Goal: Task Accomplishment & Management: Complete application form

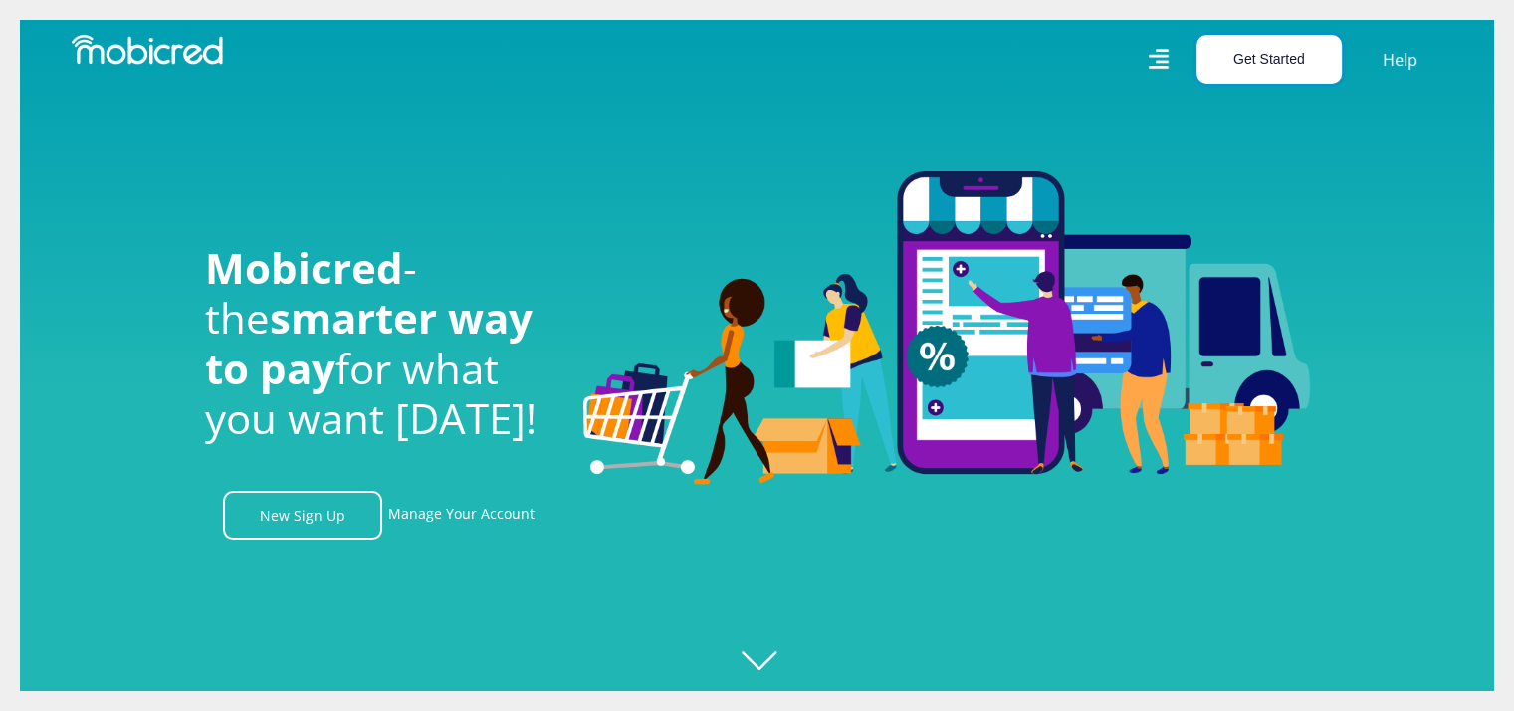
click at [1243, 61] on button "Get Started" at bounding box center [1268, 59] width 145 height 49
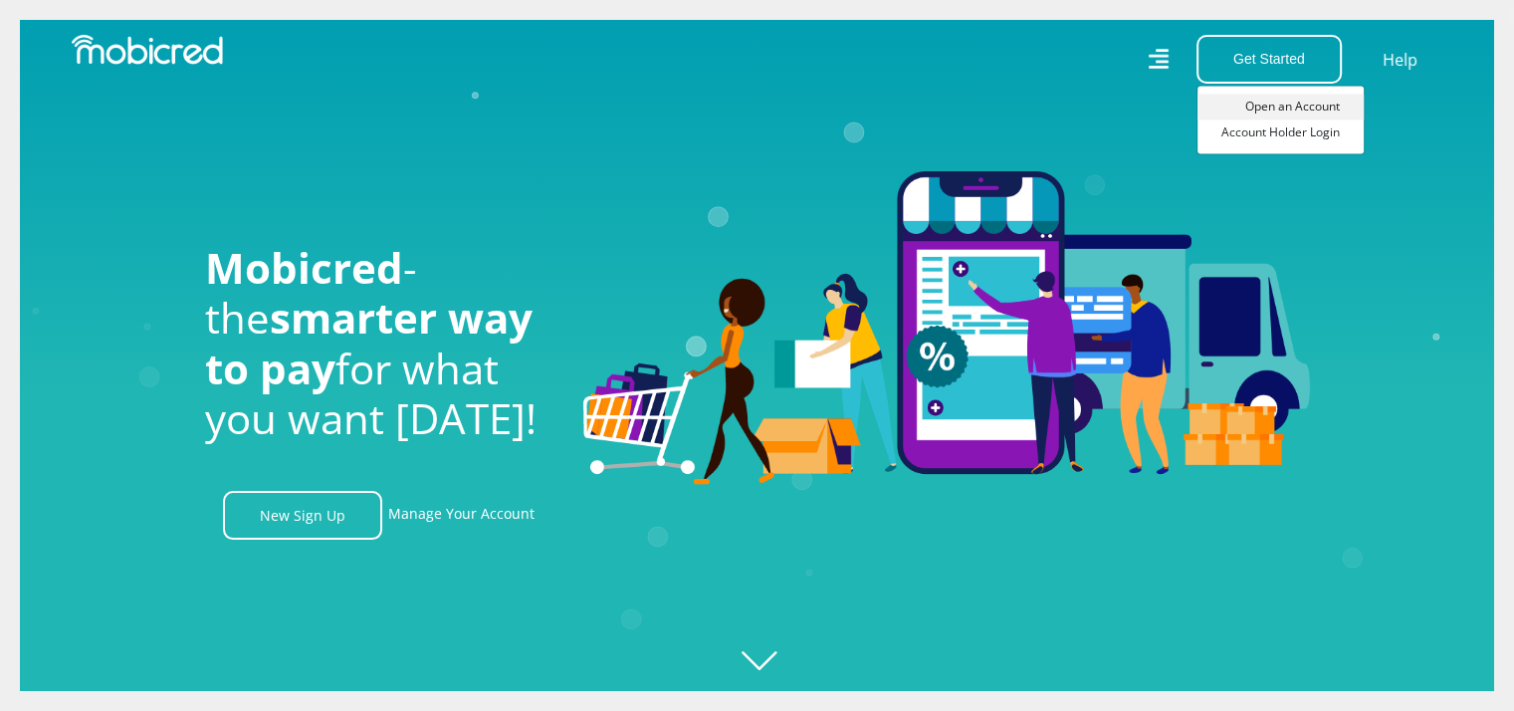
click at [1271, 107] on link "Open an Account" at bounding box center [1280, 107] width 166 height 26
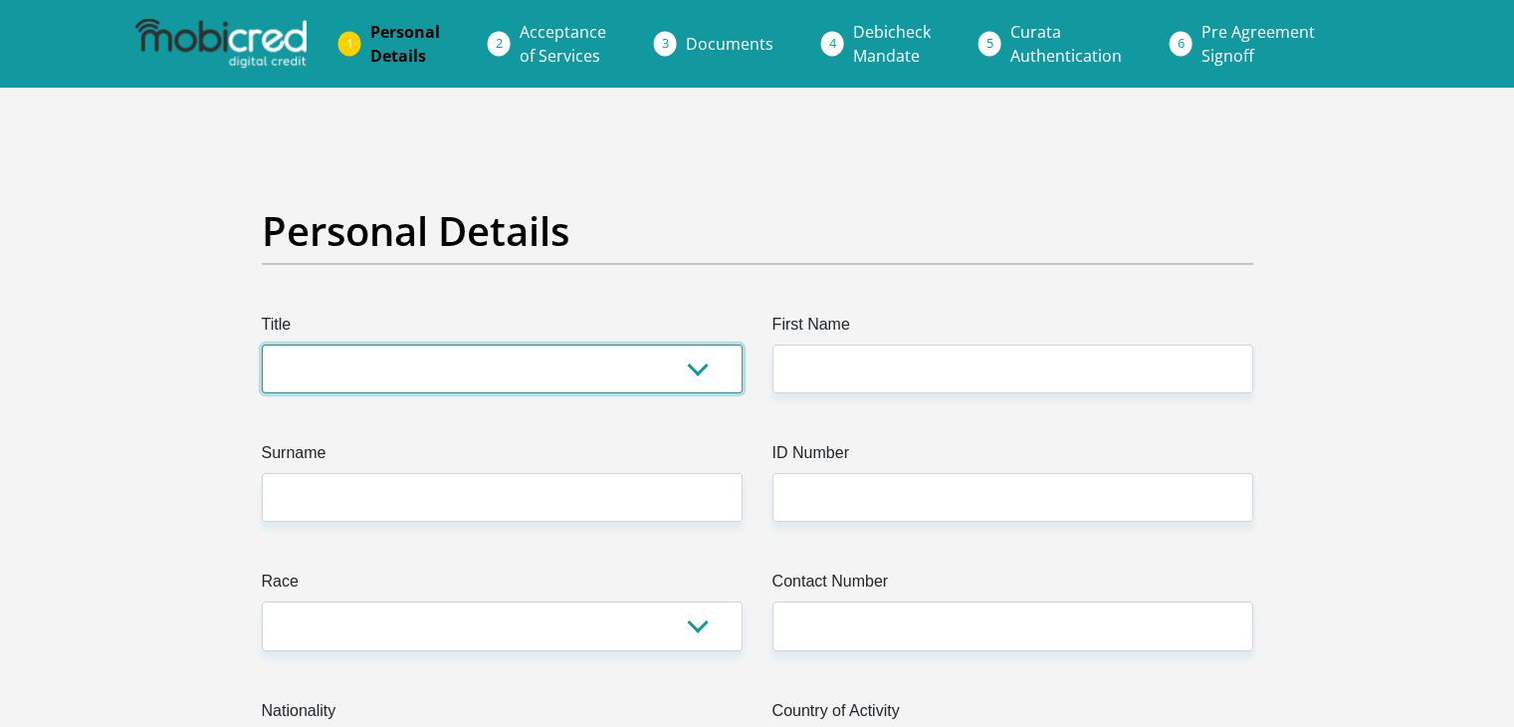
click at [438, 354] on select "Mr Ms Mrs Dr Other" at bounding box center [502, 368] width 481 height 49
select select "Dr"
click at [262, 344] on select "Mr Ms Mrs Dr Other" at bounding box center [502, 368] width 481 height 49
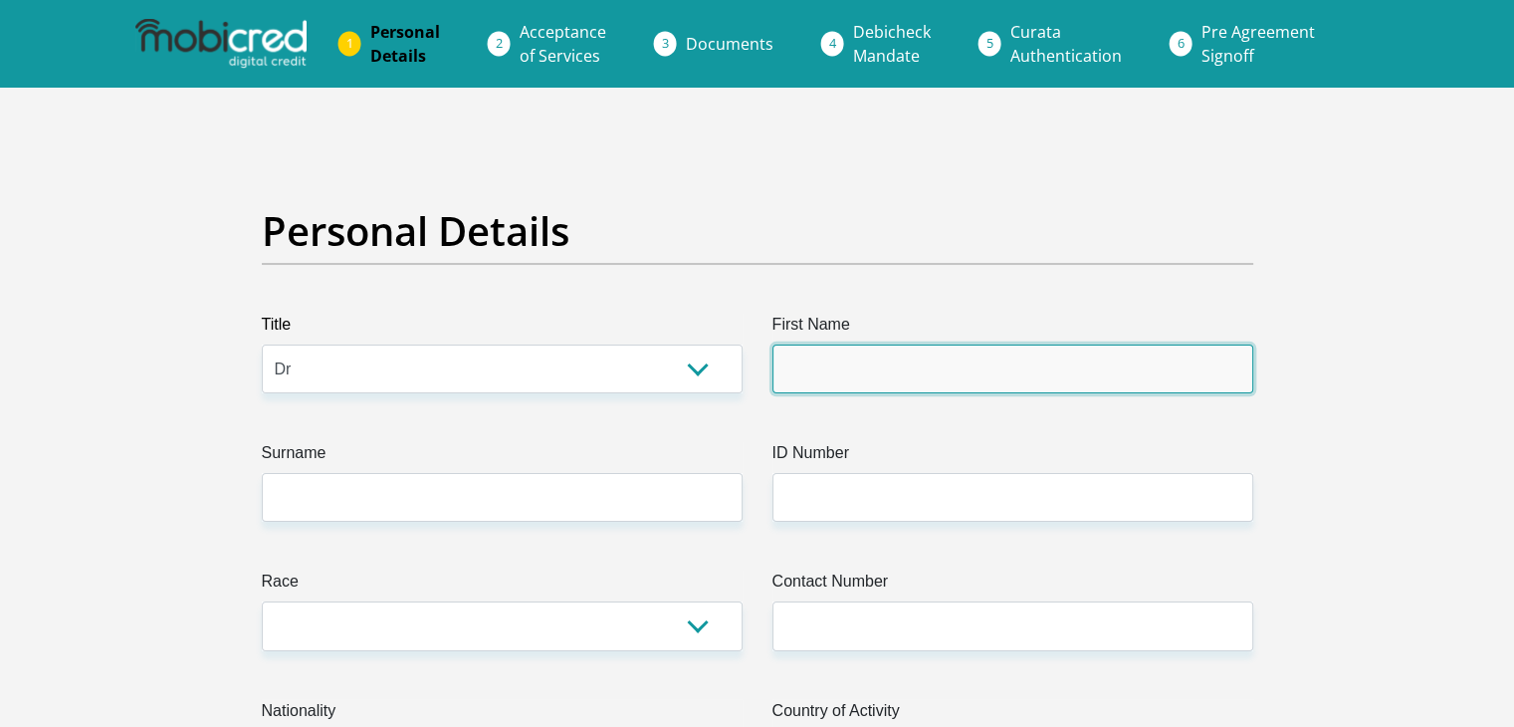
click at [818, 360] on input "First Name" at bounding box center [1012, 368] width 481 height 49
type input "Anton"
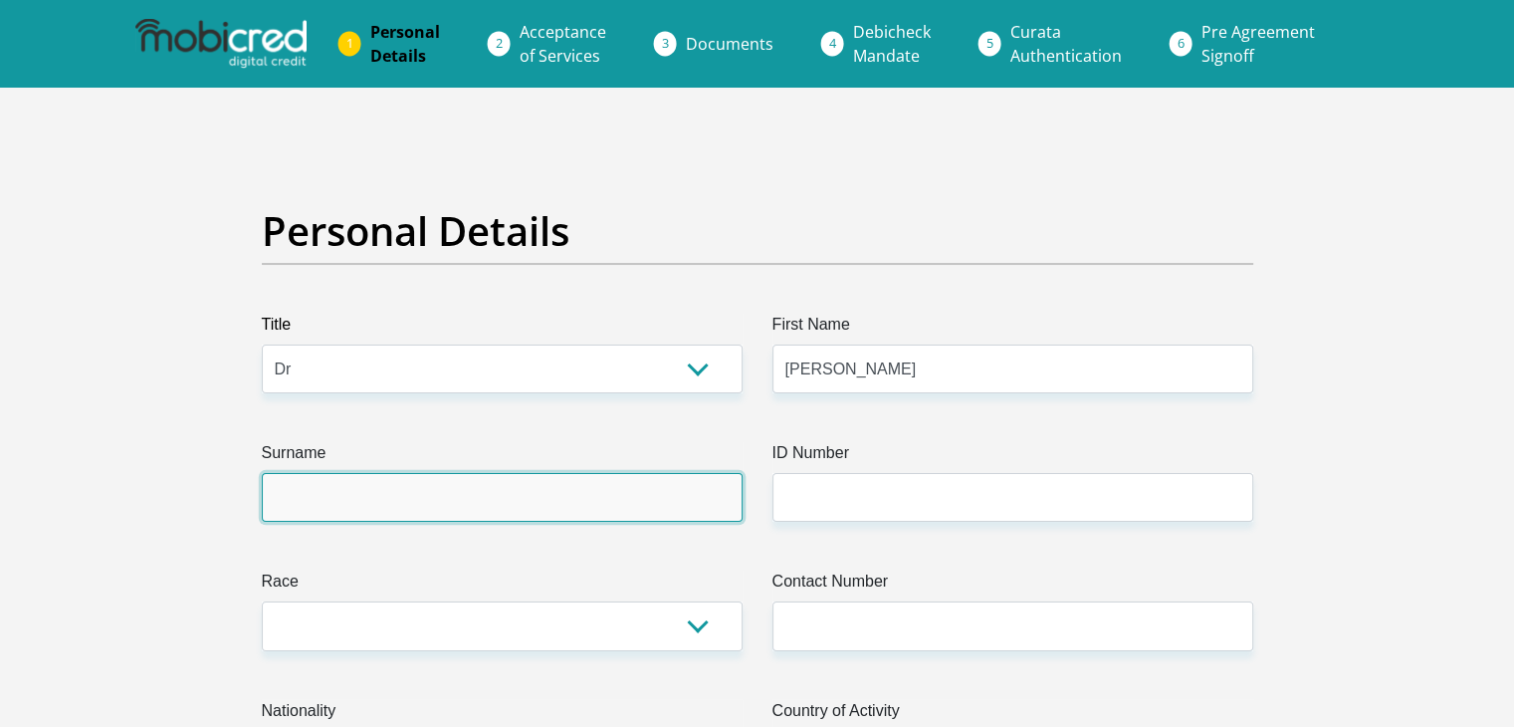
type input "Binneman"
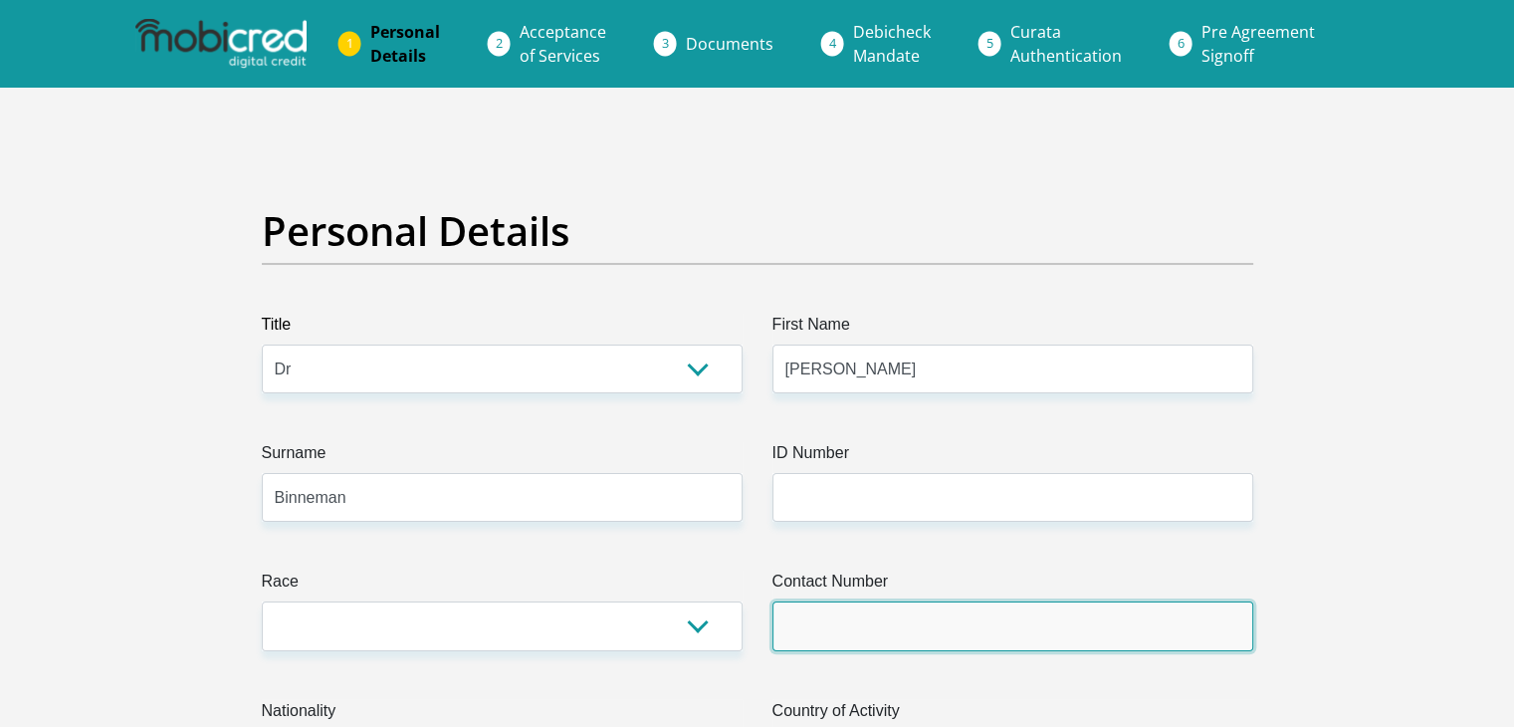
type input "0832363590"
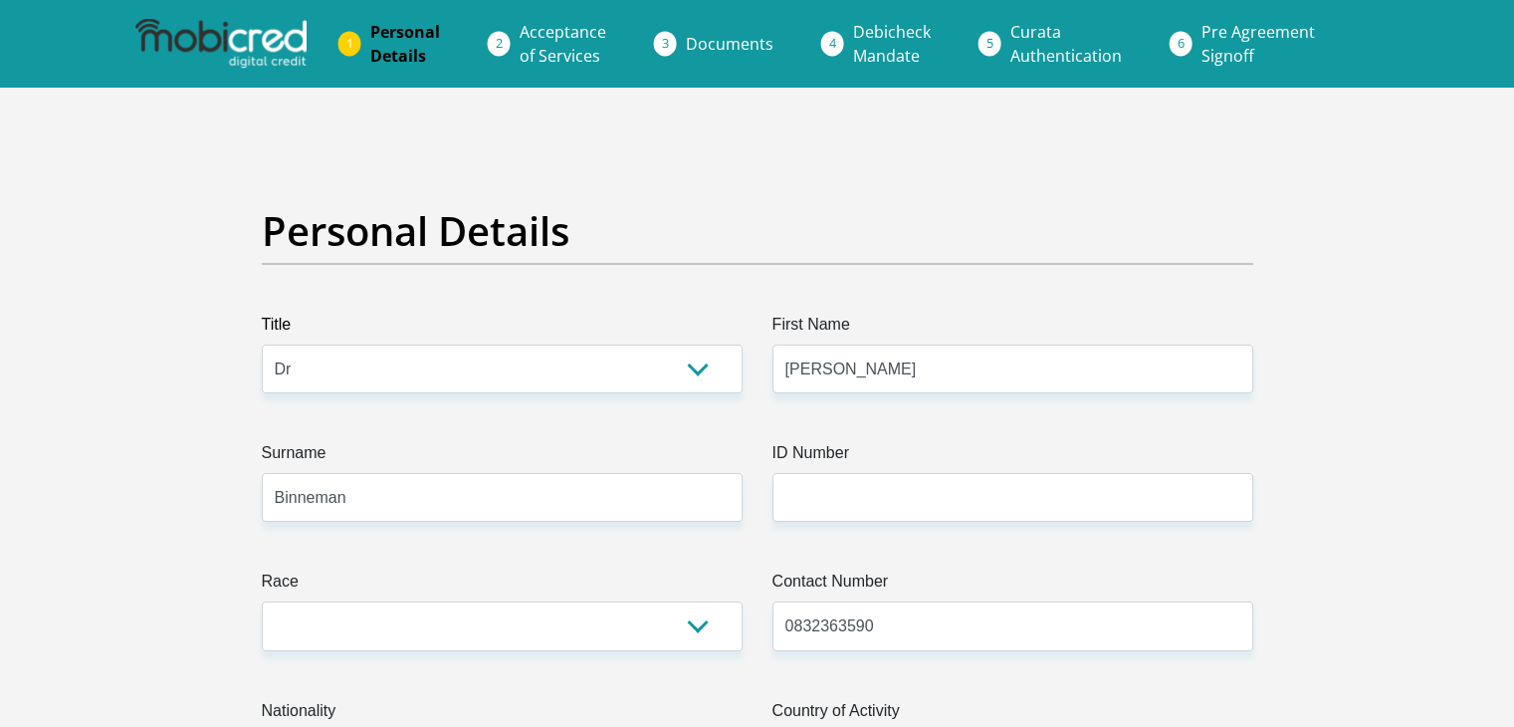
select select "ZAF"
type input "552 22nd Avenue"
type input "Pretoria"
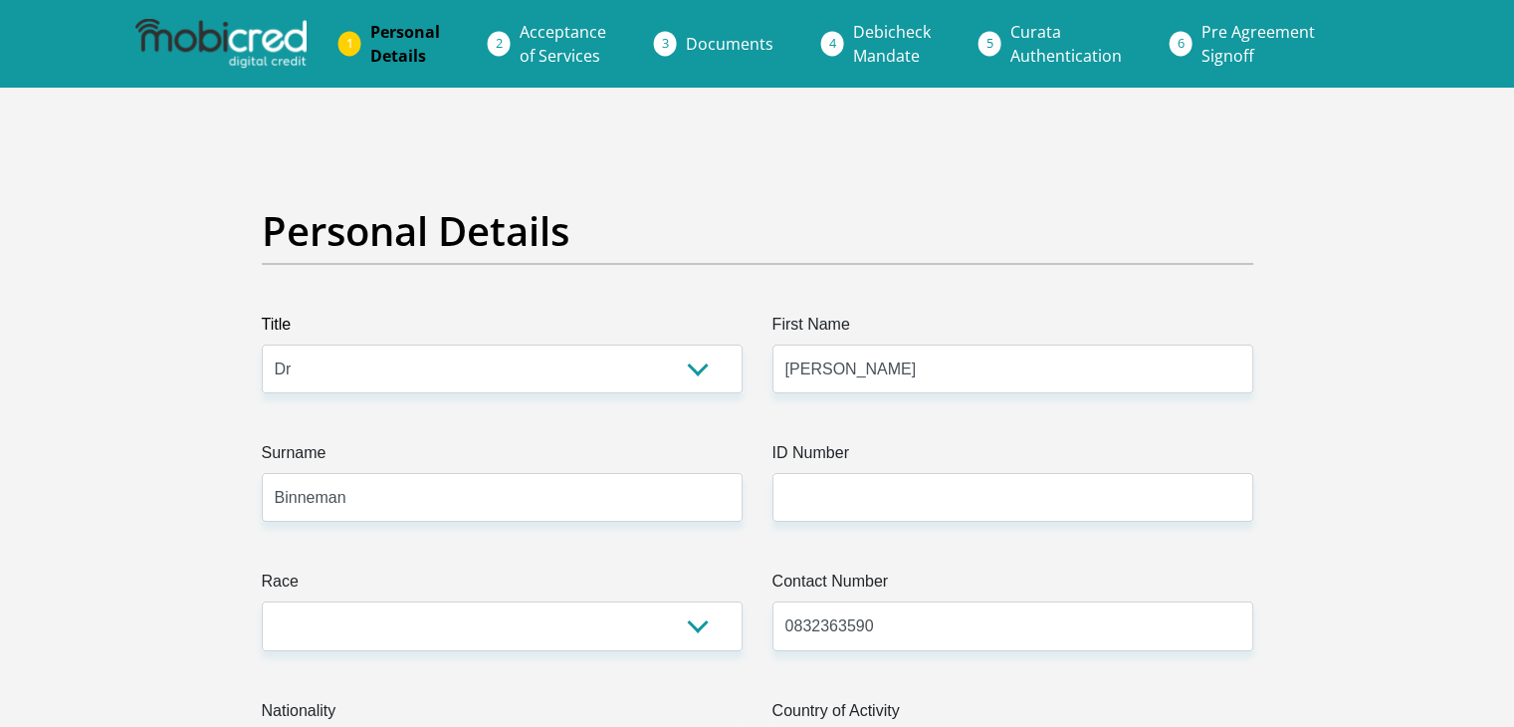
type input "0186"
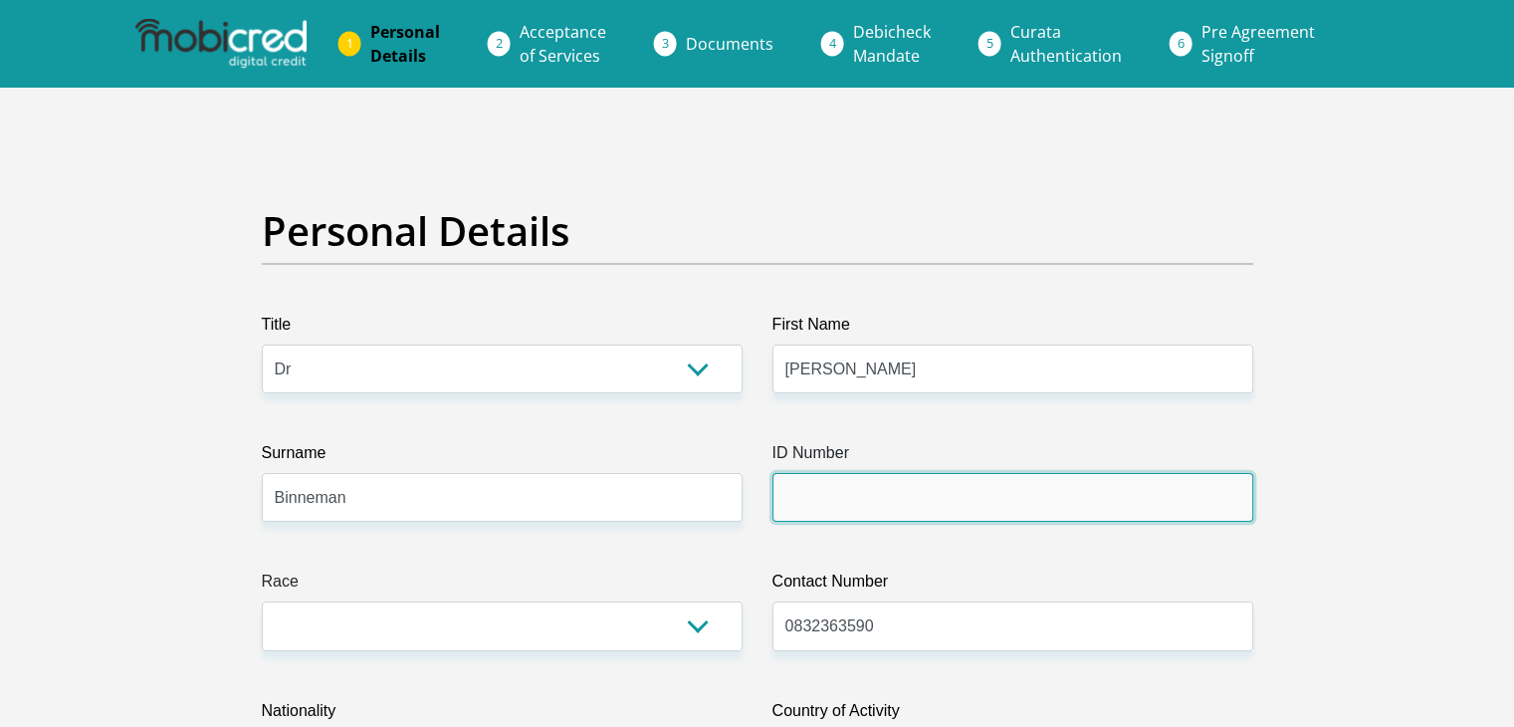
click at [814, 499] on input "ID Number" at bounding box center [1012, 497] width 481 height 49
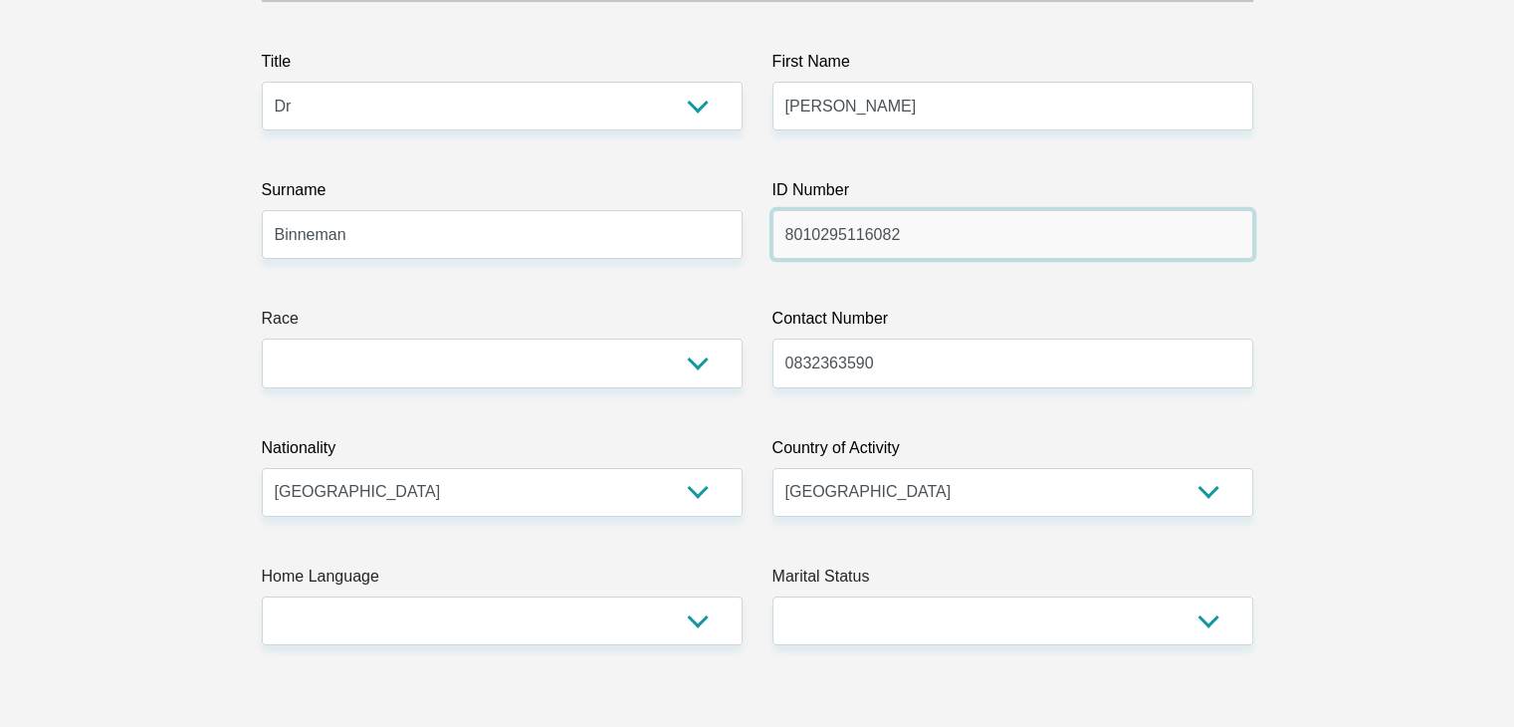
scroll to position [299, 0]
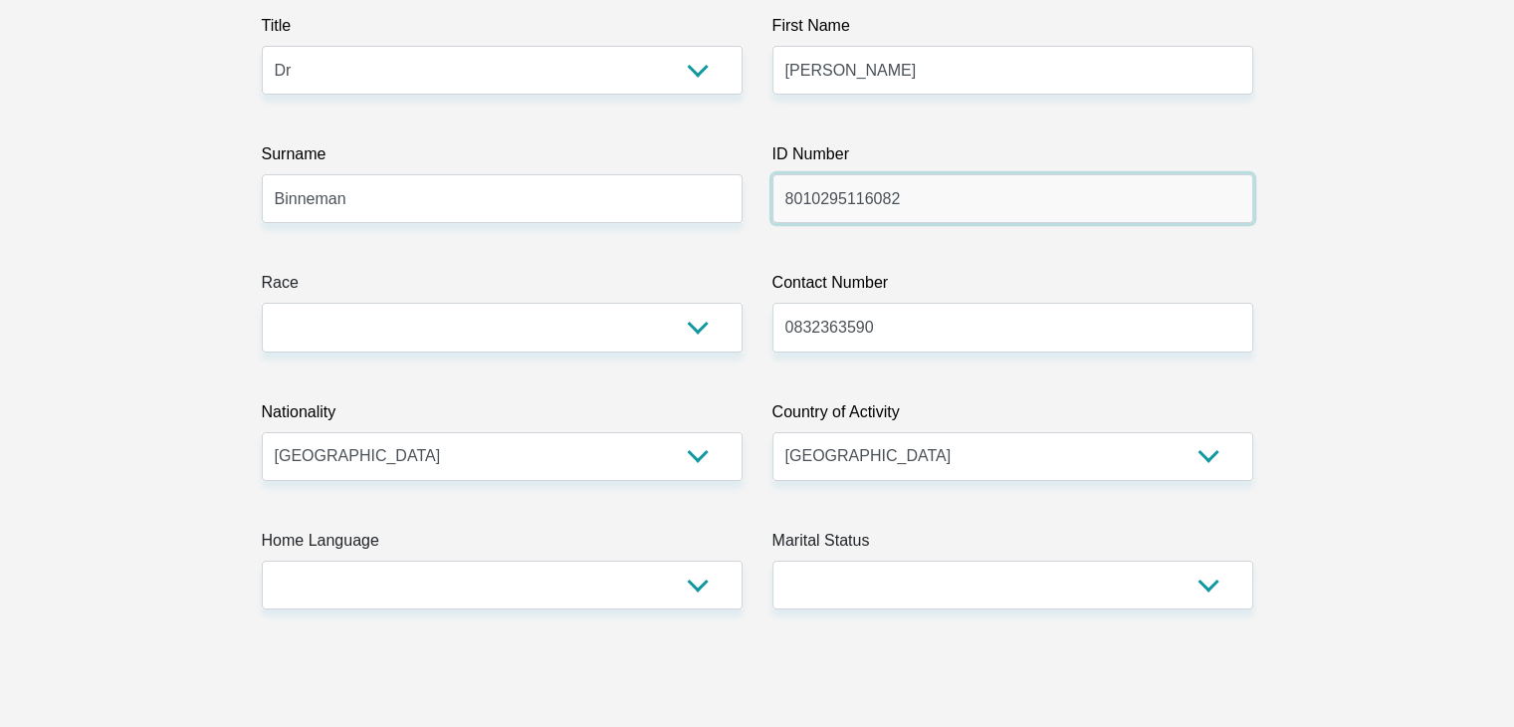
type input "8010295116082"
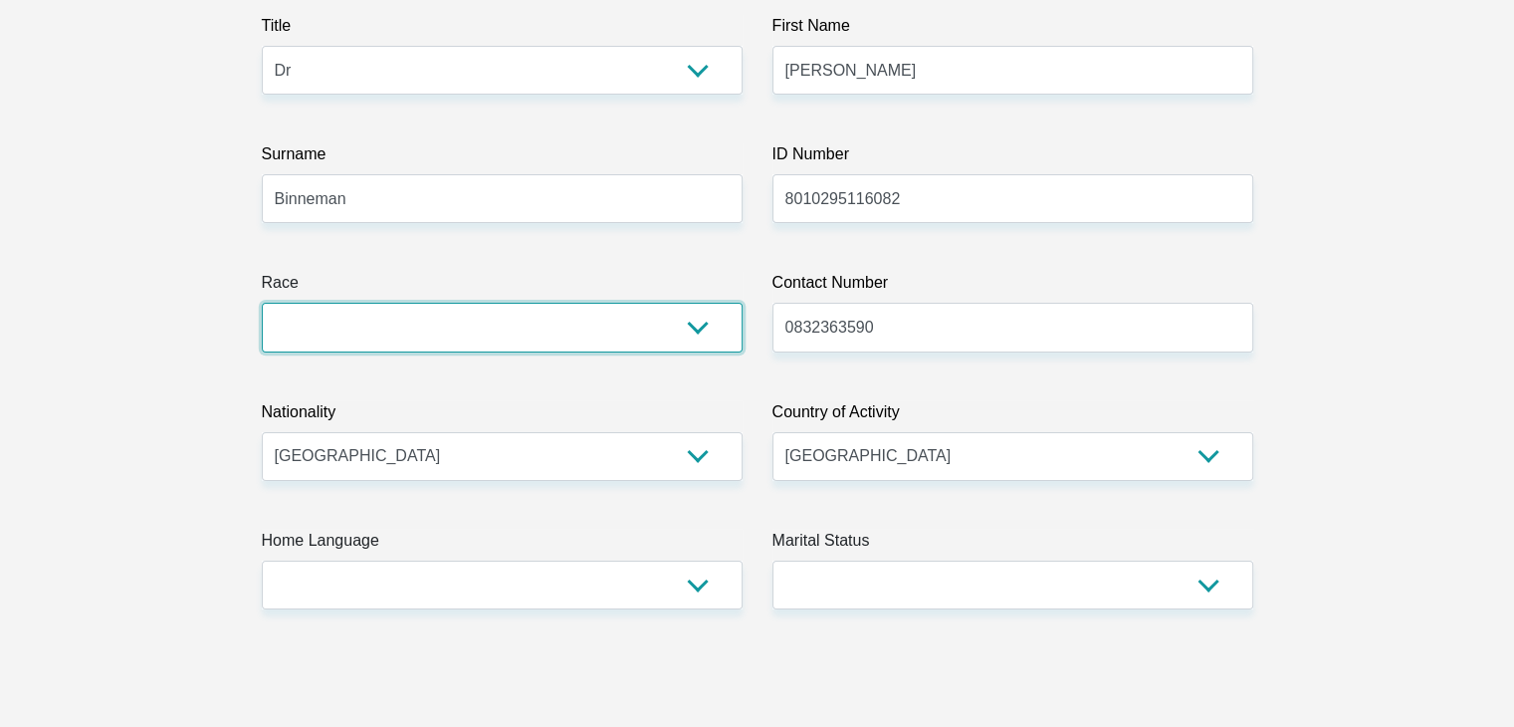
click at [689, 317] on select "Black Coloured Indian White Other" at bounding box center [502, 327] width 481 height 49
select select "4"
click at [262, 303] on select "Black Coloured Indian White Other" at bounding box center [502, 327] width 481 height 49
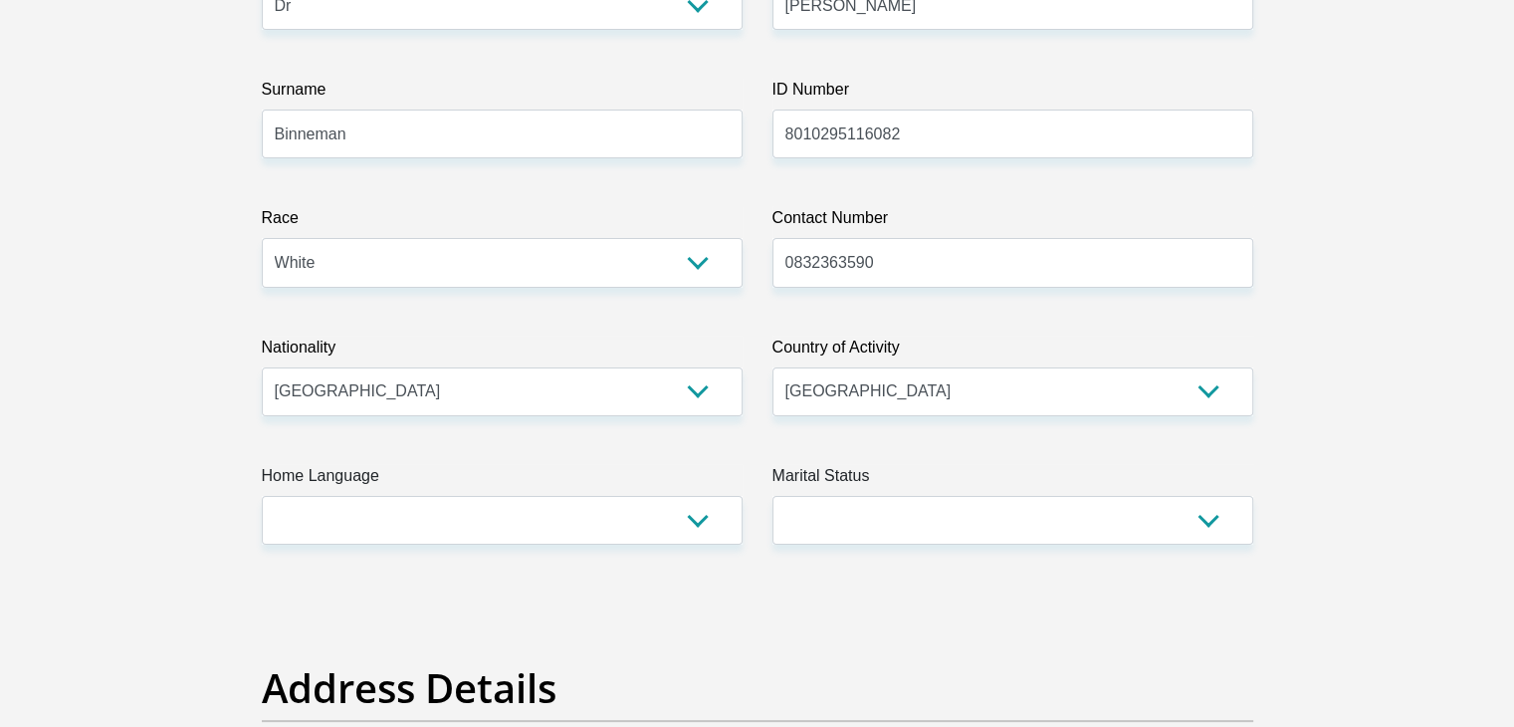
scroll to position [398, 0]
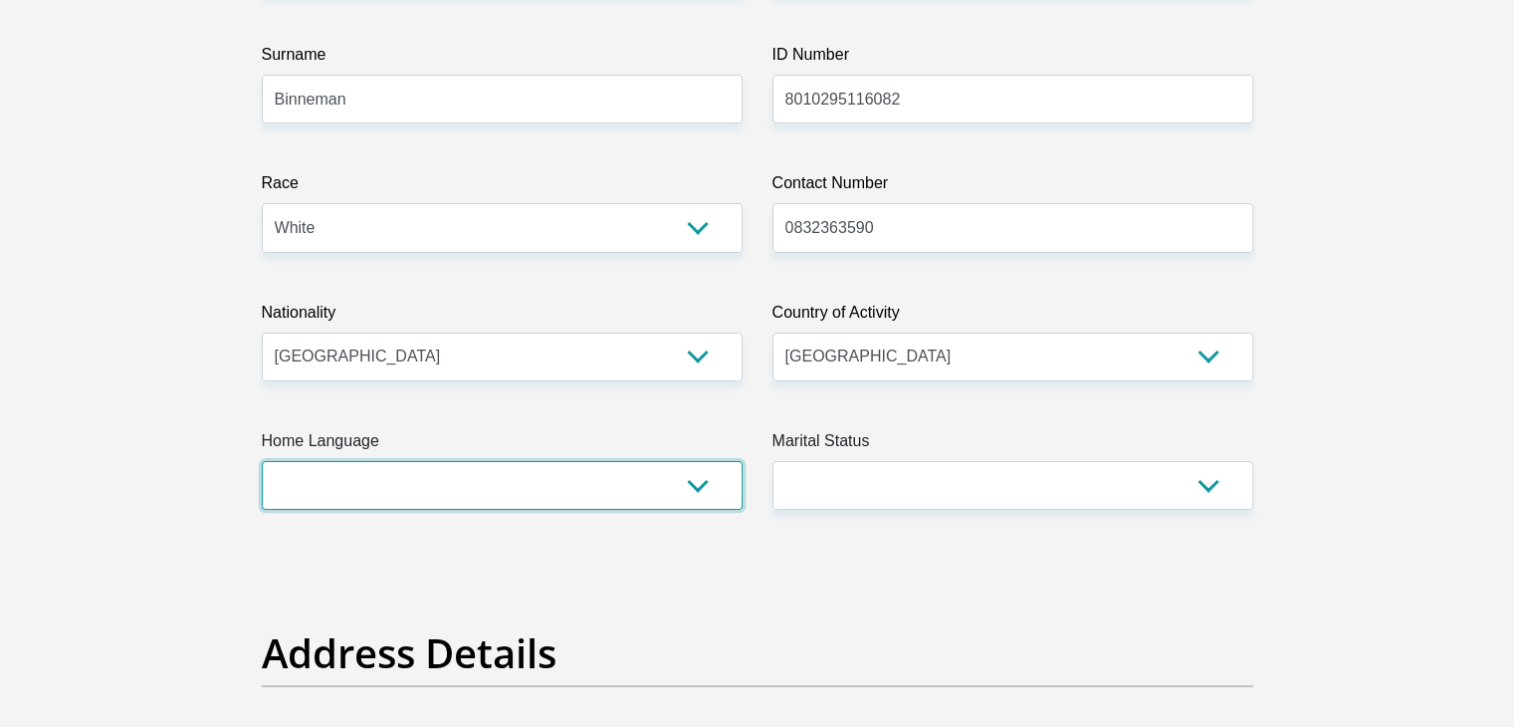
click at [712, 484] on select "Afrikaans English Sepedi South Ndebele Southern Sotho Swati Tsonga Tswana Venda…" at bounding box center [502, 485] width 481 height 49
select select "afr"
click at [262, 461] on select "Afrikaans English Sepedi South Ndebele Southern Sotho Swati Tsonga Tswana Venda…" at bounding box center [502, 485] width 481 height 49
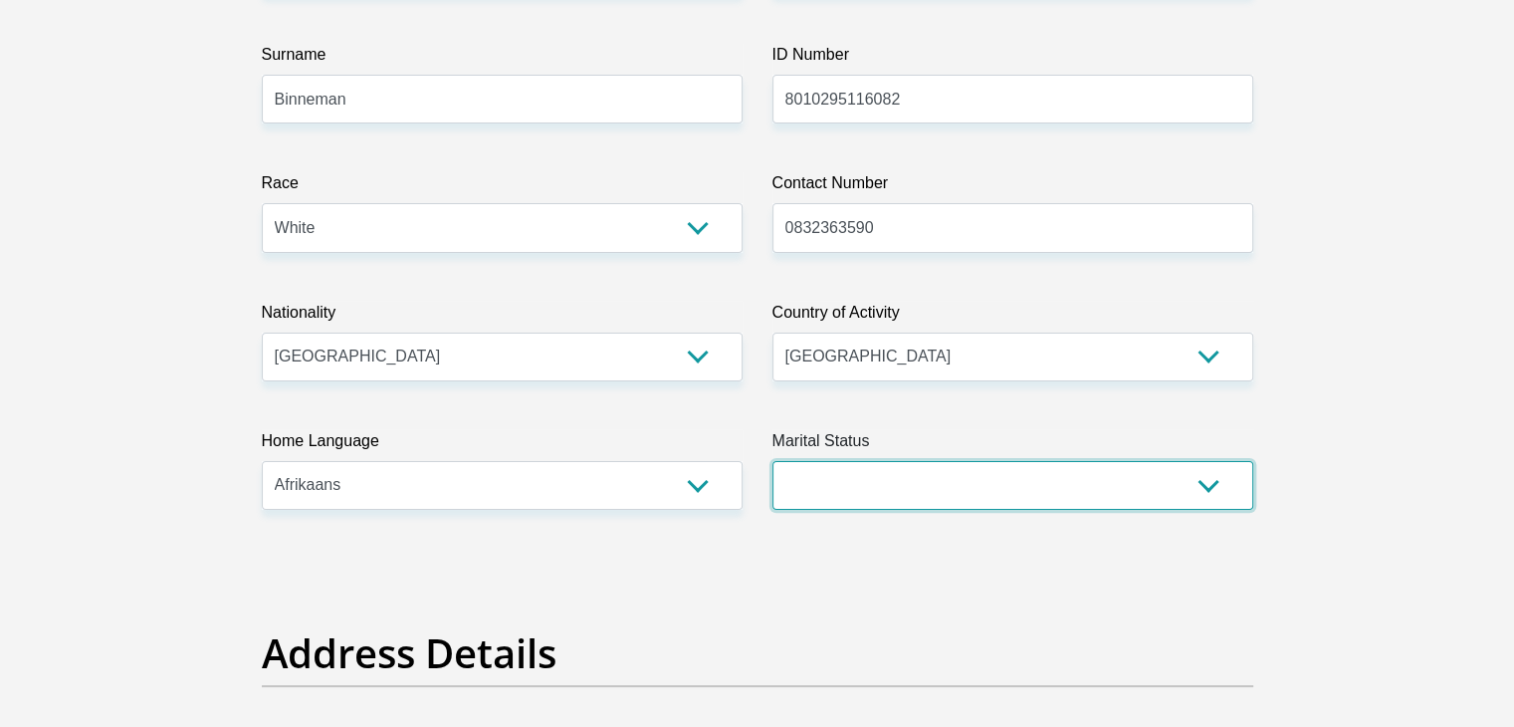
click at [983, 484] on select "Married ANC Single Divorced Widowed Married COP or Customary Law" at bounding box center [1012, 485] width 481 height 49
select select "1"
click at [772, 461] on select "Married ANC Single Divorced Widowed Married COP or Customary Law" at bounding box center [1012, 485] width 481 height 49
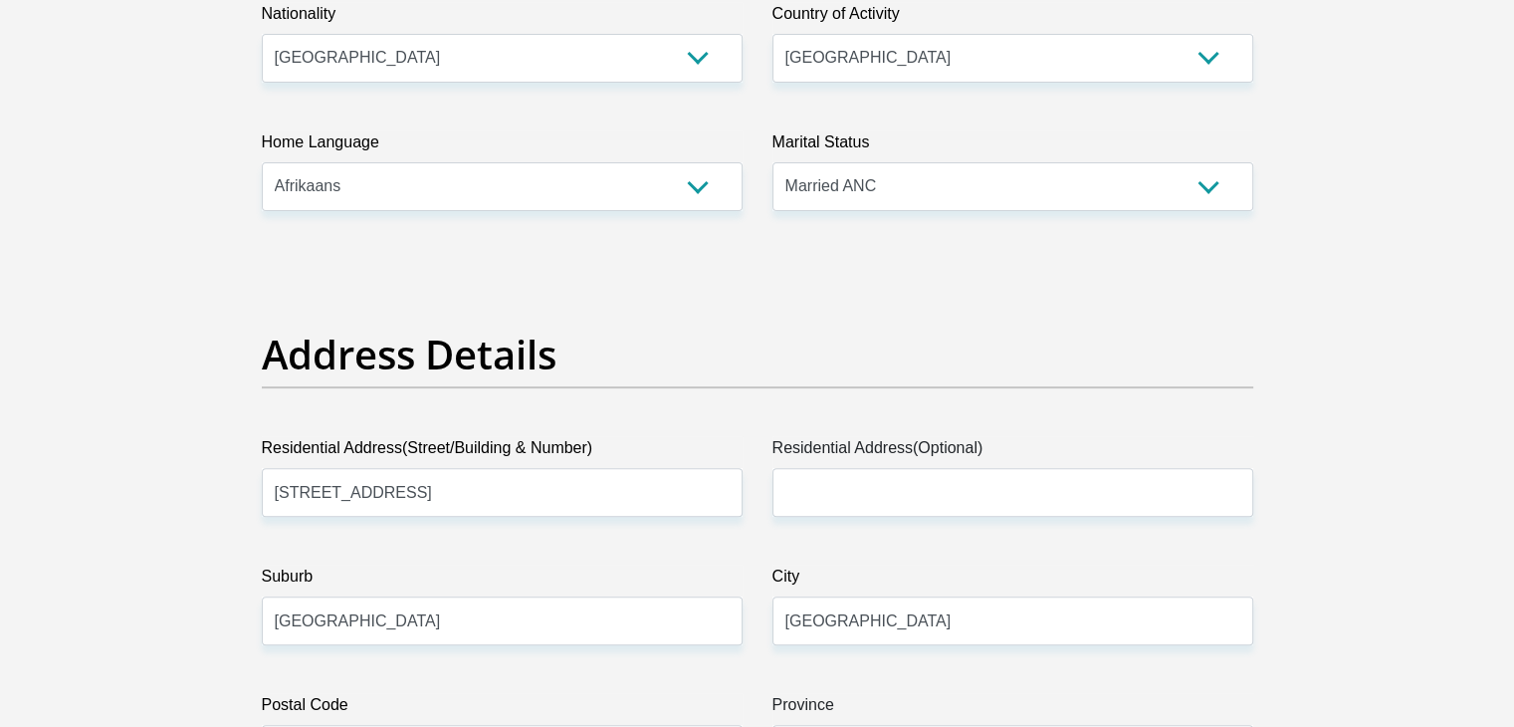
scroll to position [896, 0]
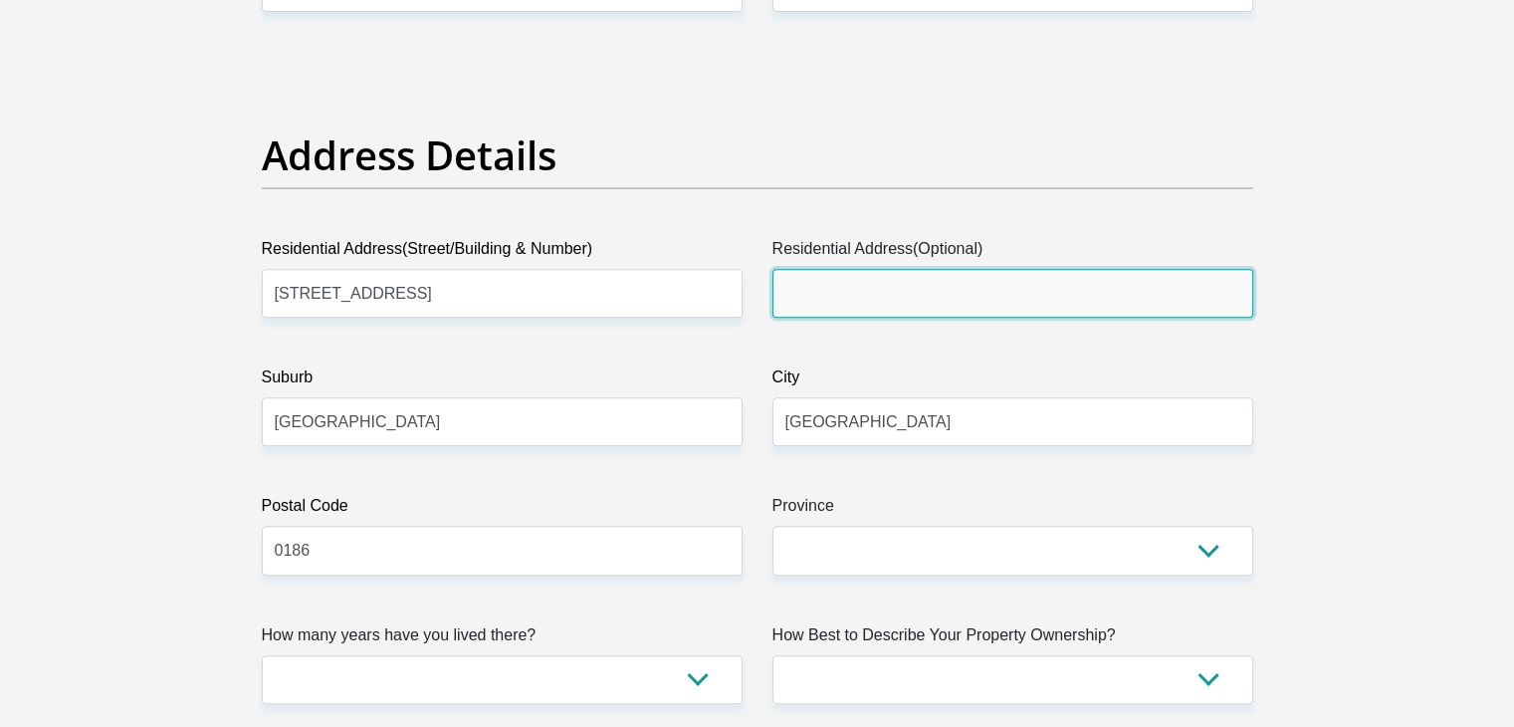
click at [860, 299] on input "Residential Address(Optional)" at bounding box center [1012, 293] width 481 height 49
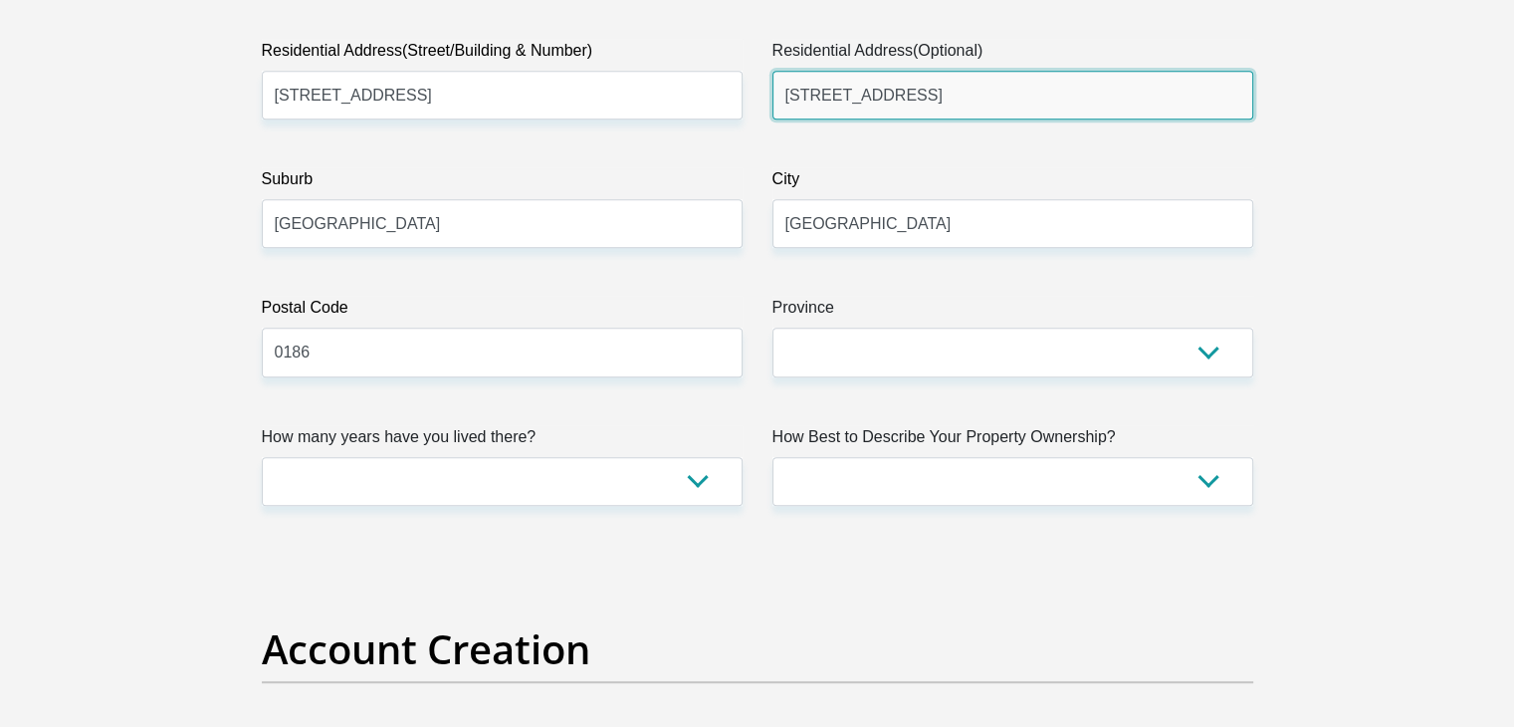
scroll to position [1095, 0]
type input "552 22nd Ave"
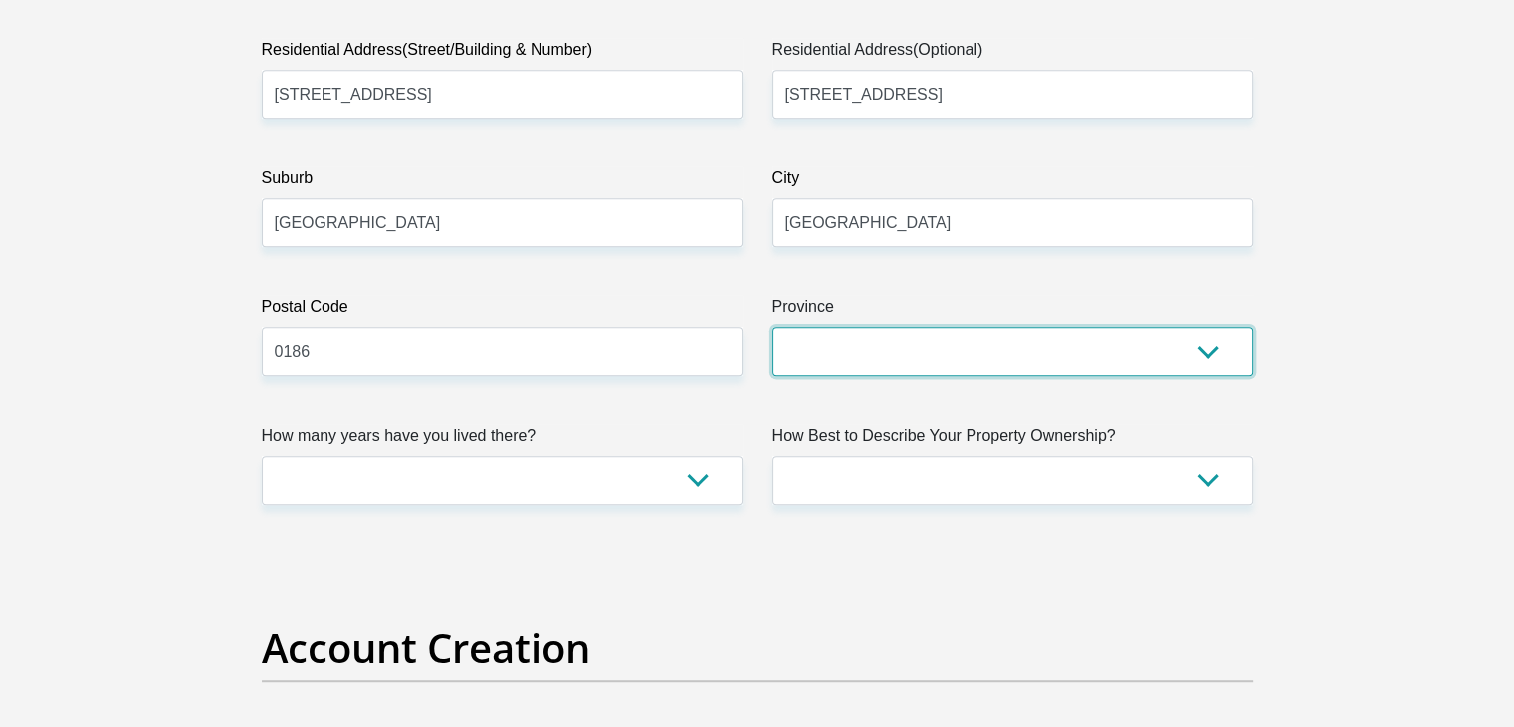
click at [1130, 340] on select "Eastern Cape Free State Gauteng KwaZulu-Natal Limpopo Mpumalanga Northern Cape …" at bounding box center [1012, 350] width 481 height 49
select select "Gauteng"
click at [772, 326] on select "Eastern Cape Free State Gauteng KwaZulu-Natal Limpopo Mpumalanga Northern Cape …" at bounding box center [1012, 350] width 481 height 49
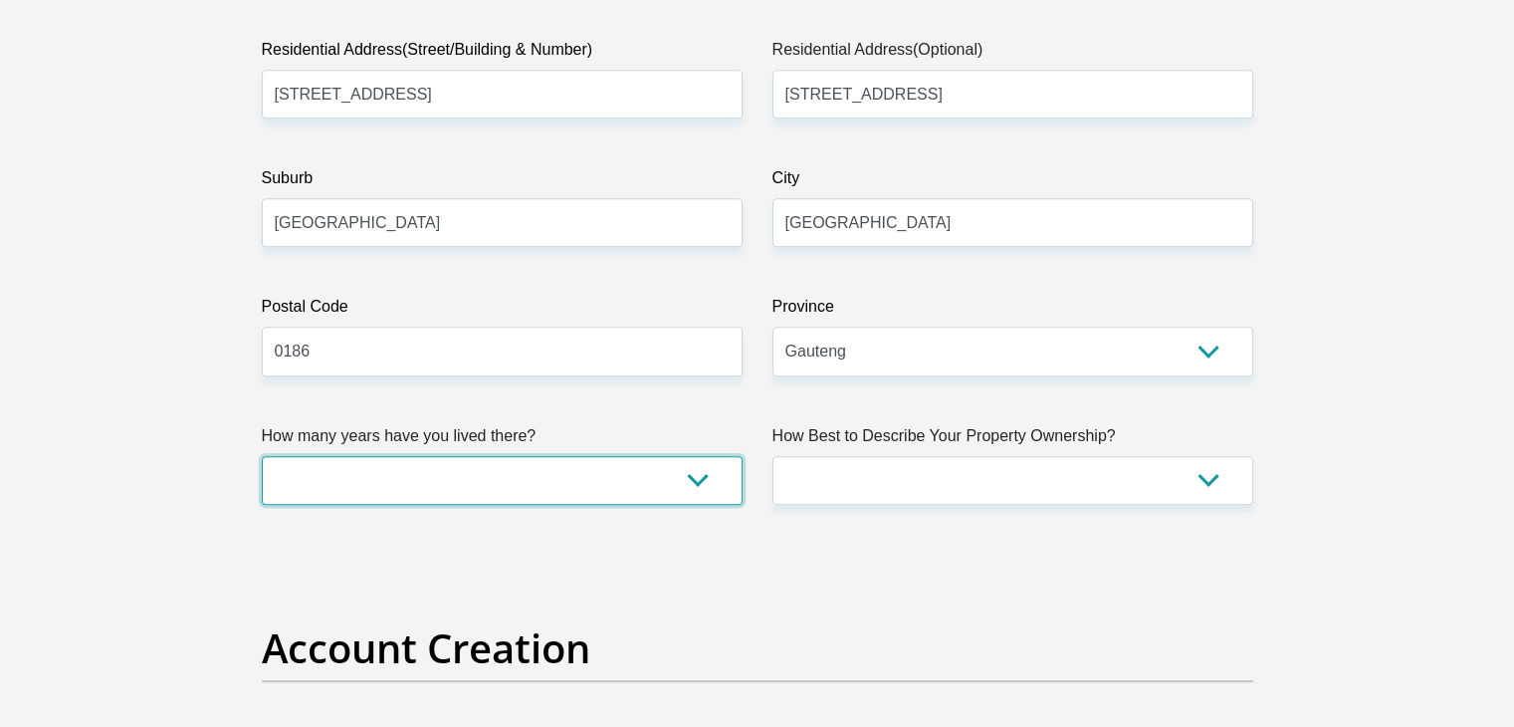
click at [697, 477] on select "less than 1 year 1-3 years 3-5 years 5+ years" at bounding box center [502, 480] width 481 height 49
select select "5"
click at [262, 456] on select "less than 1 year 1-3 years 3-5 years 5+ years" at bounding box center [502, 480] width 481 height 49
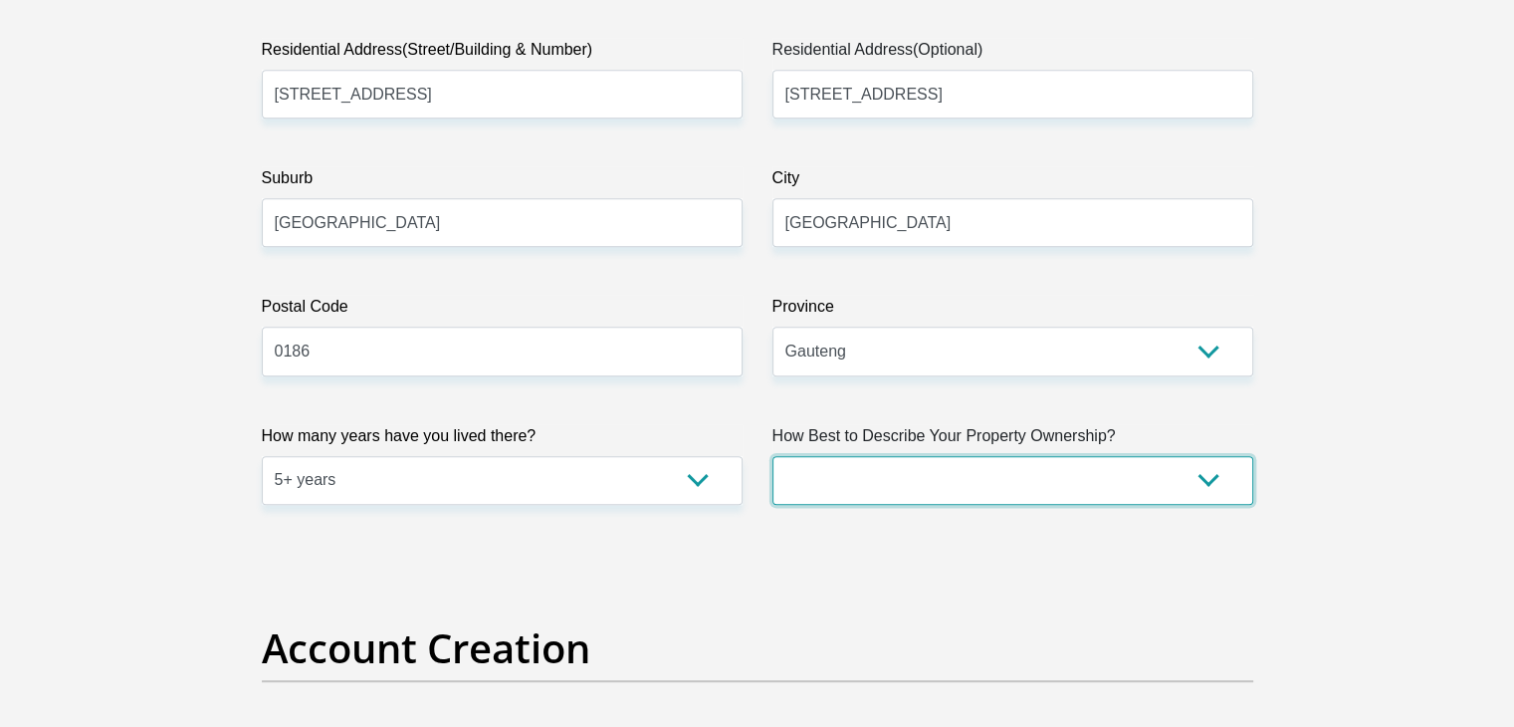
click at [932, 471] on select "Owned Rented Family Owned Company Dwelling" at bounding box center [1012, 480] width 481 height 49
click at [772, 456] on select "Owned Rented Family Owned Company Dwelling" at bounding box center [1012, 480] width 481 height 49
click at [942, 493] on select "Owned Rented Family Owned Company Dwelling" at bounding box center [1012, 480] width 481 height 49
select select "parents"
click at [772, 456] on select "Owned Rented Family Owned Company Dwelling" at bounding box center [1012, 480] width 481 height 49
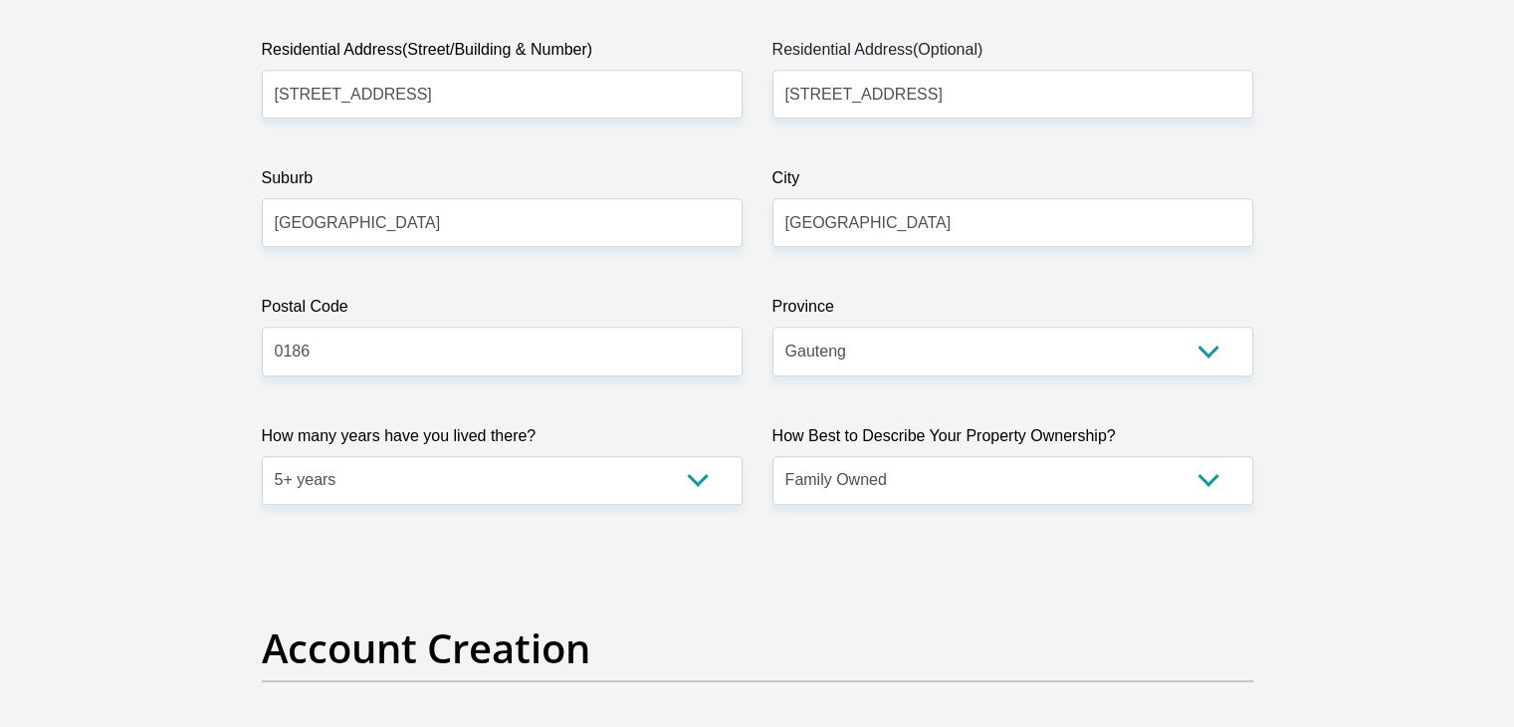
click at [792, 624] on h2 "Account Creation" at bounding box center [757, 648] width 991 height 48
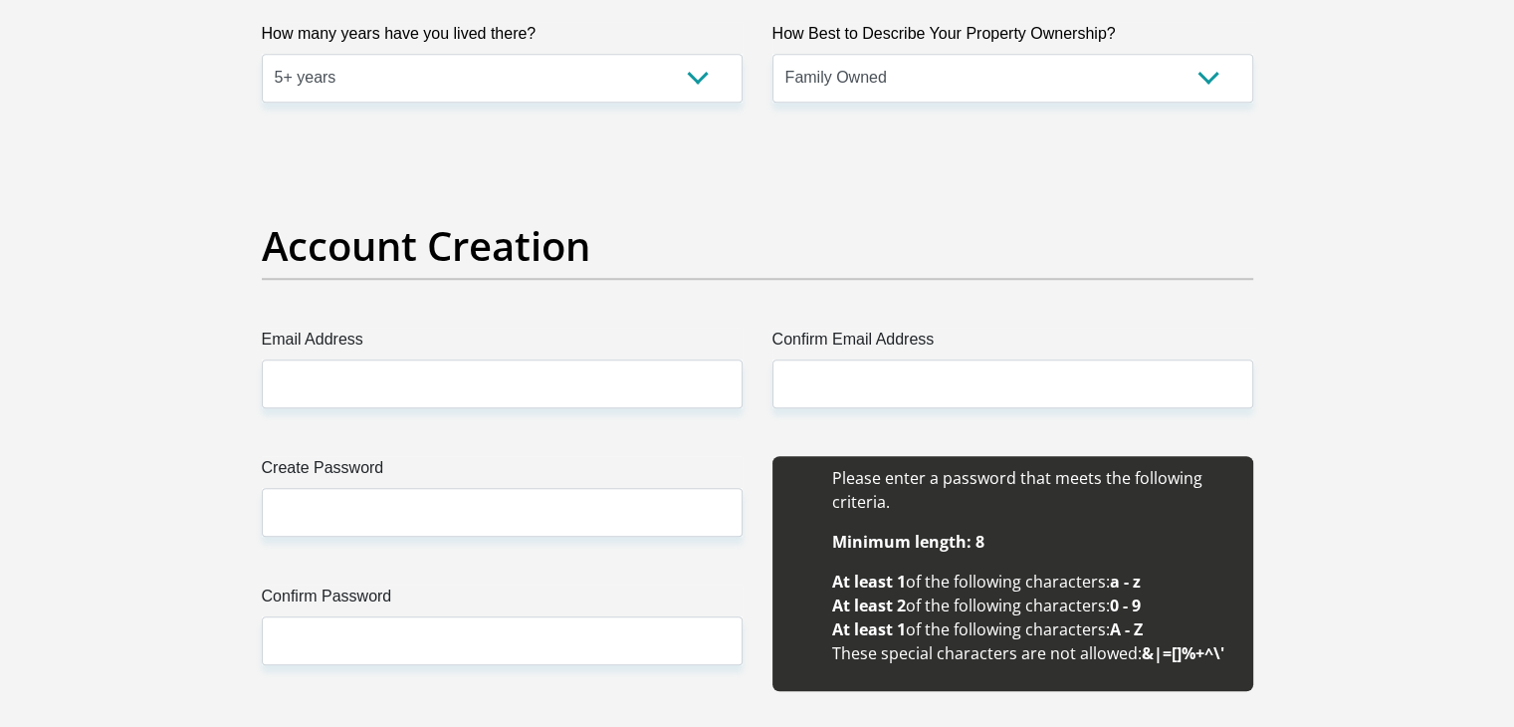
scroll to position [1493, 0]
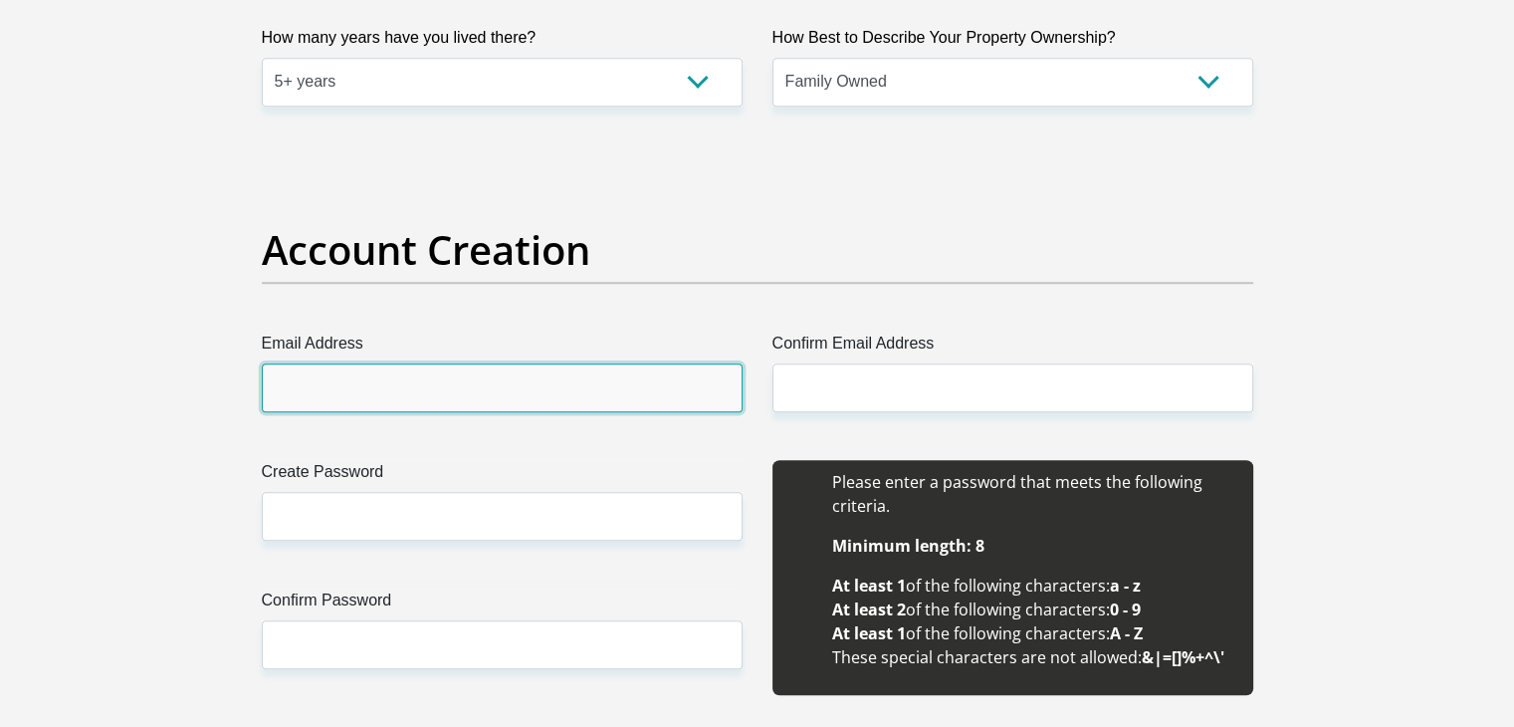
click at [532, 392] on input "Email Address" at bounding box center [502, 387] width 481 height 49
type input "drbinneman@gmail.com"
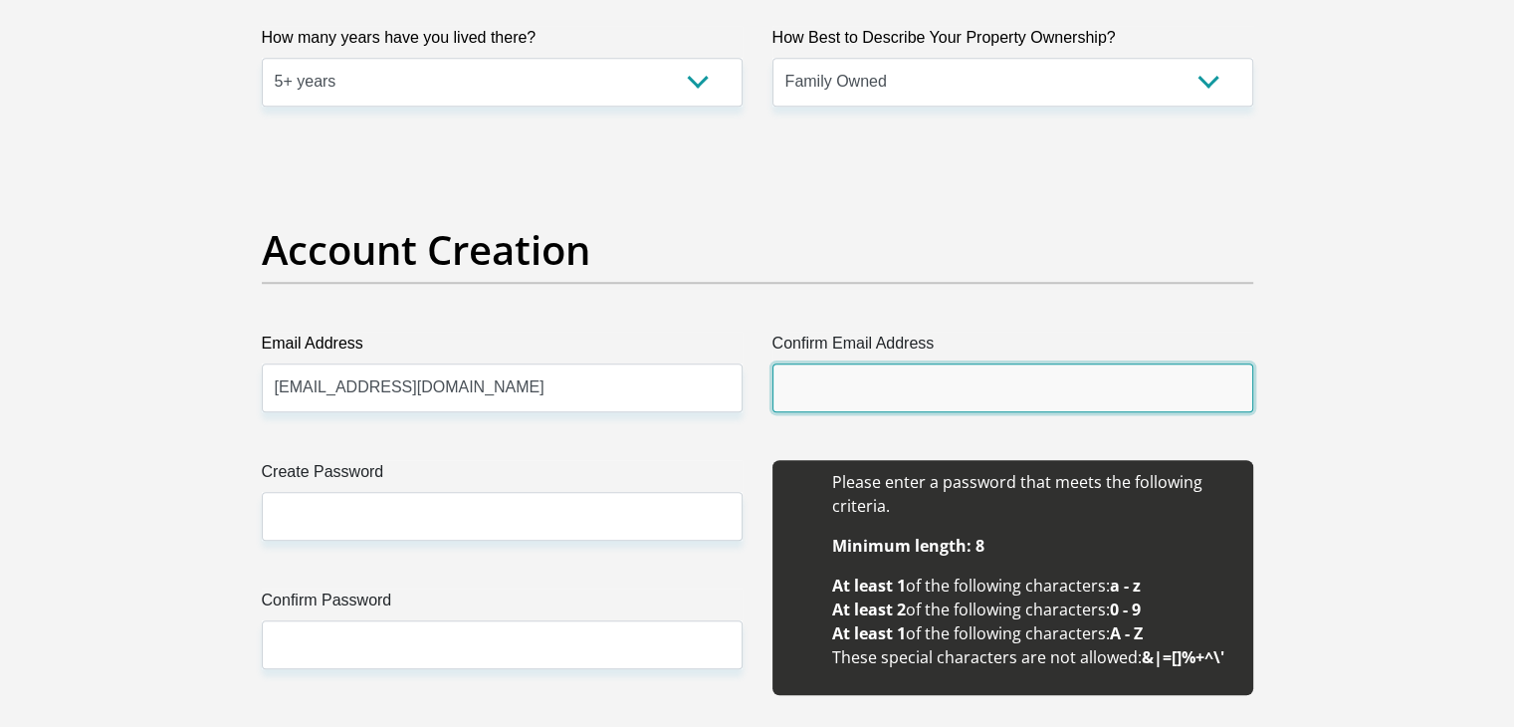
click at [810, 381] on input "Confirm Email Address" at bounding box center [1012, 387] width 481 height 49
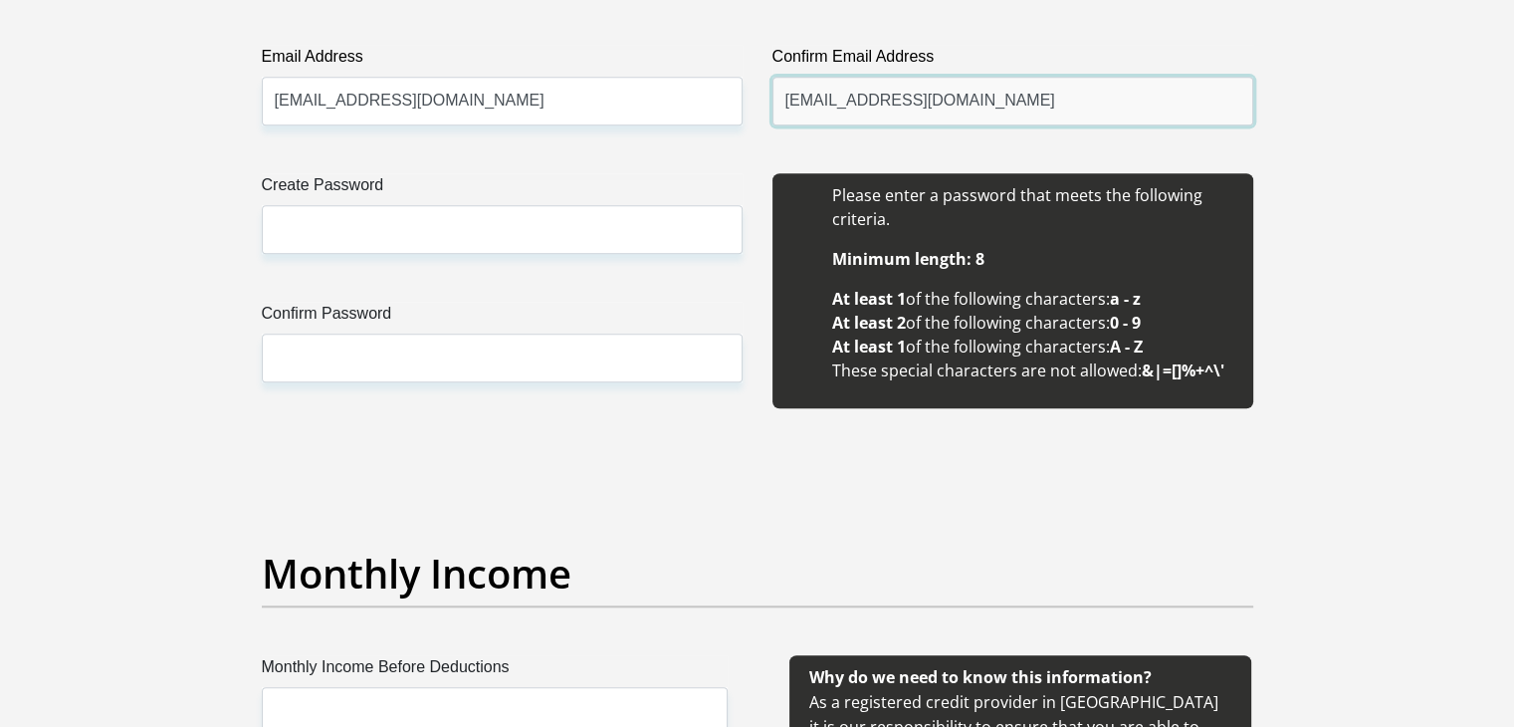
scroll to position [1792, 0]
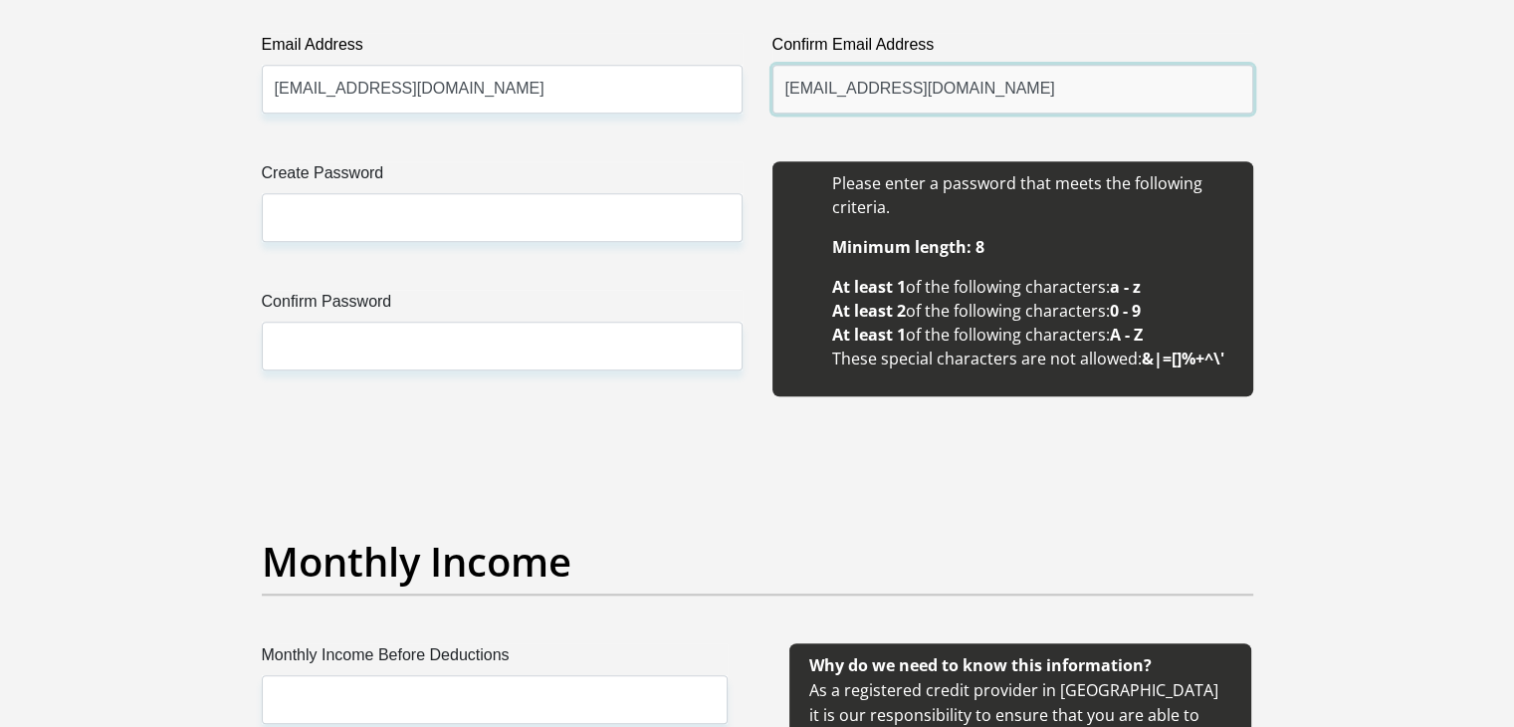
type input "drbinneman@gmail.com"
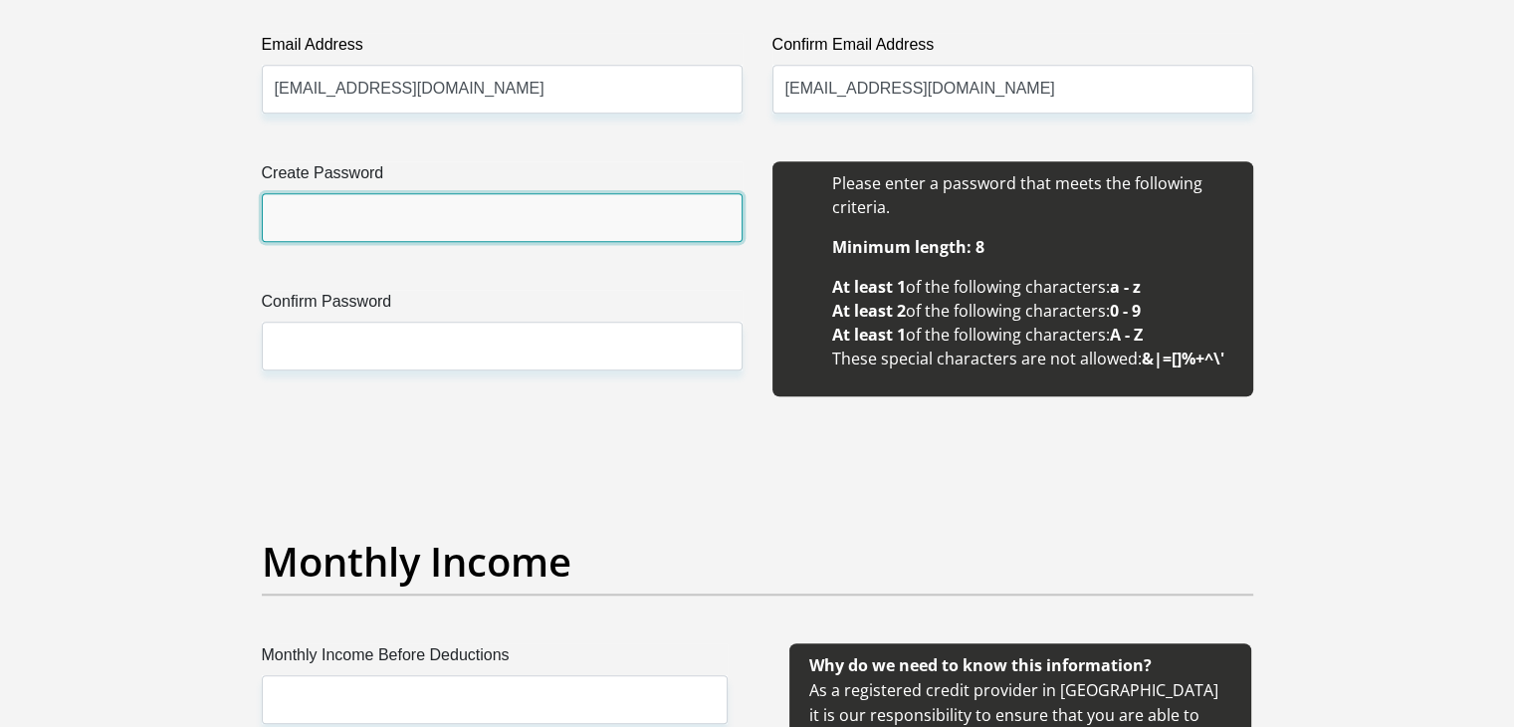
click at [322, 224] on input "Create Password" at bounding box center [502, 217] width 481 height 49
type input "S20127482s#"
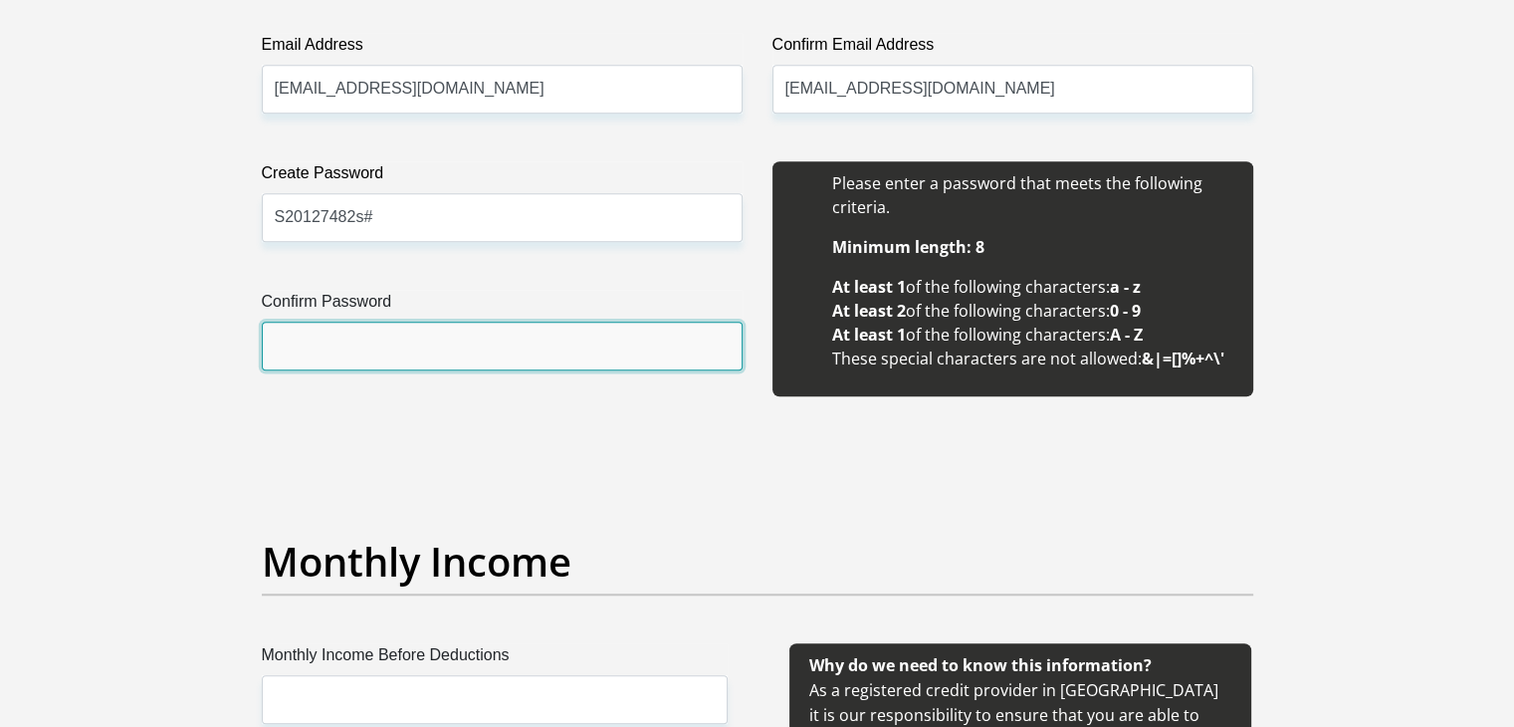
click at [370, 351] on input "Confirm Password" at bounding box center [502, 345] width 481 height 49
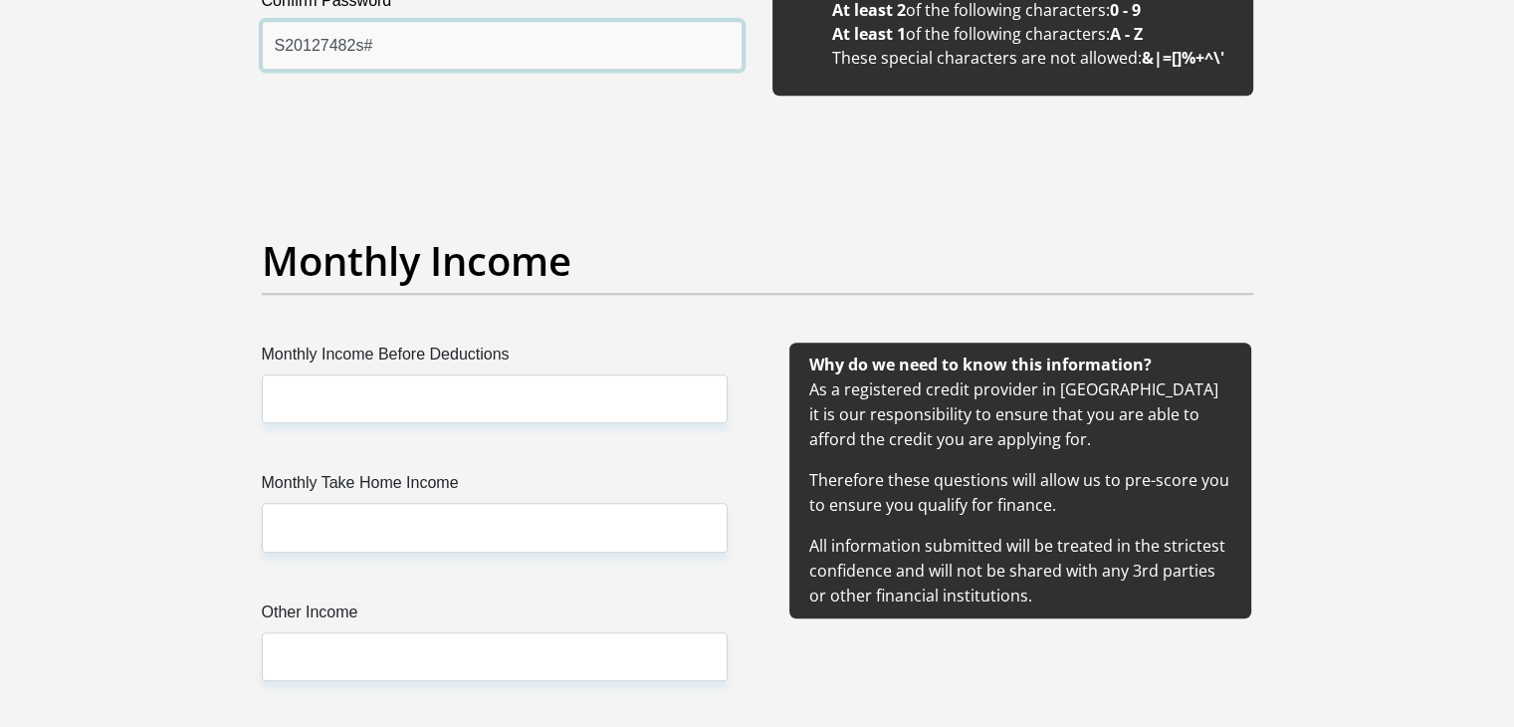
scroll to position [2190, 0]
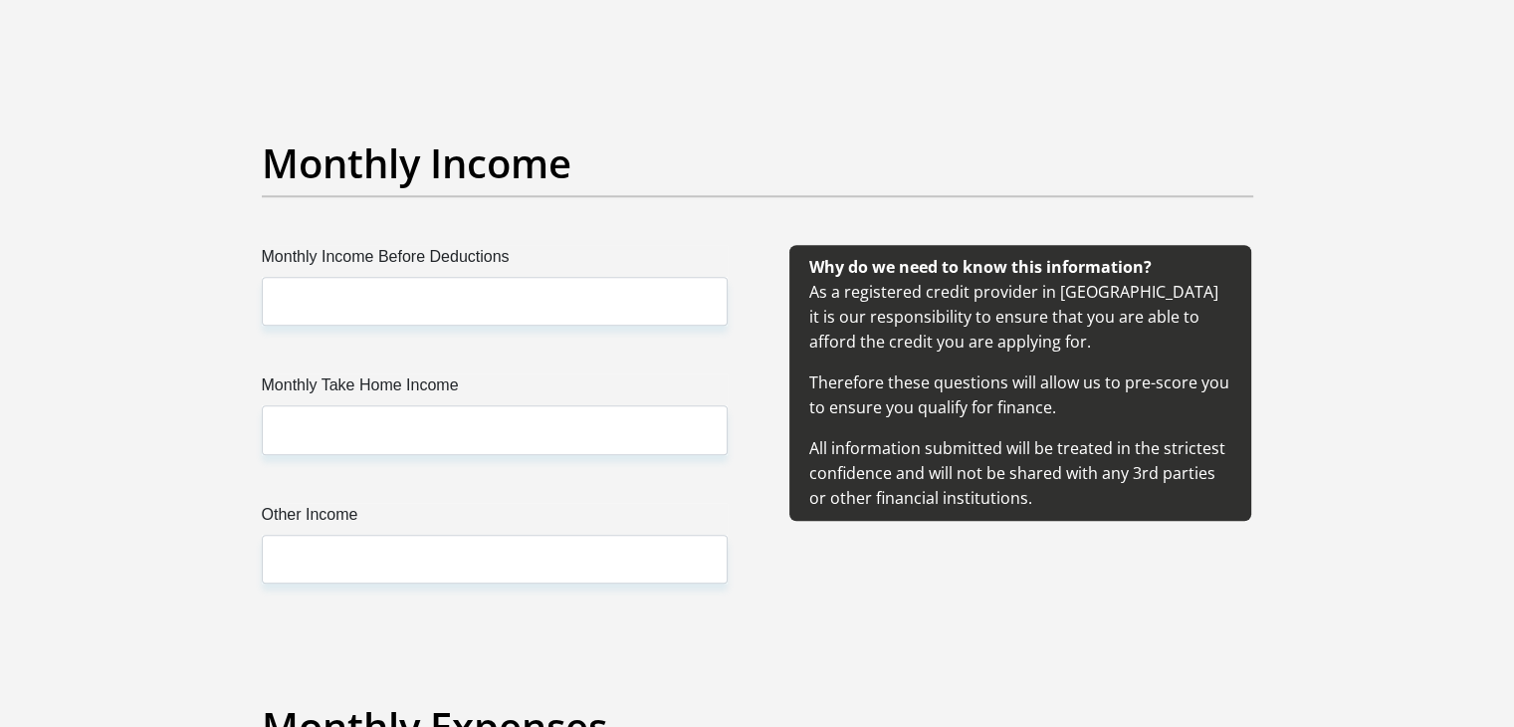
type input "S20127482s#"
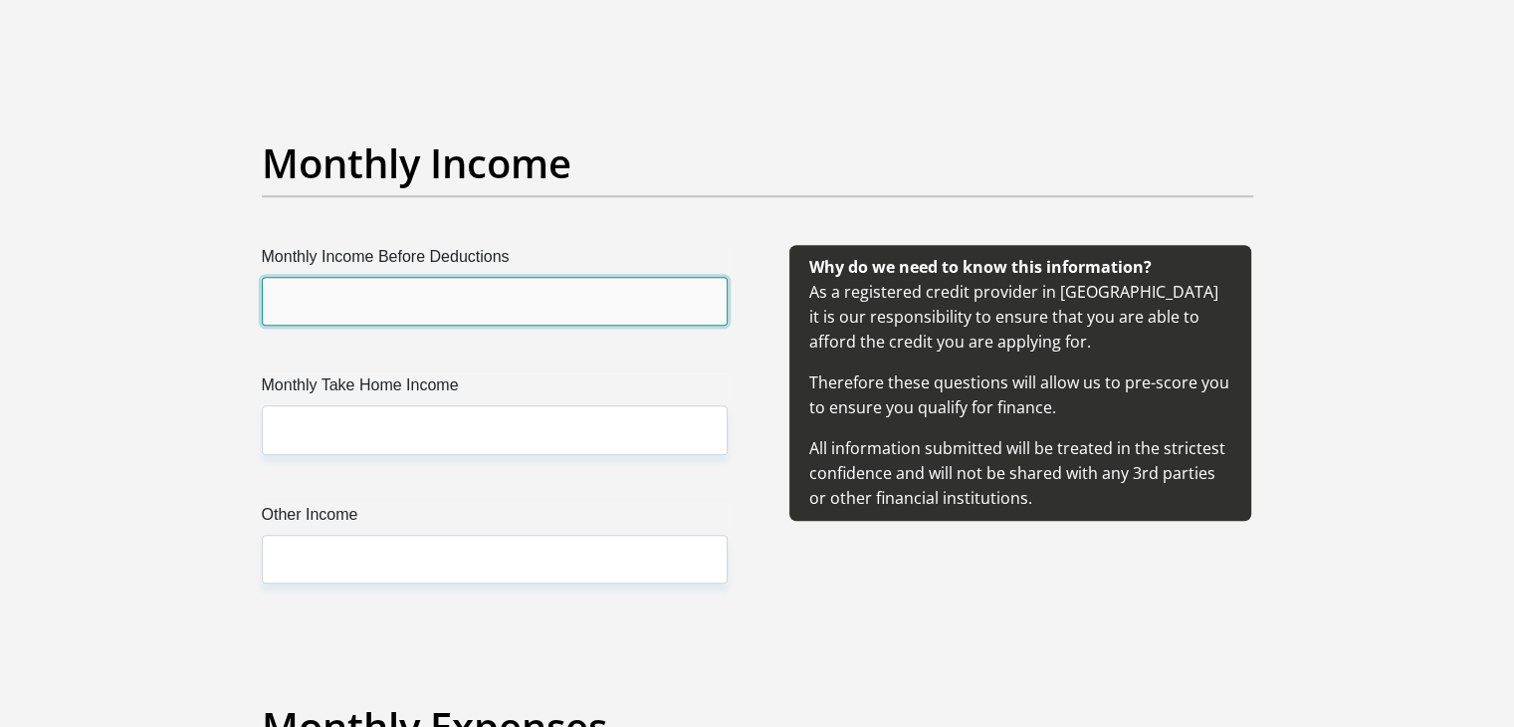
click at [428, 316] on input "Monthly Income Before Deductions" at bounding box center [495, 301] width 466 height 49
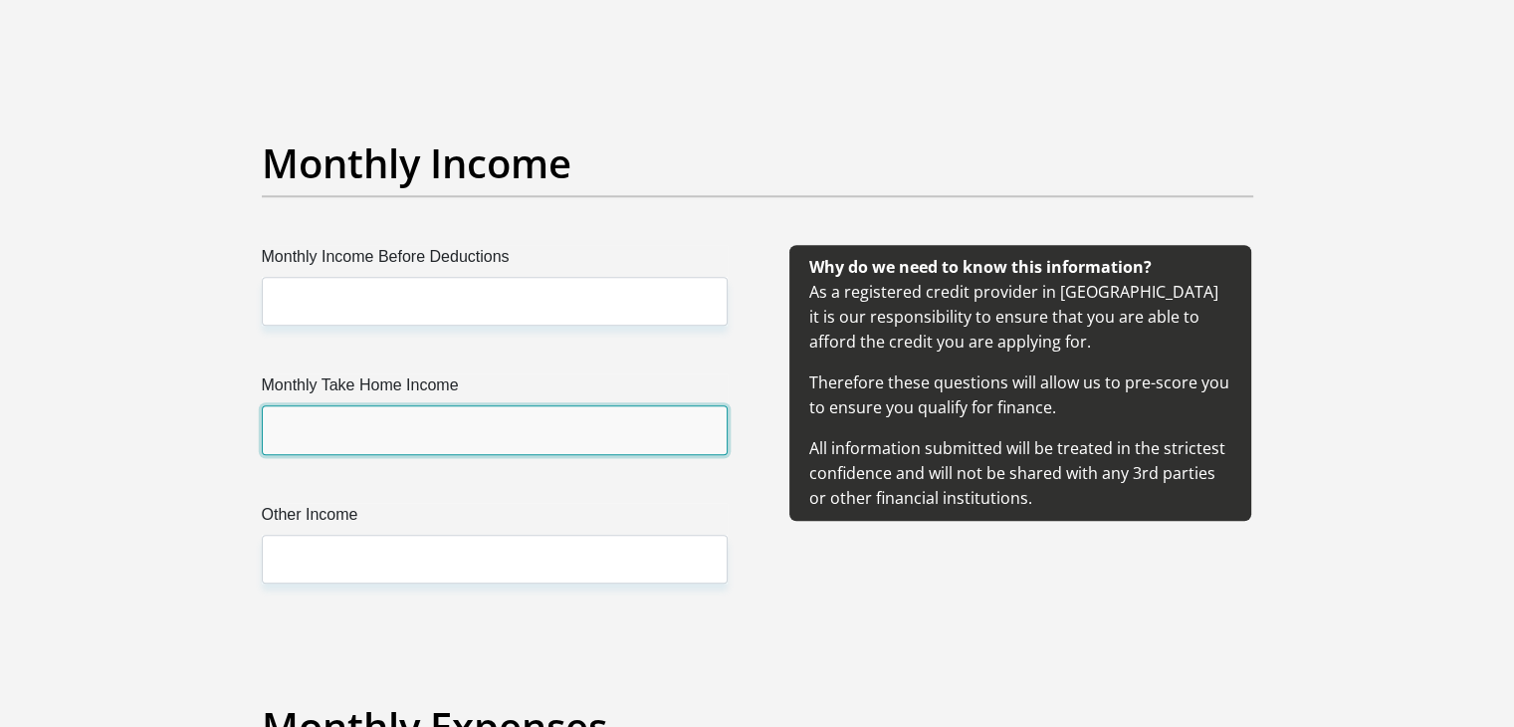
click at [315, 438] on input "Monthly Take Home Income" at bounding box center [495, 429] width 466 height 49
type input "64793.40"
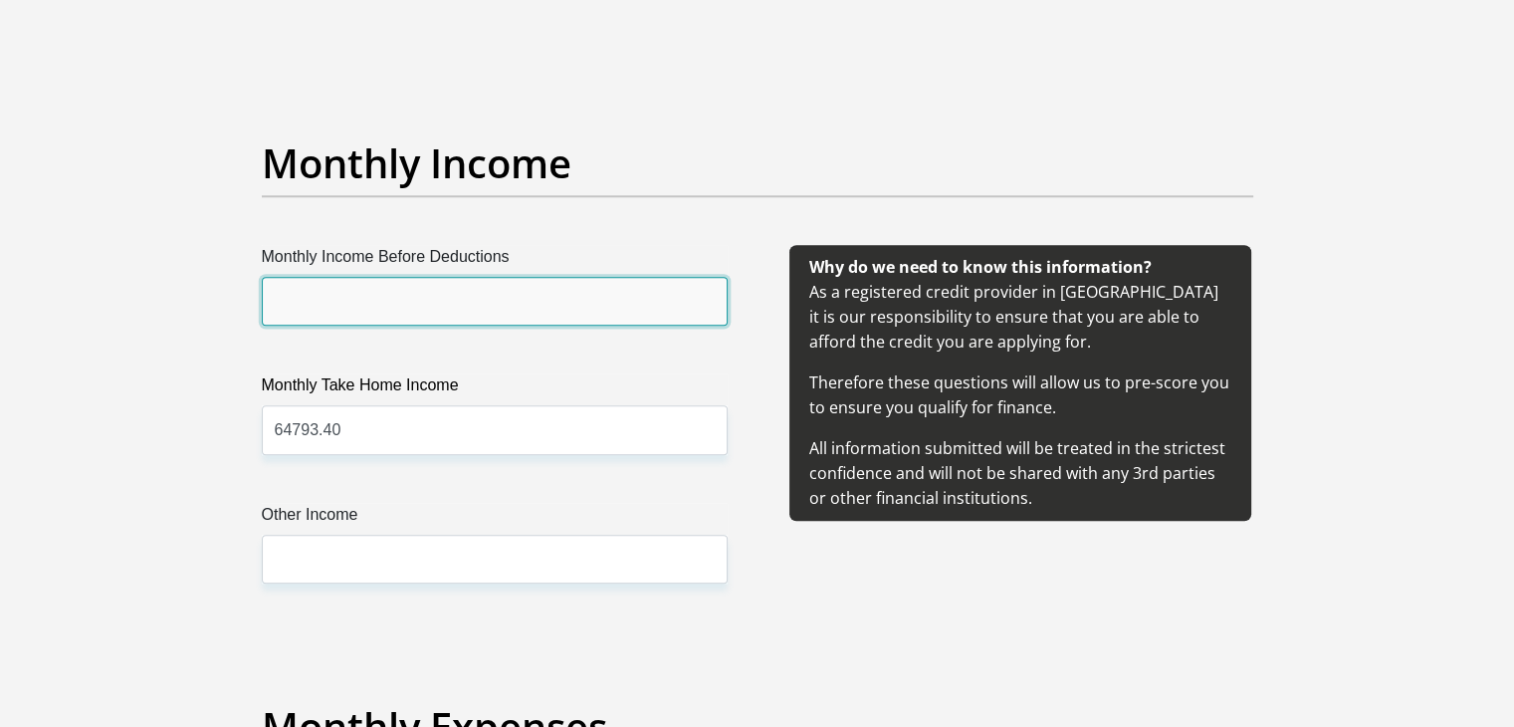
click at [481, 307] on input "Monthly Income Before Deductions" at bounding box center [495, 301] width 466 height 49
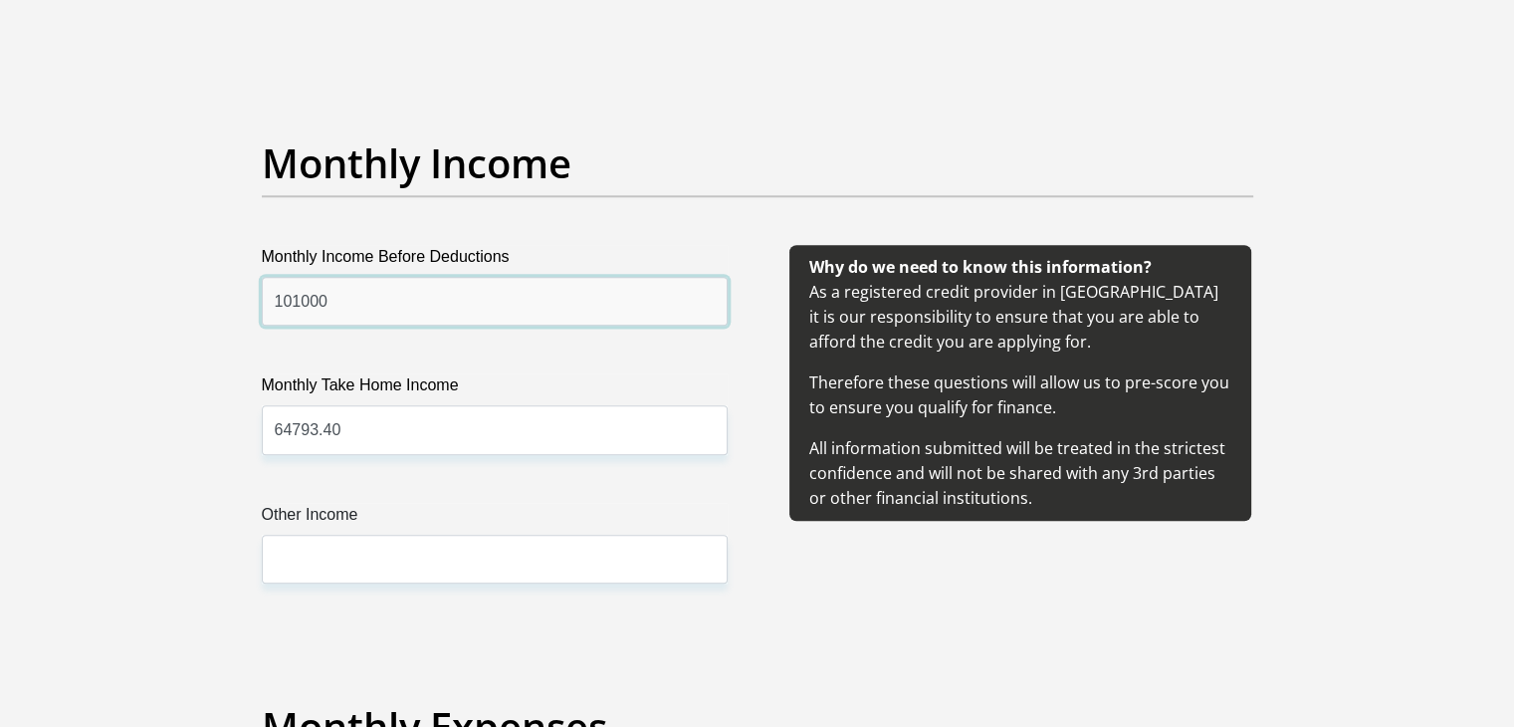
type input "101000"
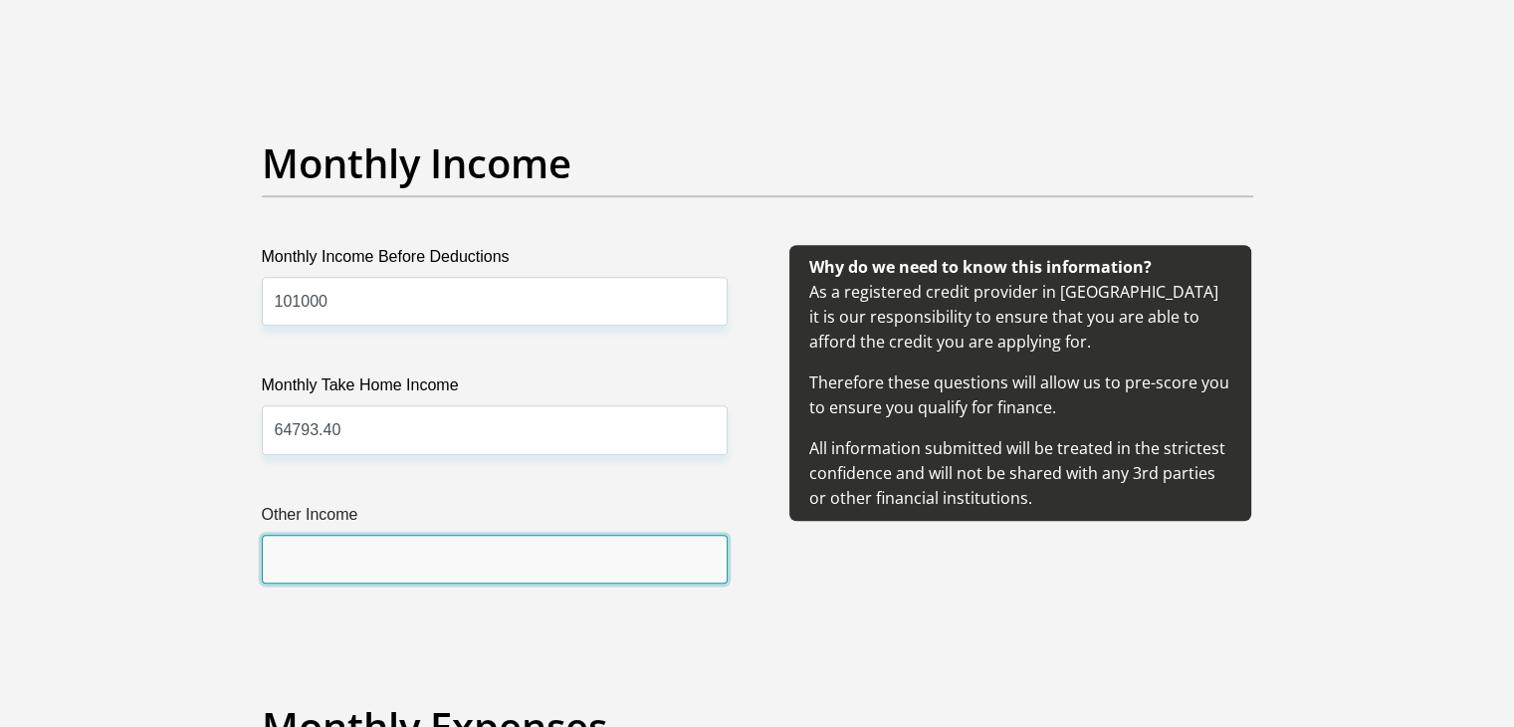
click at [426, 554] on input "Other Income" at bounding box center [495, 558] width 466 height 49
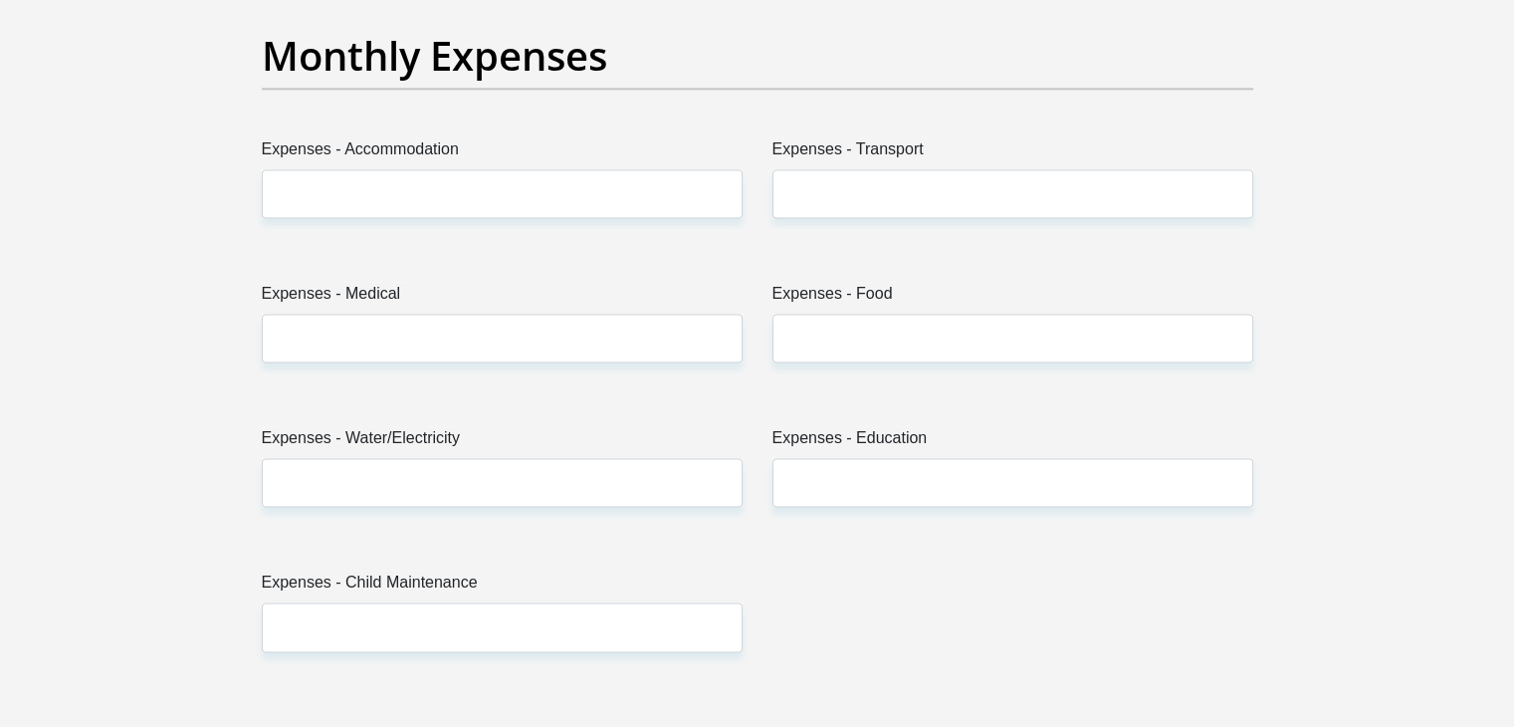
scroll to position [2886, 0]
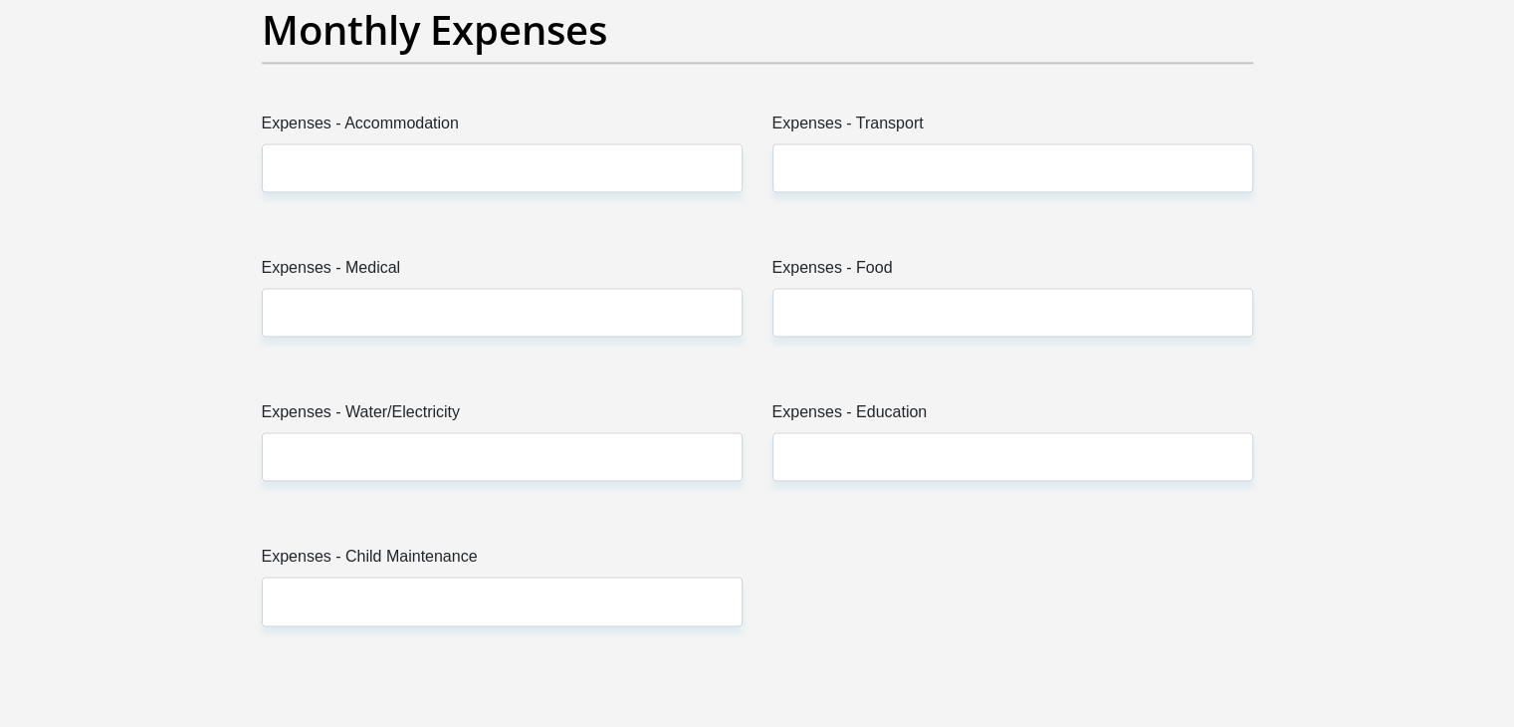
type input "0"
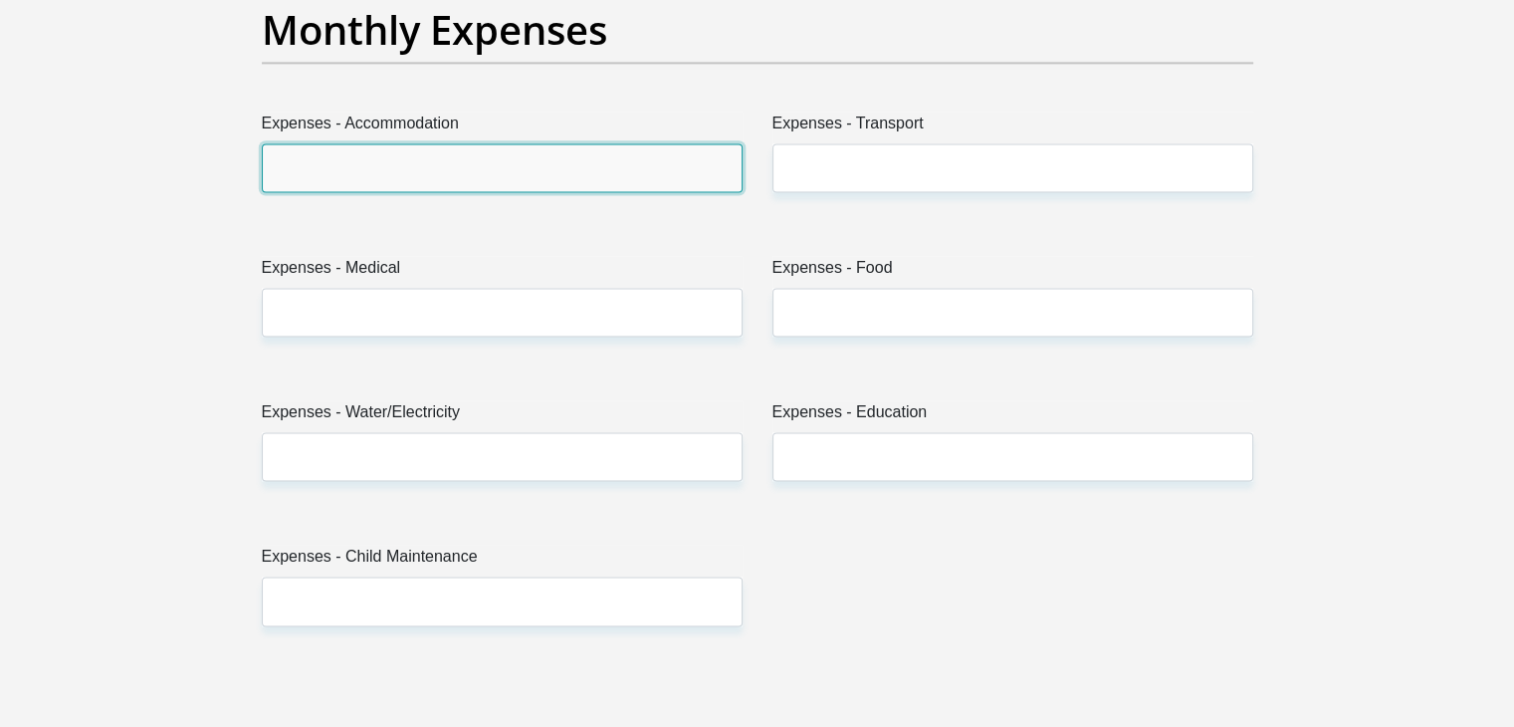
click at [389, 162] on input "Expenses - Accommodation" at bounding box center [502, 167] width 481 height 49
type input "8000"
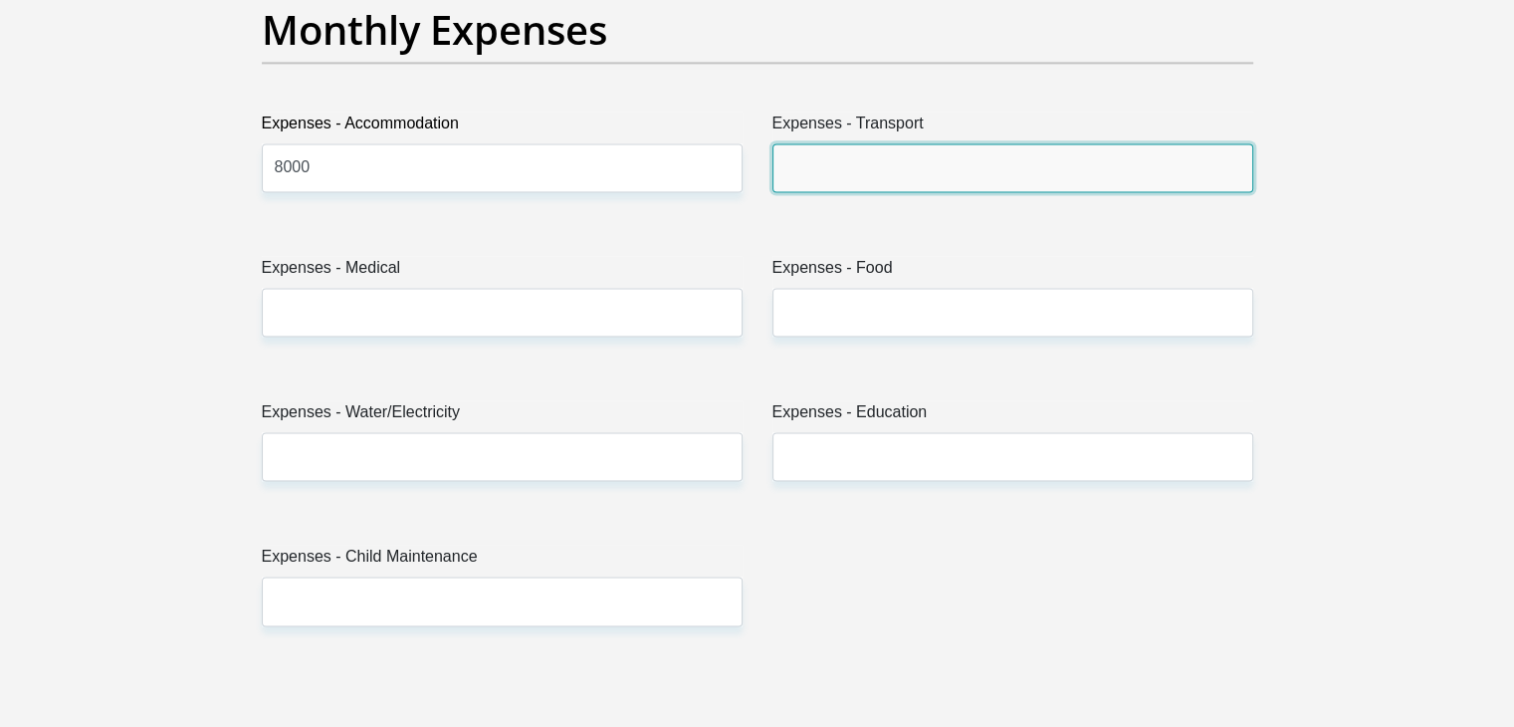
click at [888, 156] on input "Expenses - Transport" at bounding box center [1012, 167] width 481 height 49
type input "3000"
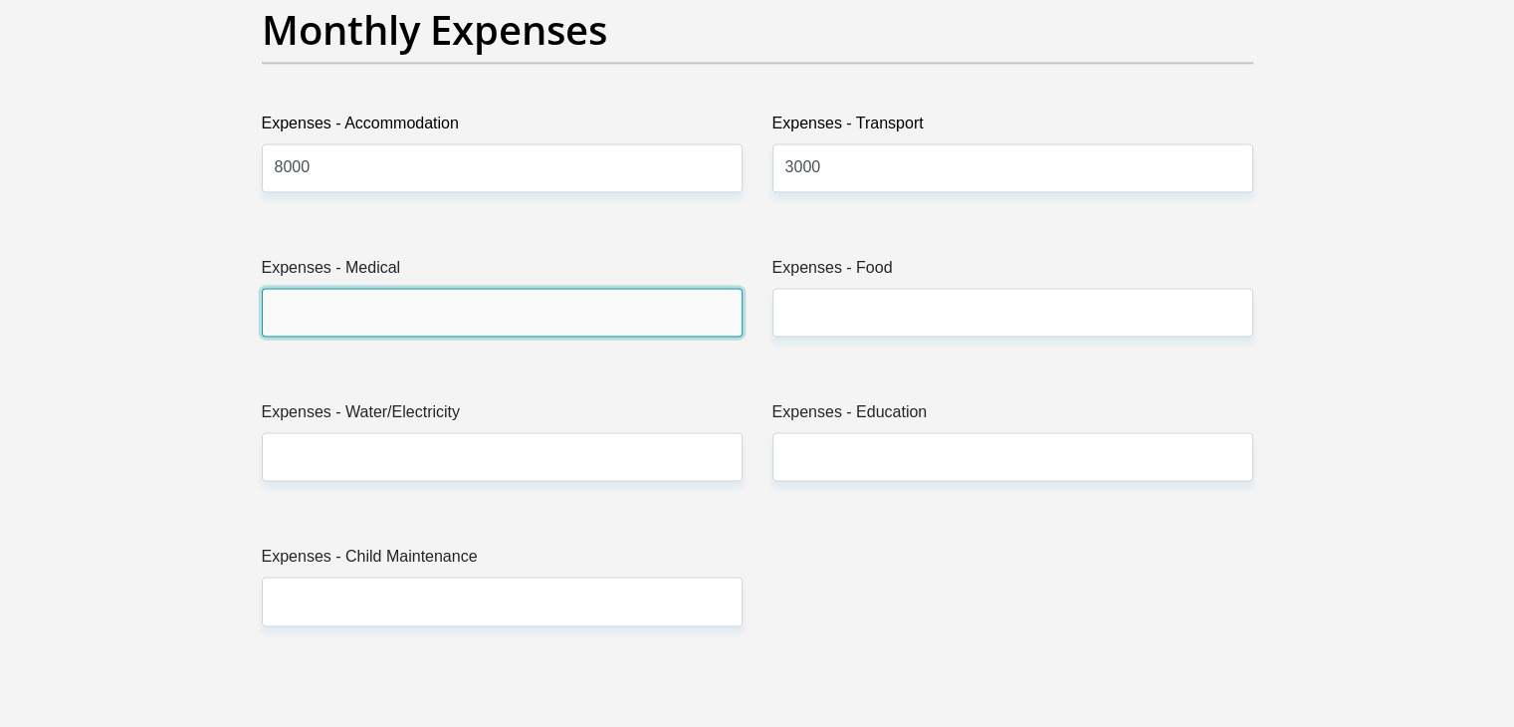
click at [332, 305] on input "Expenses - Medical" at bounding box center [502, 312] width 481 height 49
type input "0"
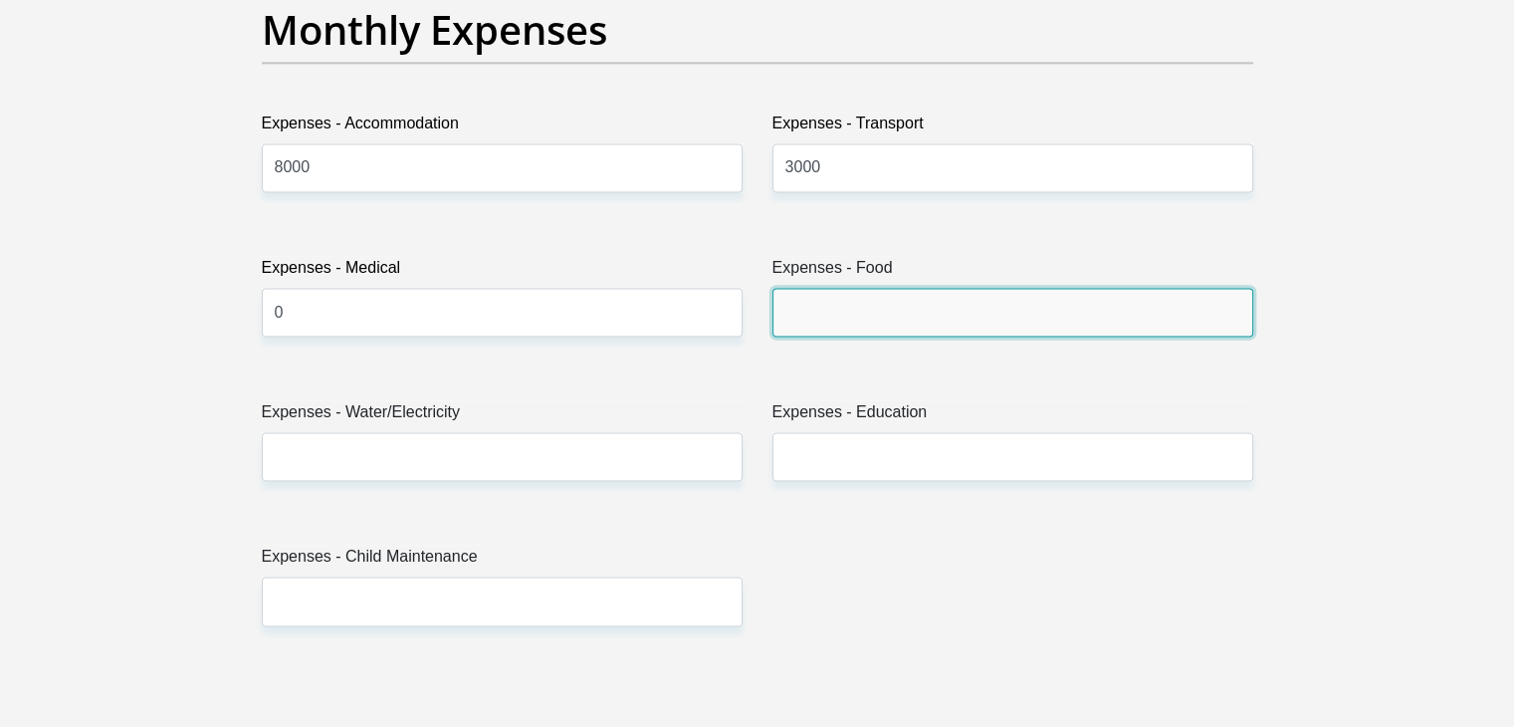
click at [872, 306] on input "Expenses - Food" at bounding box center [1012, 312] width 481 height 49
type input "0"
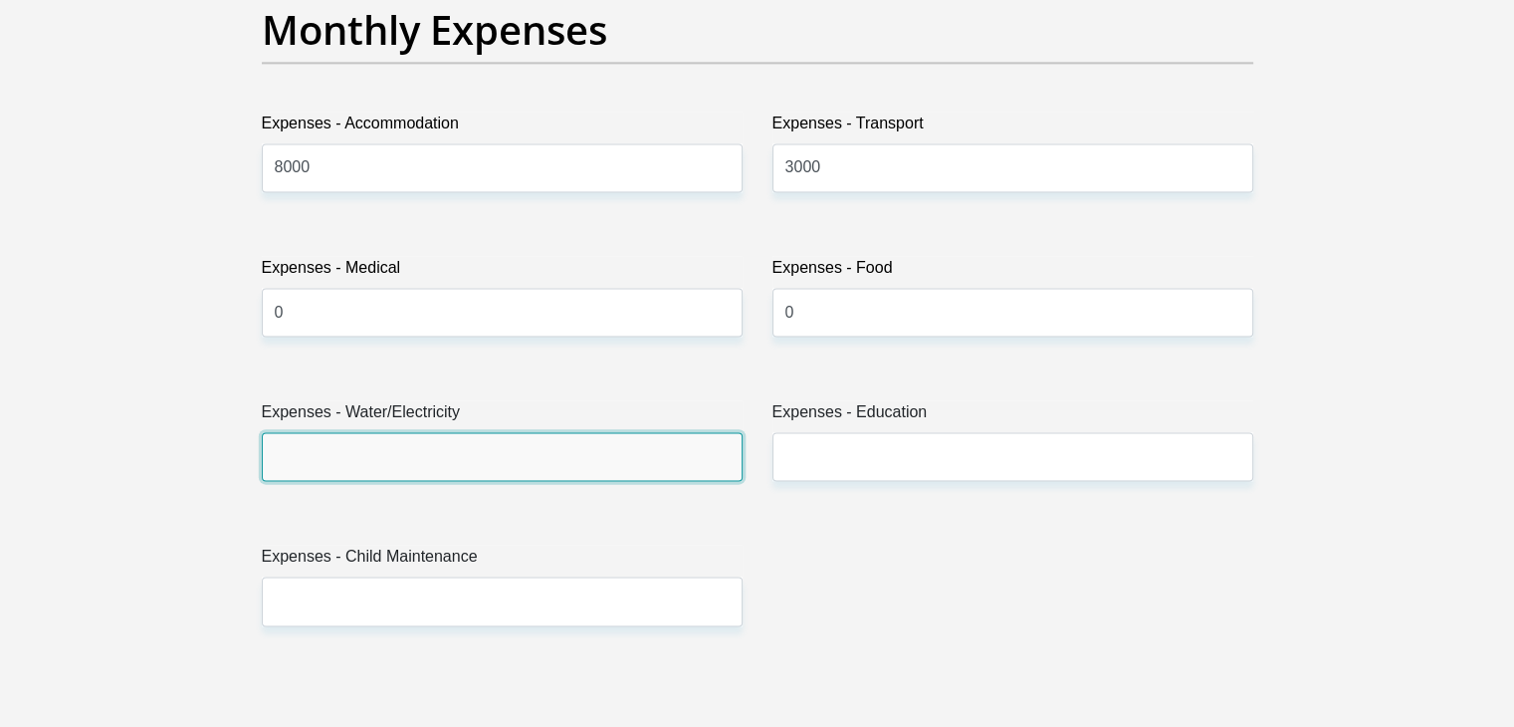
click at [473, 453] on input "Expenses - Water/Electricity" at bounding box center [502, 456] width 481 height 49
type input "0"
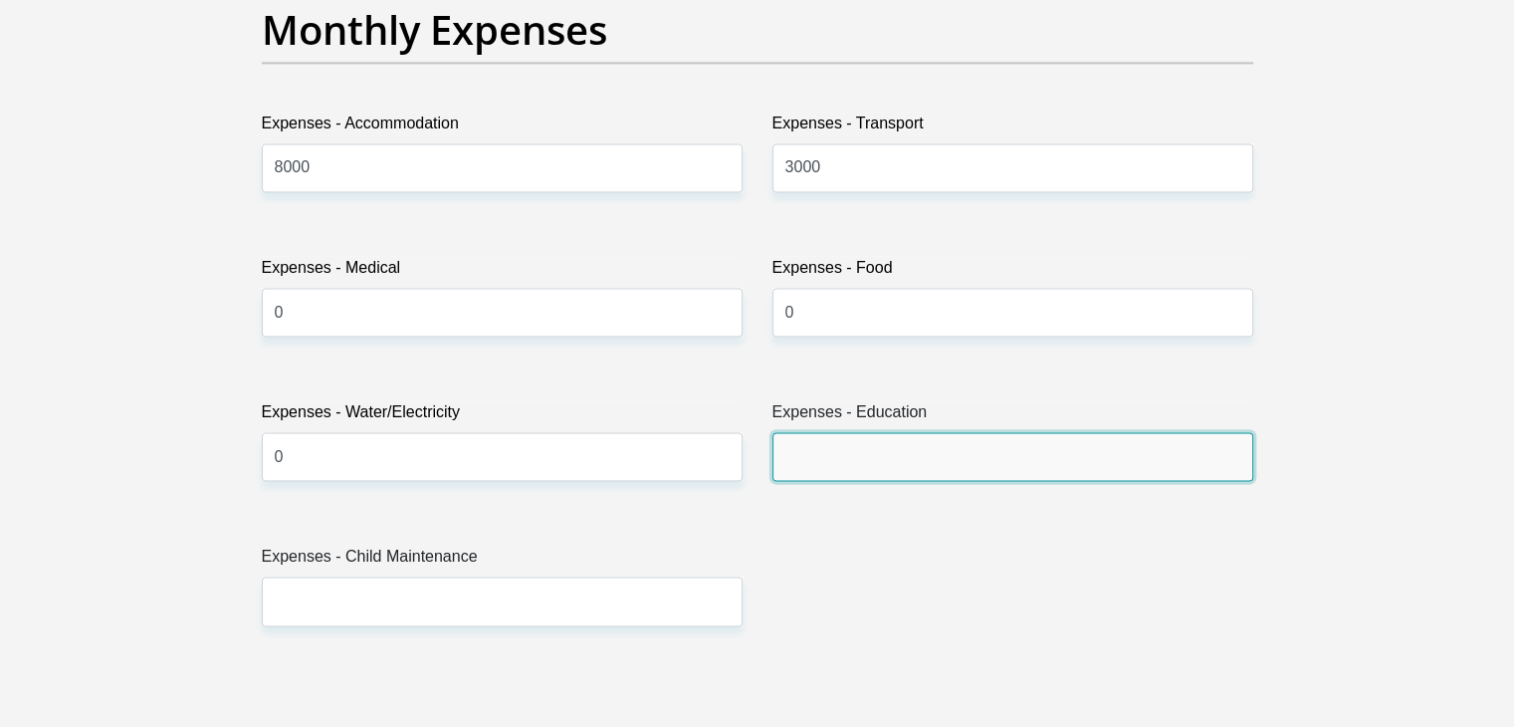
click at [840, 450] on input "Expenses - Education" at bounding box center [1012, 456] width 481 height 49
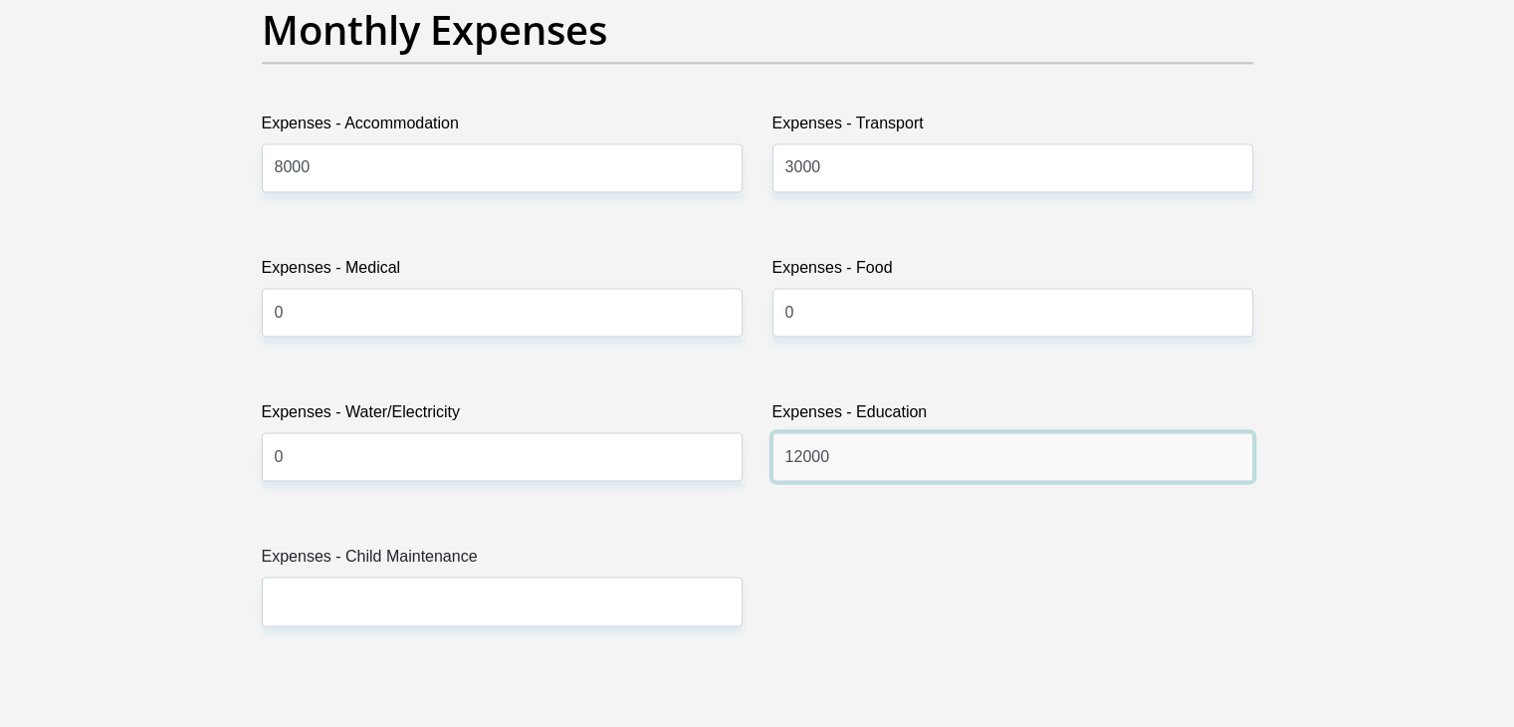
type input "12000"
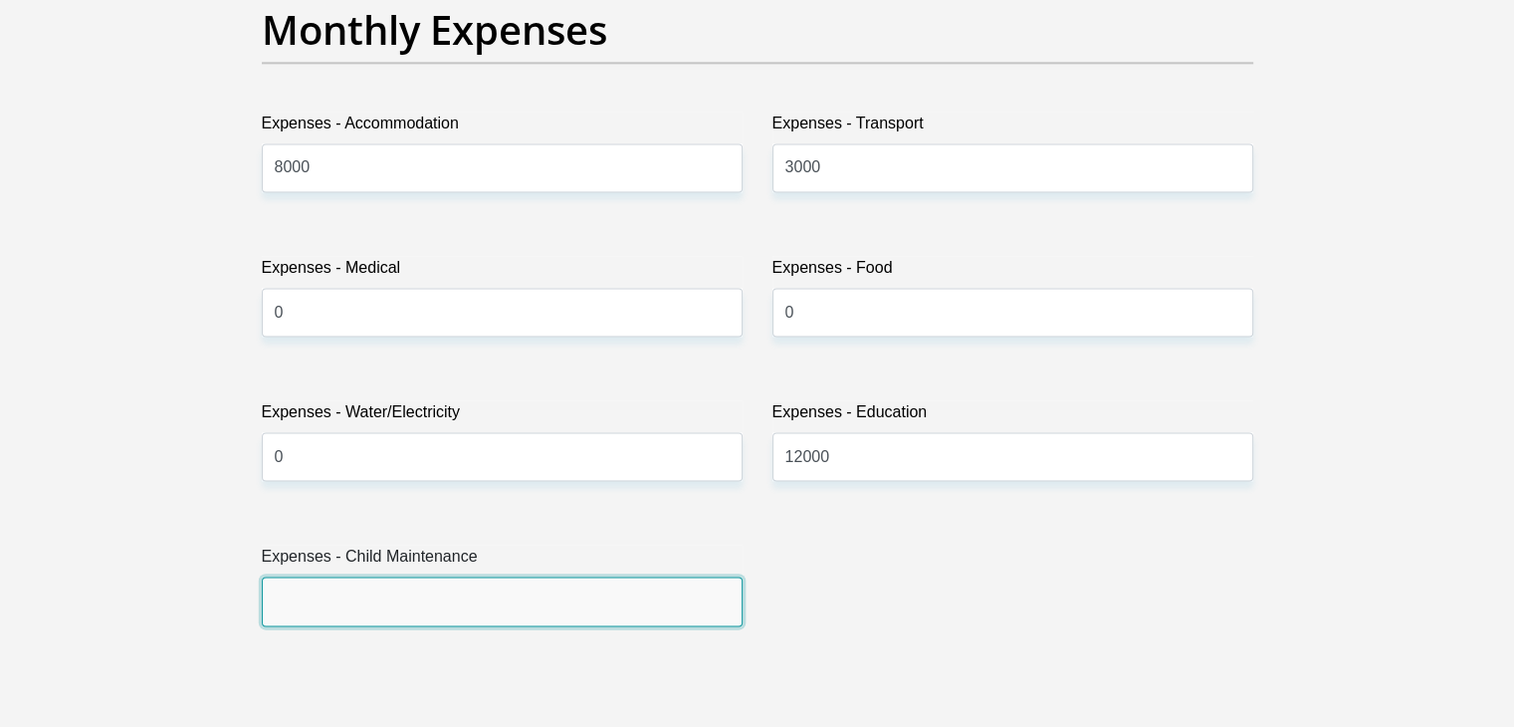
click at [454, 595] on input "Expenses - Child Maintenance" at bounding box center [502, 600] width 481 height 49
type input "0"
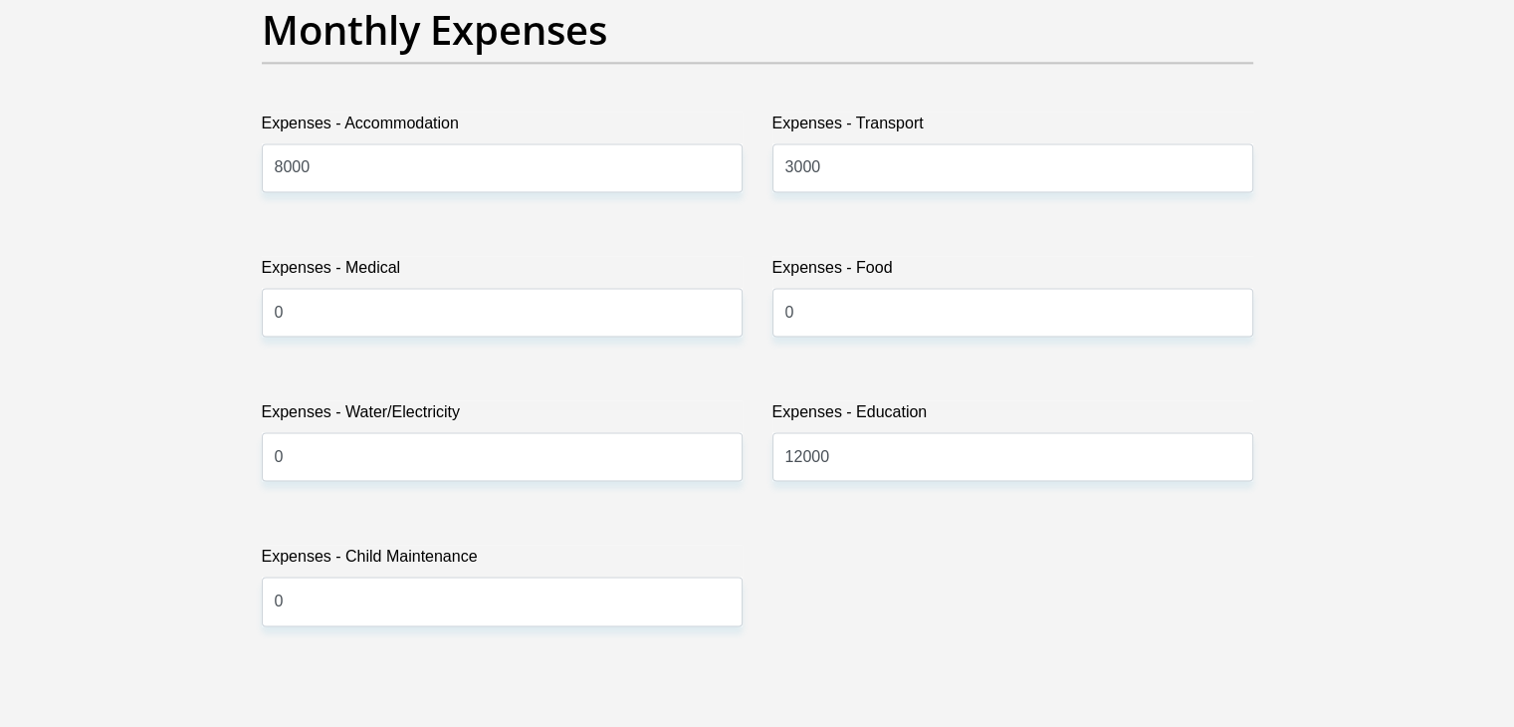
click at [904, 586] on div "Title Mr Ms Mrs Dr Other First Name Anton Surname Binneman ID Number 8010295116…" at bounding box center [757, 664] width 1021 height 6476
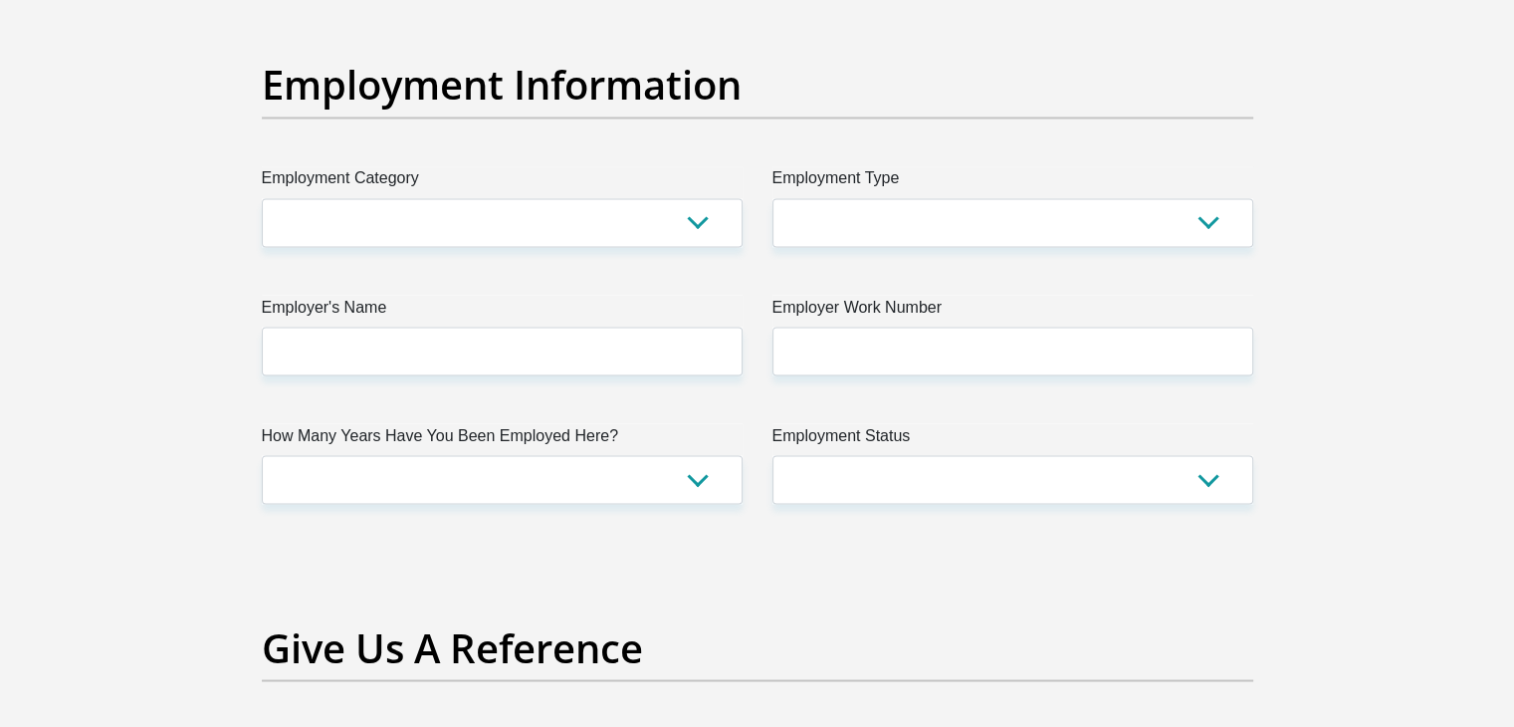
scroll to position [3583, 0]
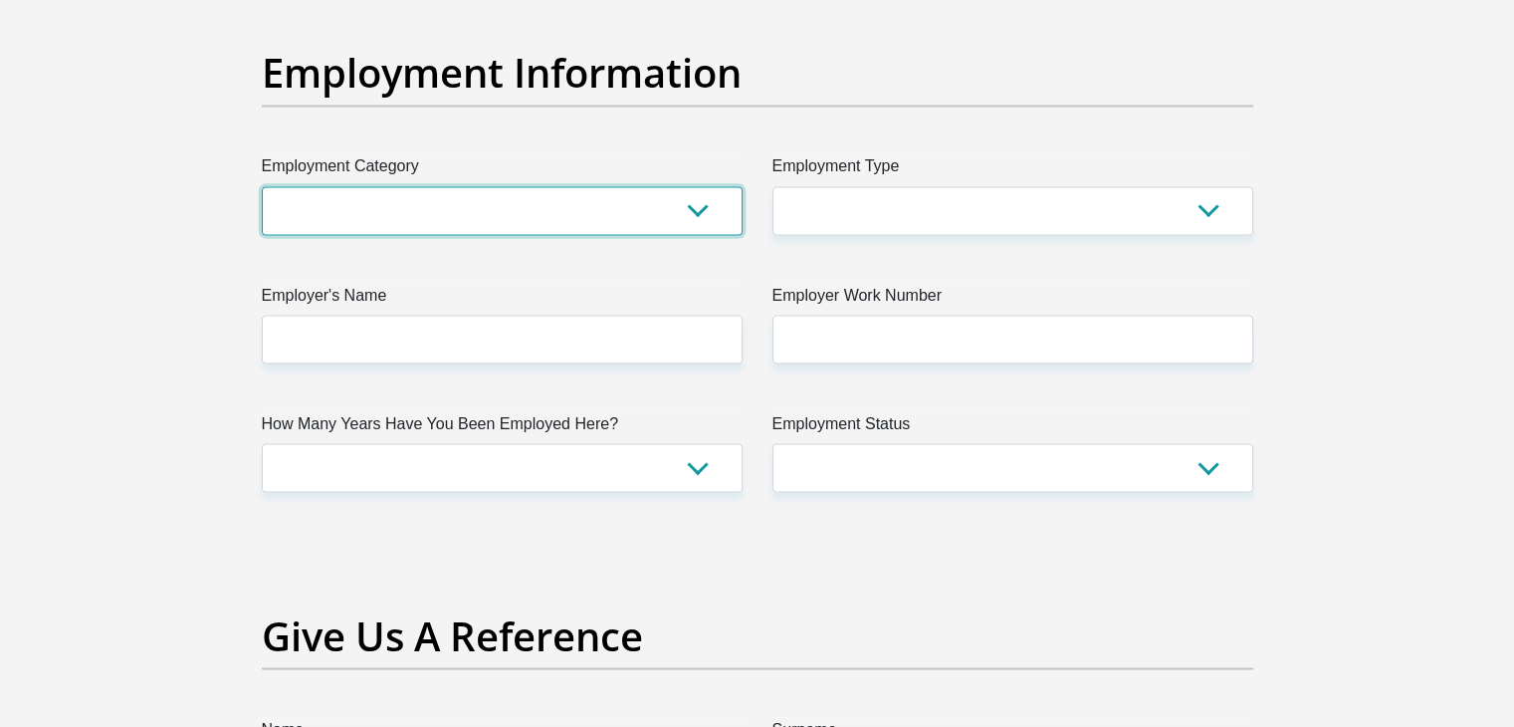
click at [677, 204] on select "AGRICULTURE ALCOHOL & TOBACCO CONSTRUCTION MATERIALS METALLURGY EQUIPMENT FOR R…" at bounding box center [502, 210] width 481 height 49
select select "23"
click at [262, 186] on select "AGRICULTURE ALCOHOL & TOBACCO CONSTRUCTION MATERIALS METALLURGY EQUIPMENT FOR R…" at bounding box center [502, 210] width 481 height 49
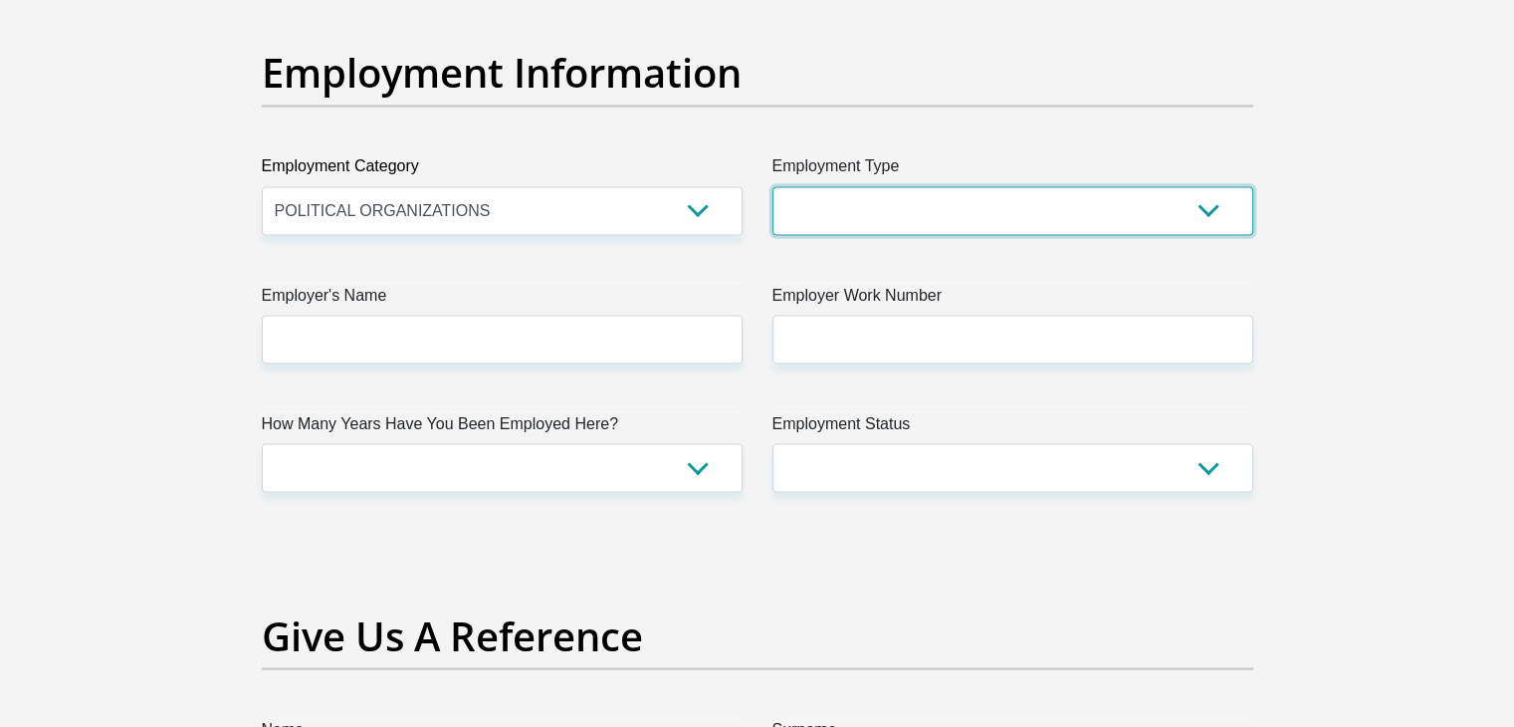
click at [964, 210] on select "College/Lecturer Craft Seller Creative Driver Executive Farmer Forces - Non Com…" at bounding box center [1012, 210] width 481 height 49
select select "Manager"
click at [772, 186] on select "College/Lecturer Craft Seller Creative Driver Executive Farmer Forces - Non Com…" at bounding box center [1012, 210] width 481 height 49
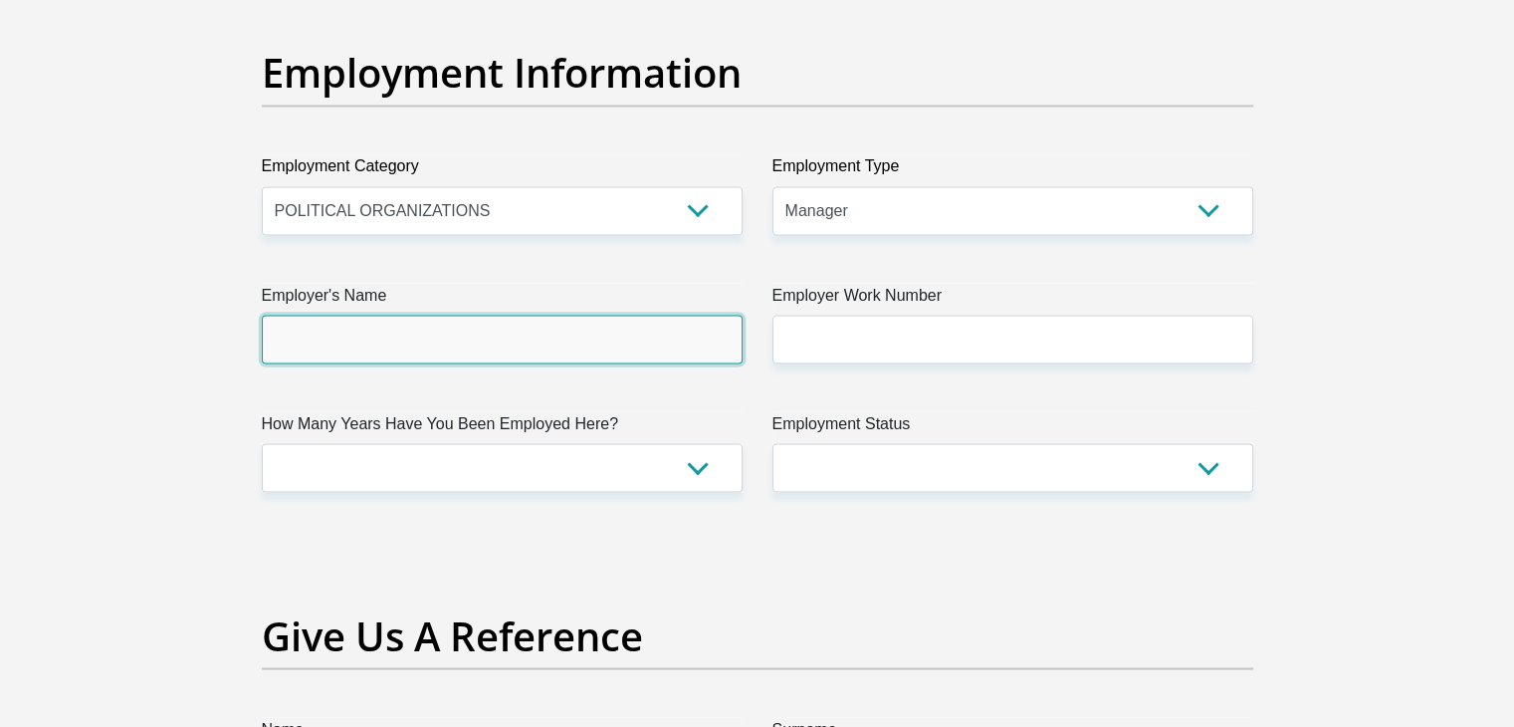
click at [487, 340] on input "Employer's Name" at bounding box center [502, 339] width 481 height 49
click at [303, 333] on input "NRFSAASTA" at bounding box center [502, 339] width 481 height 49
click at [307, 335] on input "NRFSAASTA" at bounding box center [502, 339] width 481 height 49
type input "NRF"
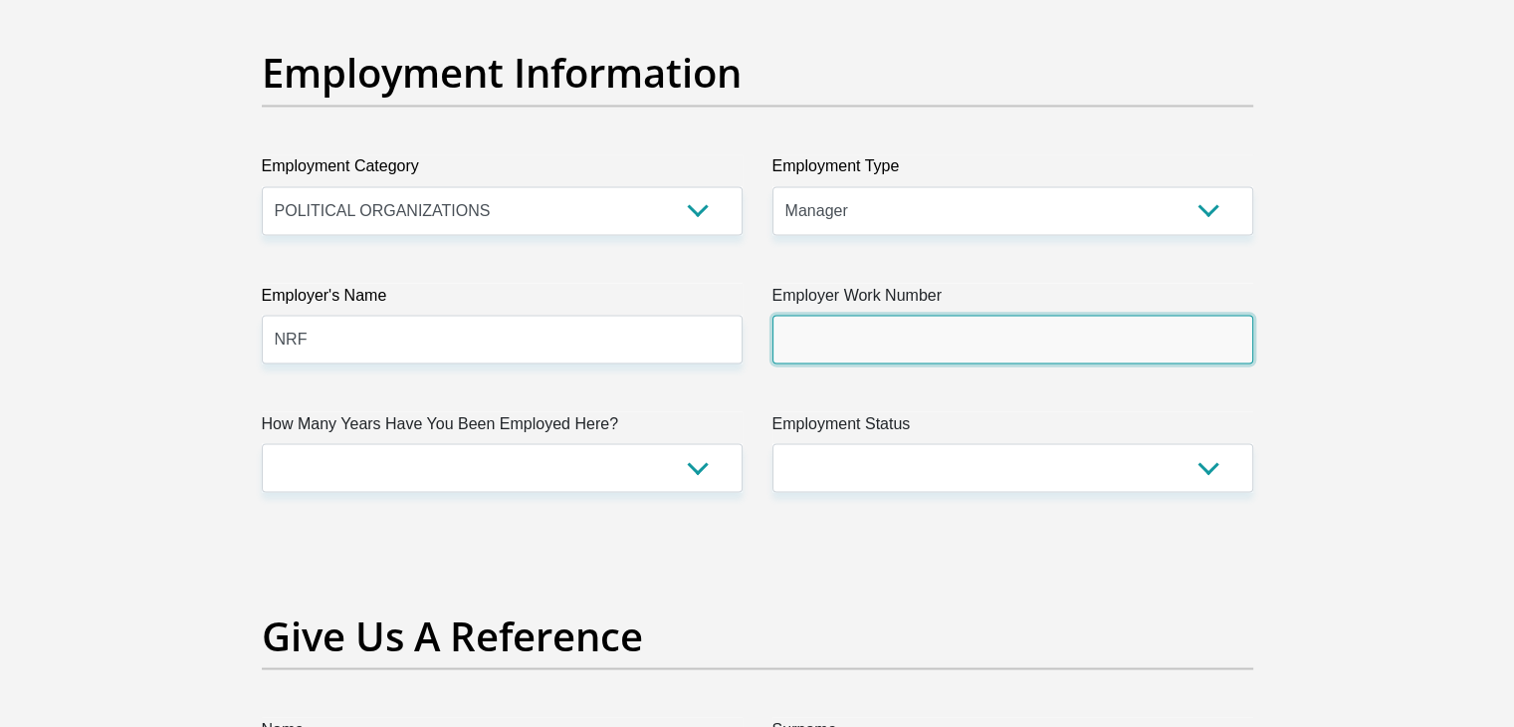
click at [954, 349] on input "Employer Work Number" at bounding box center [1012, 339] width 481 height 49
type input "0123207803"
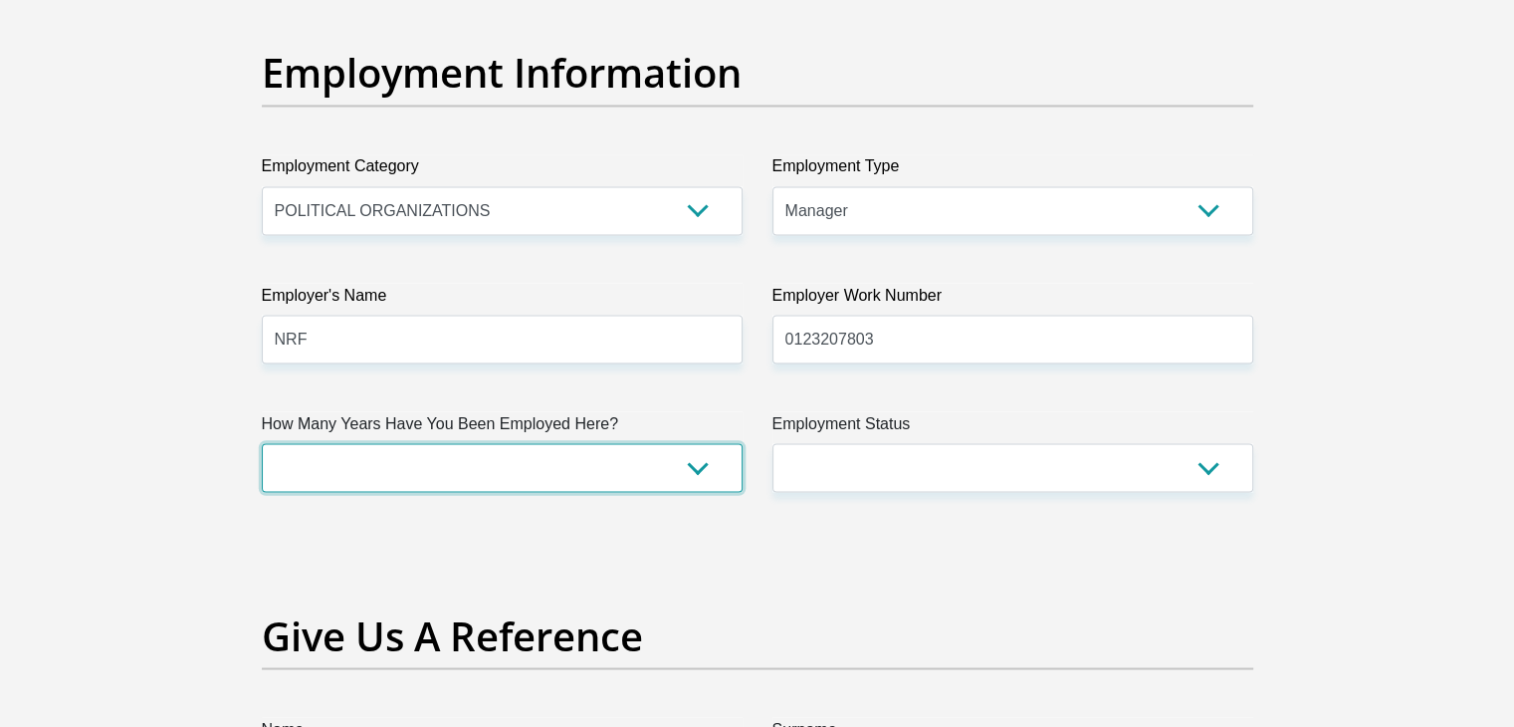
click at [702, 464] on select "less than 1 year 1-3 years 3-5 years 5+ years" at bounding box center [502, 467] width 481 height 49
select select "60"
click at [262, 443] on select "less than 1 year 1-3 years 3-5 years 5+ years" at bounding box center [502, 467] width 481 height 49
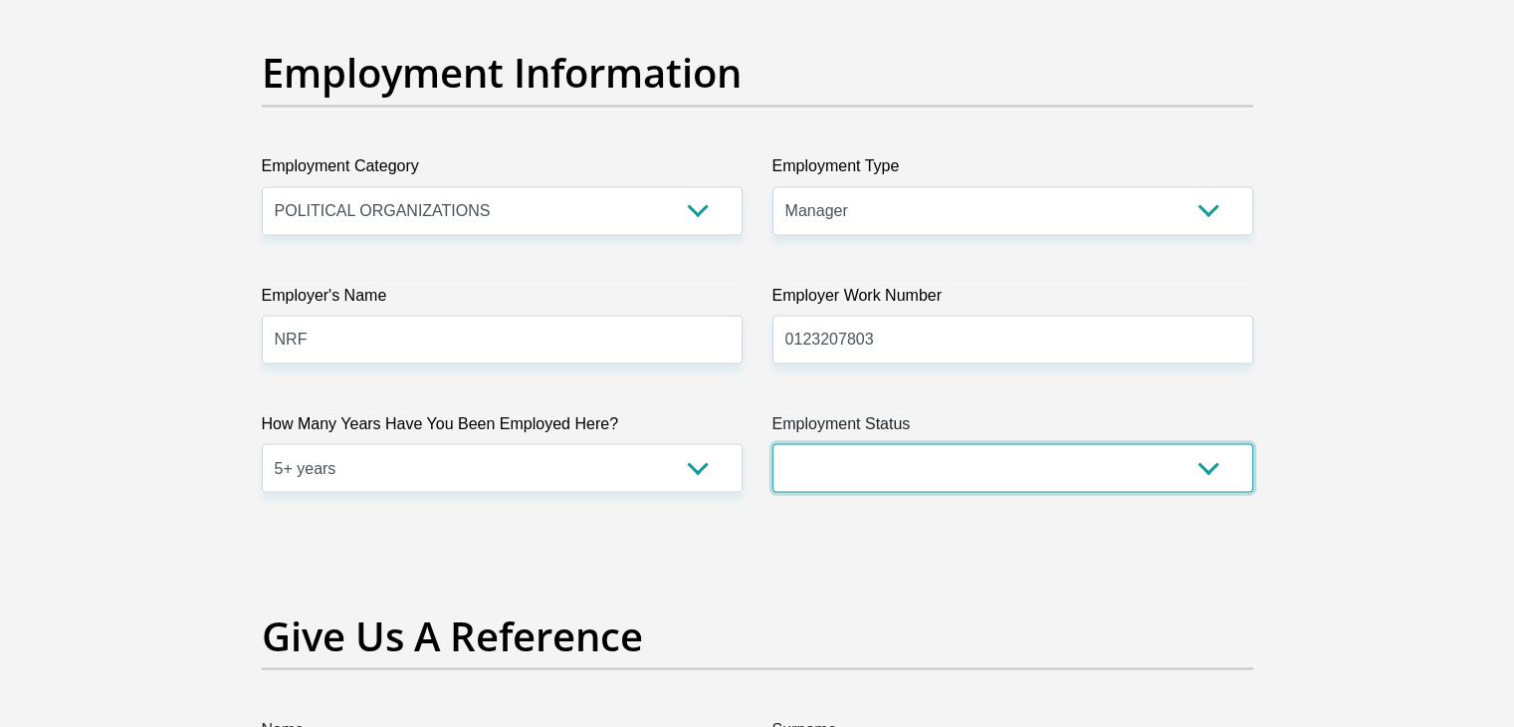
click at [1028, 476] on select "Permanent/Full-time Part-time/Casual Contract Worker Self-Employed Housewife Re…" at bounding box center [1012, 467] width 481 height 49
select select "1"
click at [772, 443] on select "Permanent/Full-time Part-time/Casual Contract Worker Self-Employed Housewife Re…" at bounding box center [1012, 467] width 481 height 49
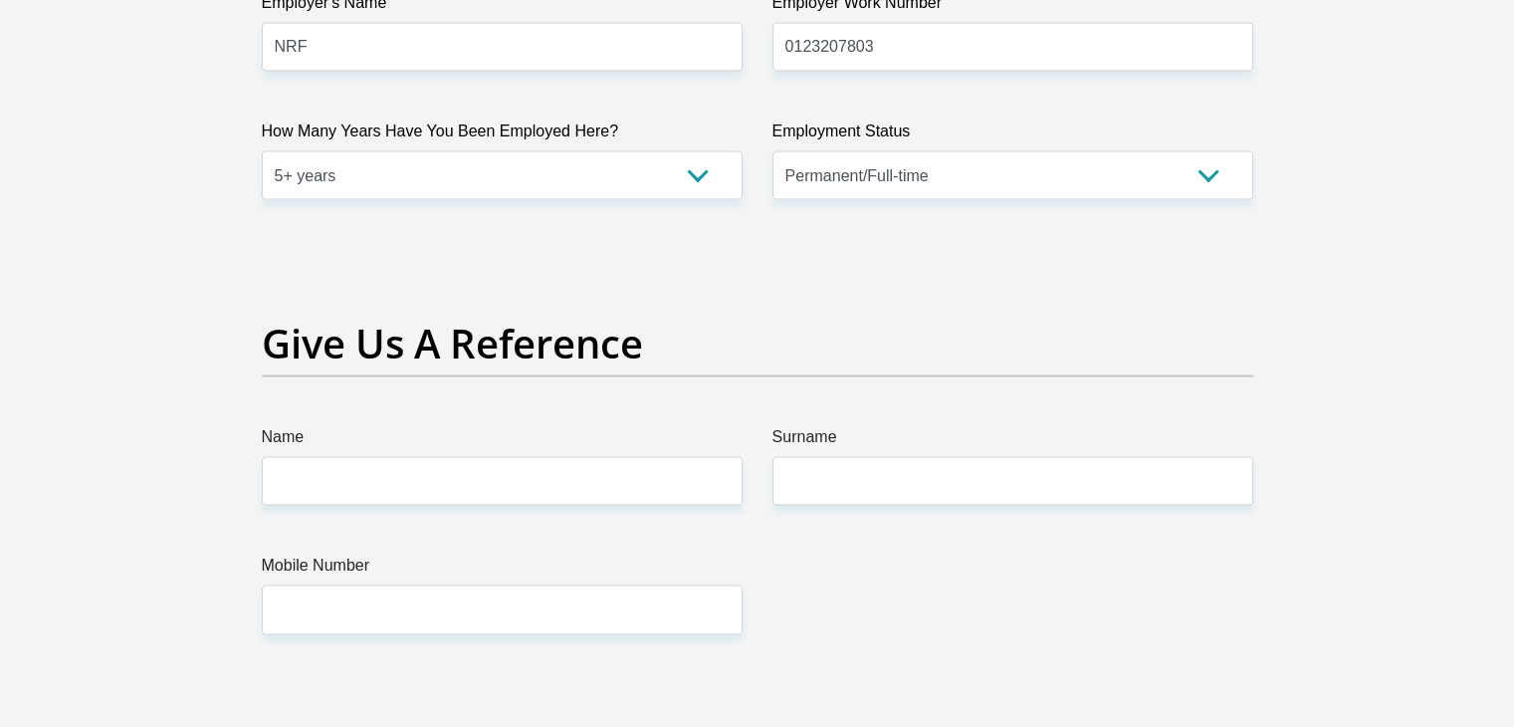
scroll to position [4081, 0]
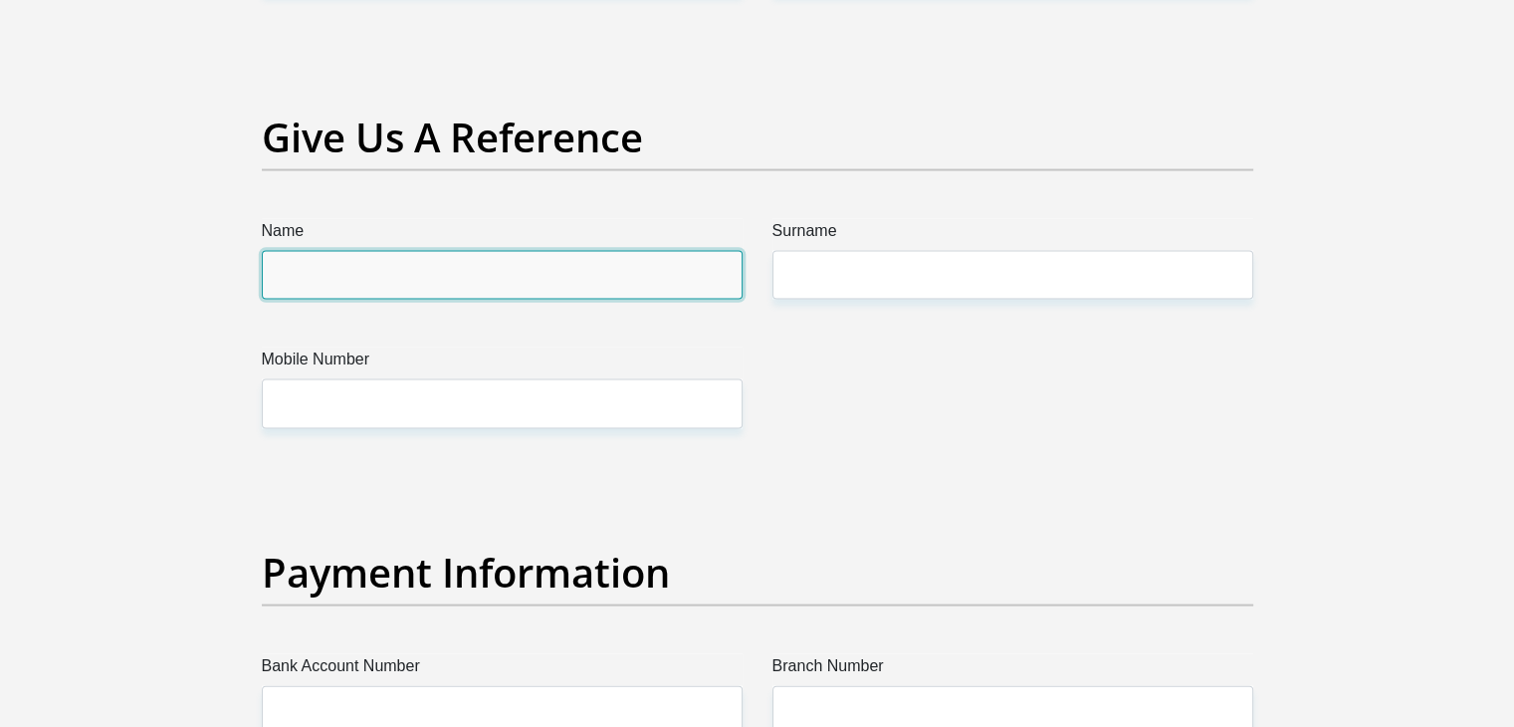
click at [448, 274] on input "Name" at bounding box center [502, 275] width 481 height 49
type input "l"
type input "Lindie"
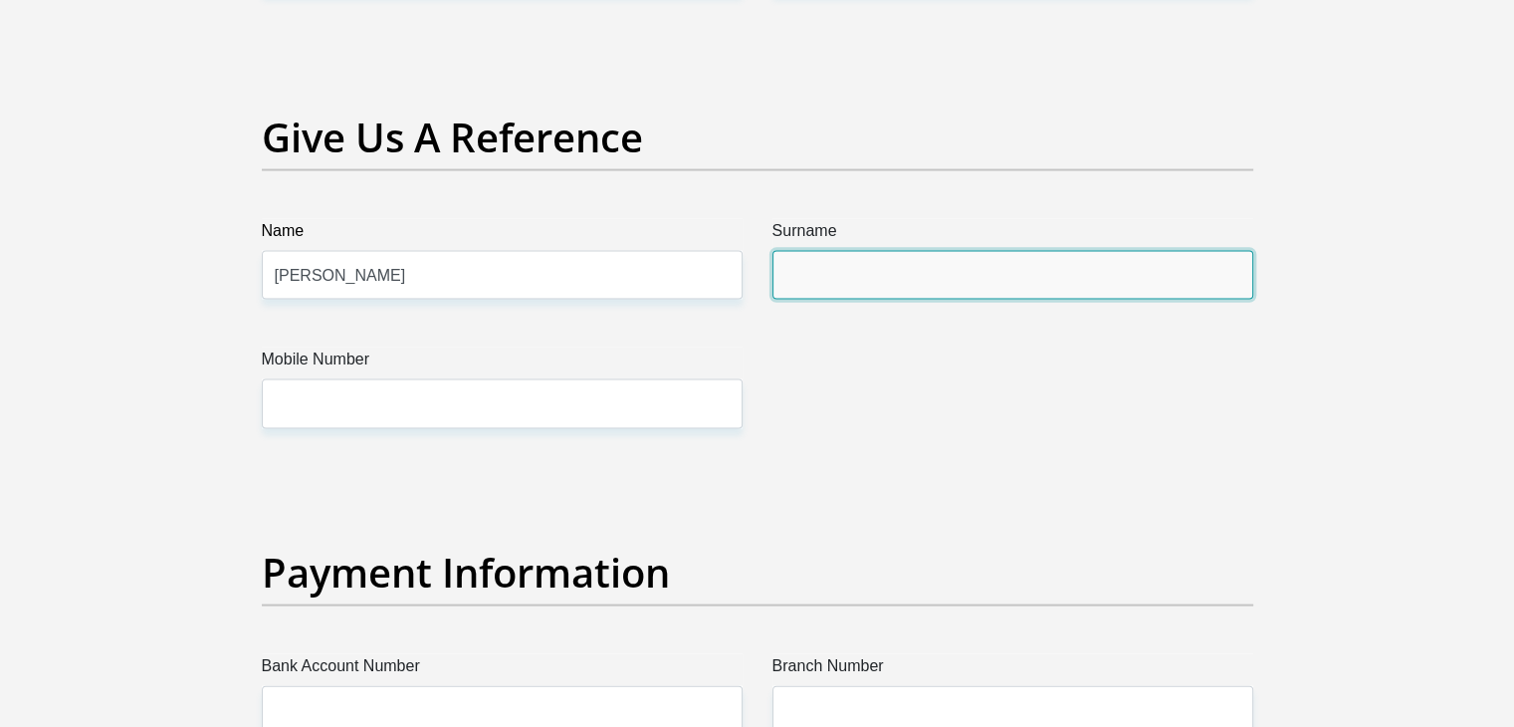
click at [901, 279] on input "Surname" at bounding box center [1012, 275] width 481 height 49
type input "Muller"
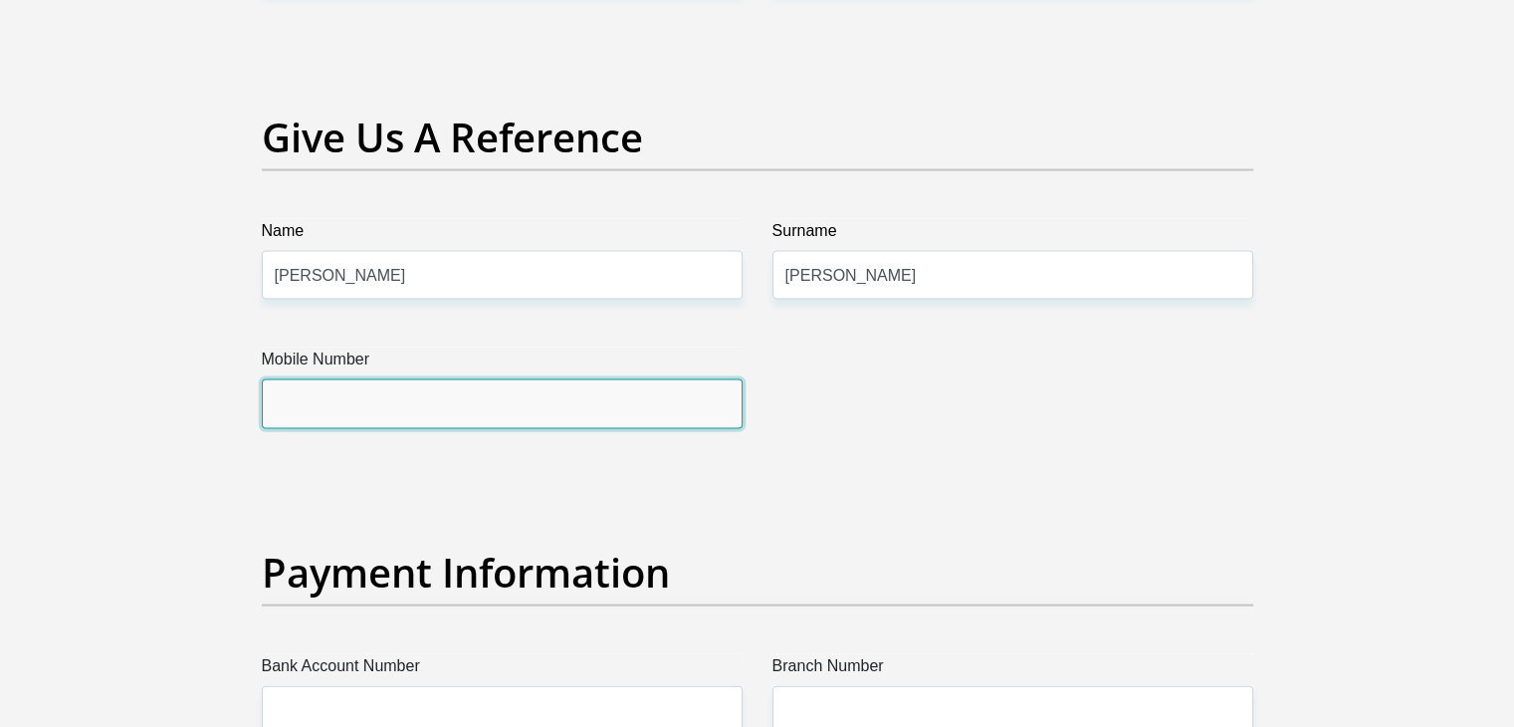
click at [463, 388] on input "Mobile Number" at bounding box center [502, 403] width 481 height 49
type input "0832274330"
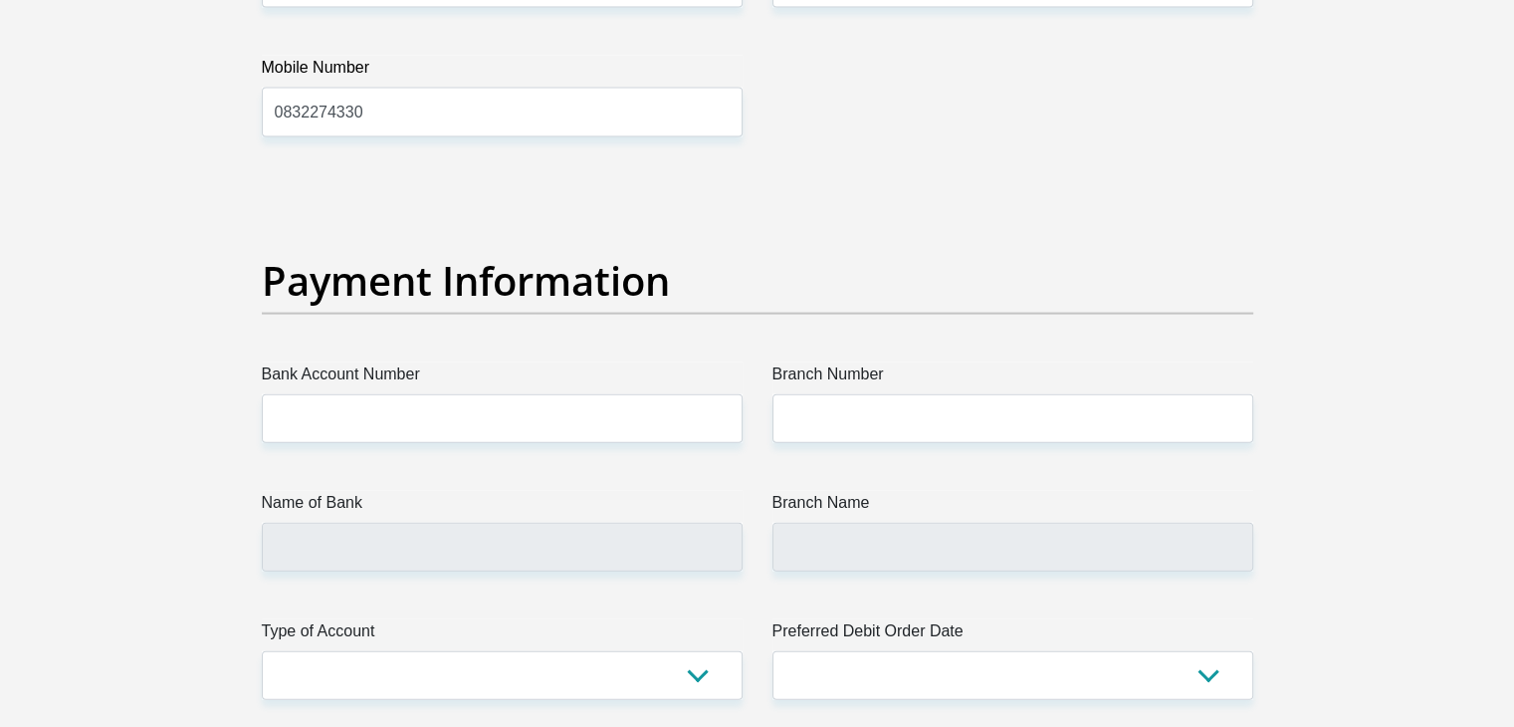
scroll to position [4479, 0]
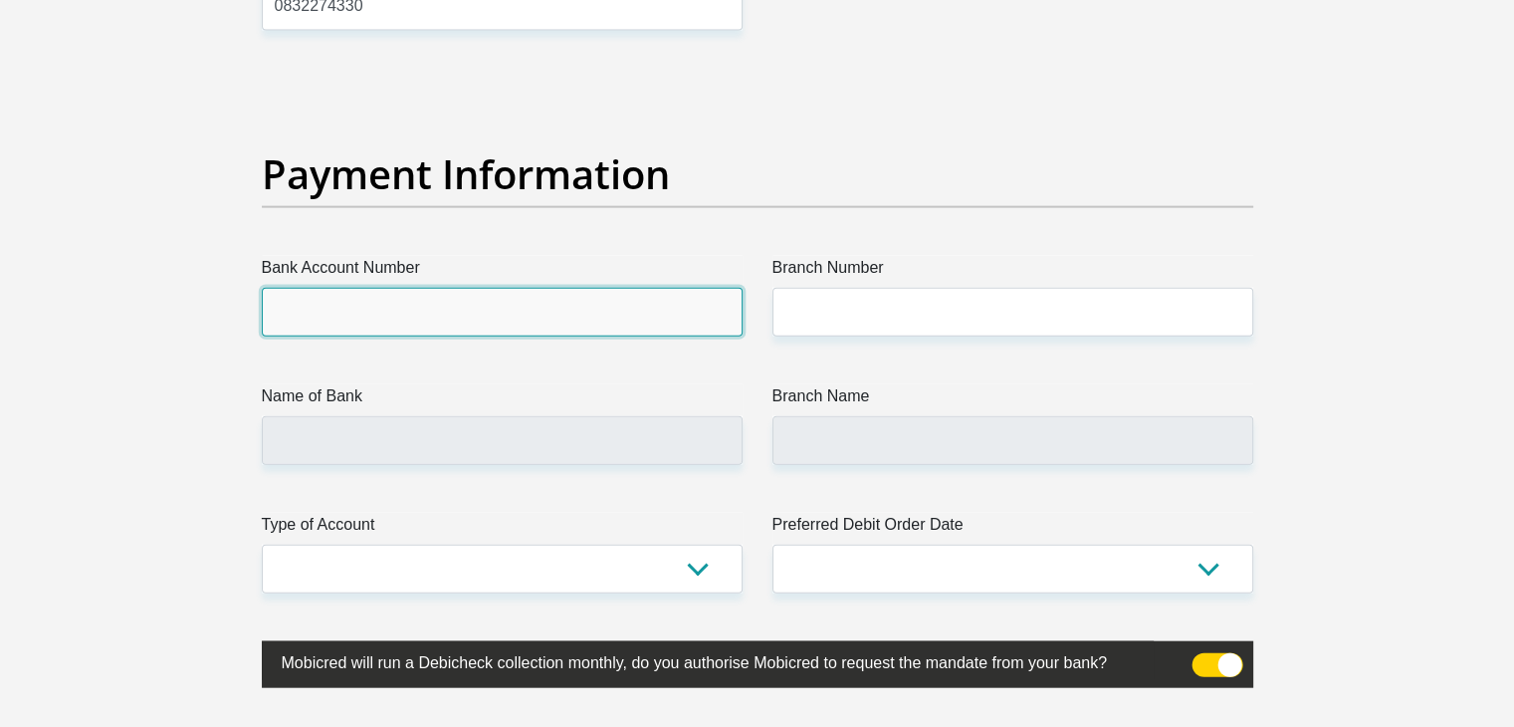
click at [548, 295] on input "Bank Account Number" at bounding box center [502, 312] width 481 height 49
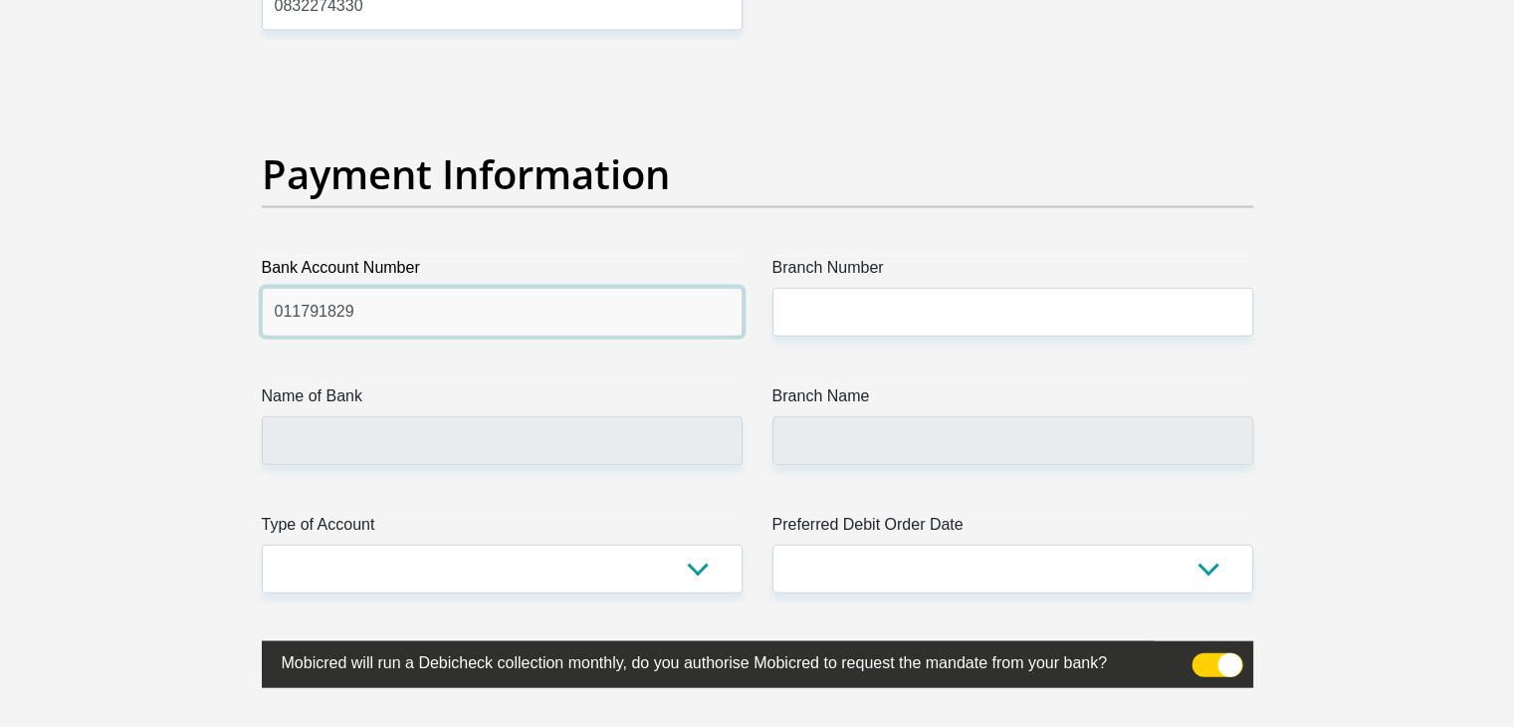
type input "011791829"
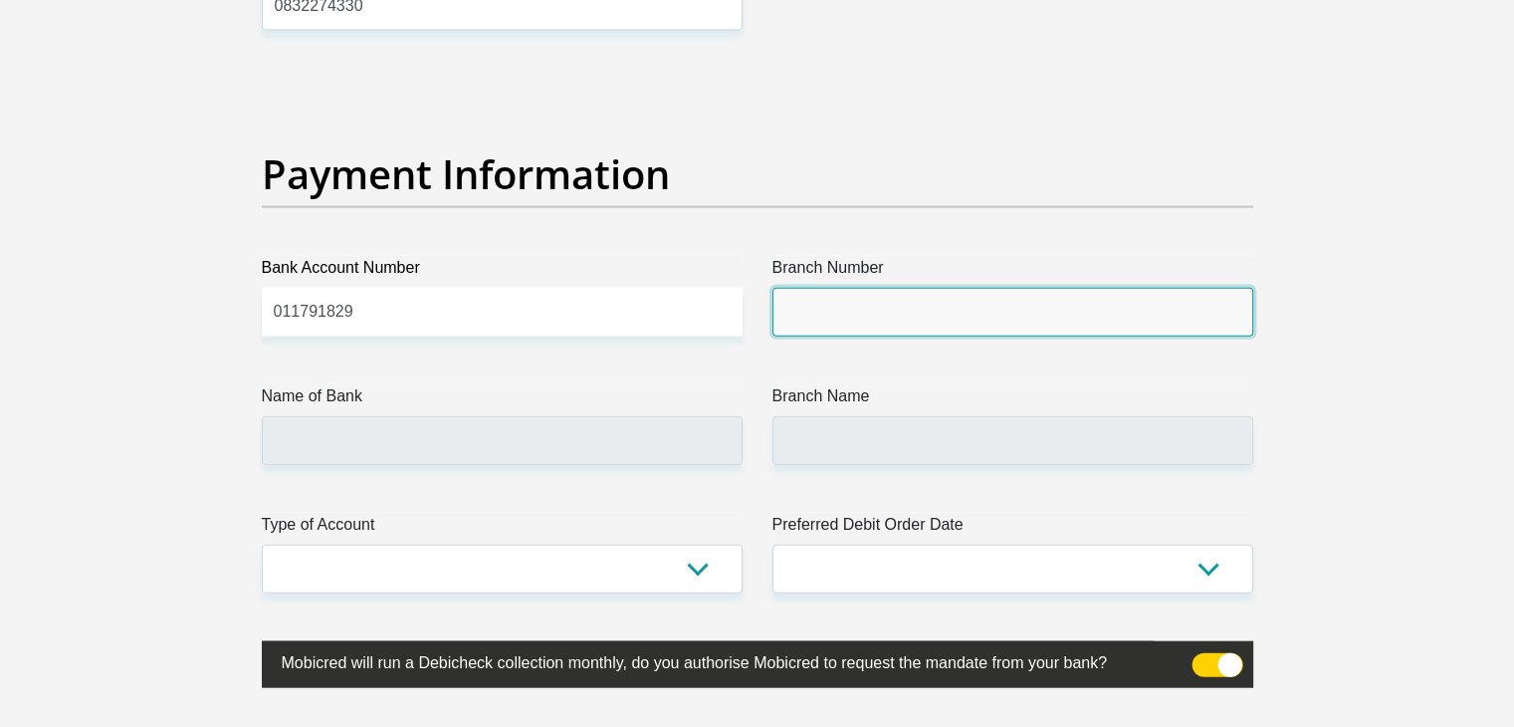
click at [862, 293] on input "Branch Number" at bounding box center [1012, 312] width 481 height 49
type input "014845"
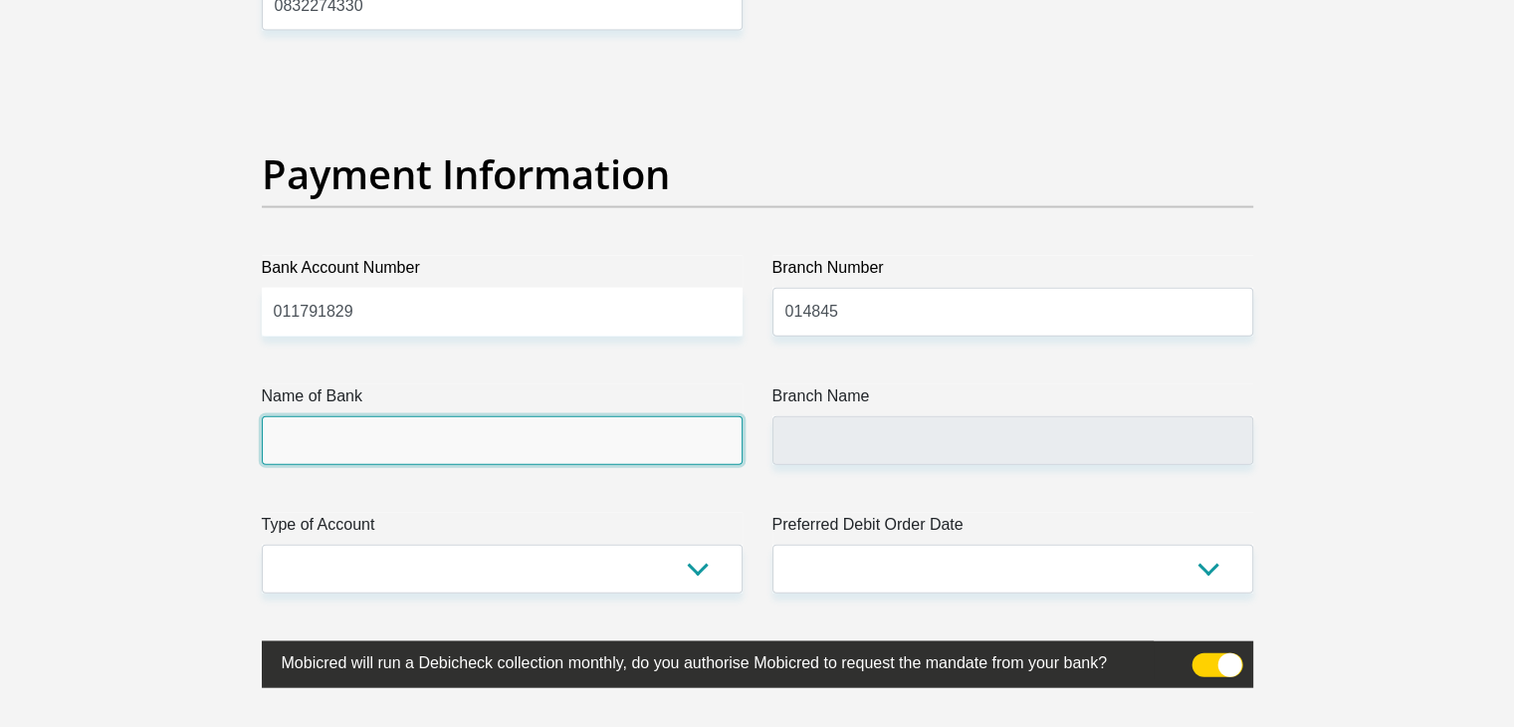
click at [471, 447] on input "Name of Bank" at bounding box center [502, 440] width 481 height 49
type input "STANDARD BANK"
type input "GEZINA"
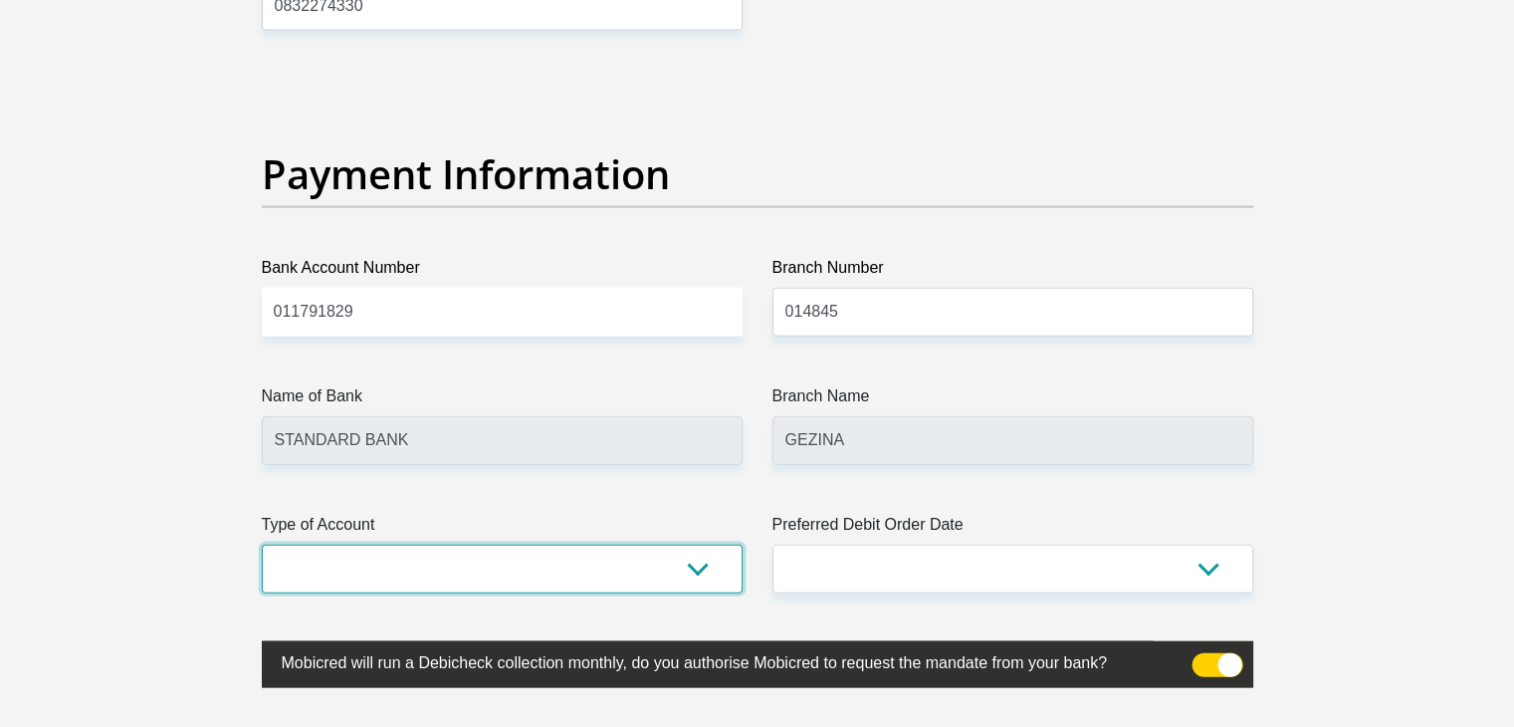
click at [696, 574] on select "Cheque Savings" at bounding box center [502, 568] width 481 height 49
select select "CUR"
click at [262, 544] on select "Cheque Savings" at bounding box center [502, 568] width 481 height 49
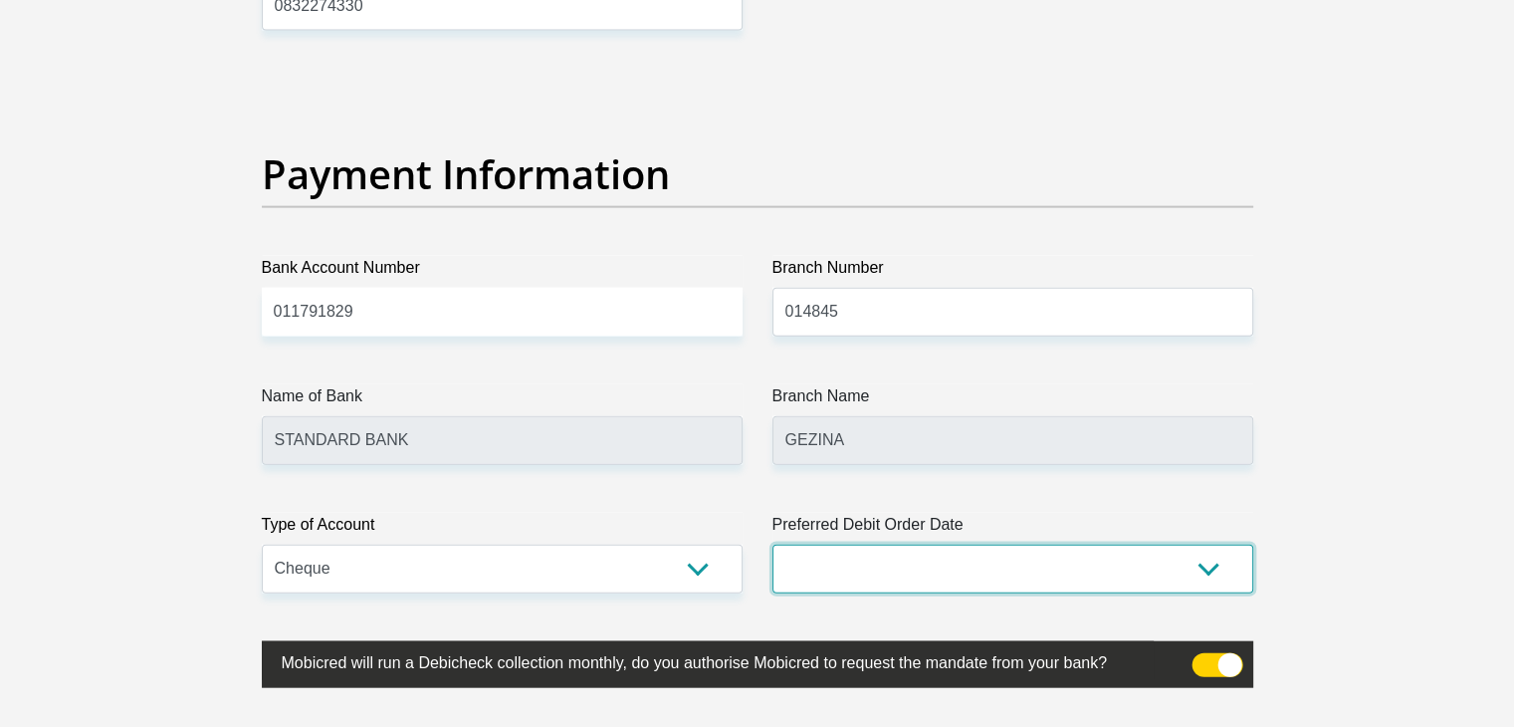
click at [1055, 570] on select "1st 2nd 3rd 4th 5th 7th 18th 19th 20th 21st 22nd 23rd 24th 25th 26th 27th 28th …" at bounding box center [1012, 568] width 481 height 49
select select "26"
click at [772, 544] on select "1st 2nd 3rd 4th 5th 7th 18th 19th 20th 21st 22nd 23rd 24th 25th 26th 27th 28th …" at bounding box center [1012, 568] width 481 height 49
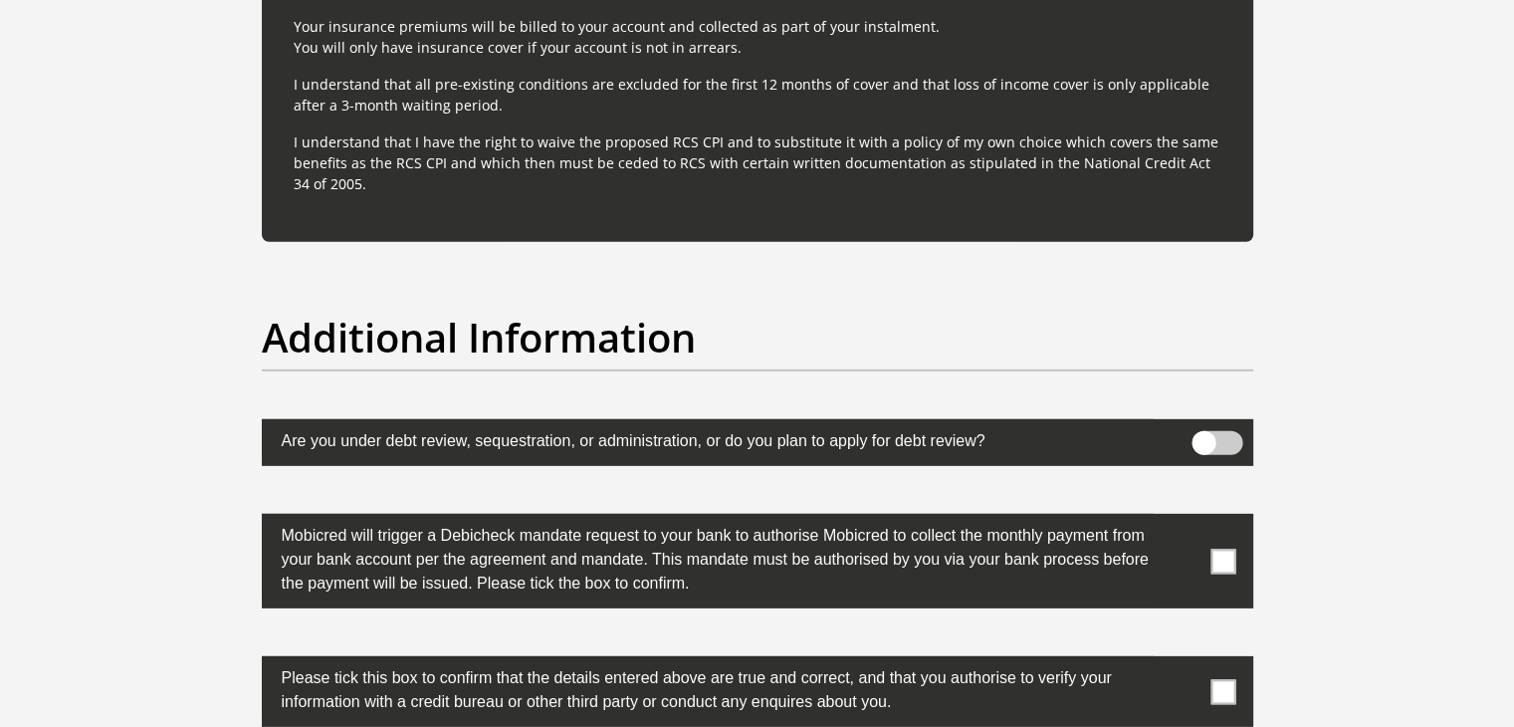
scroll to position [5972, 0]
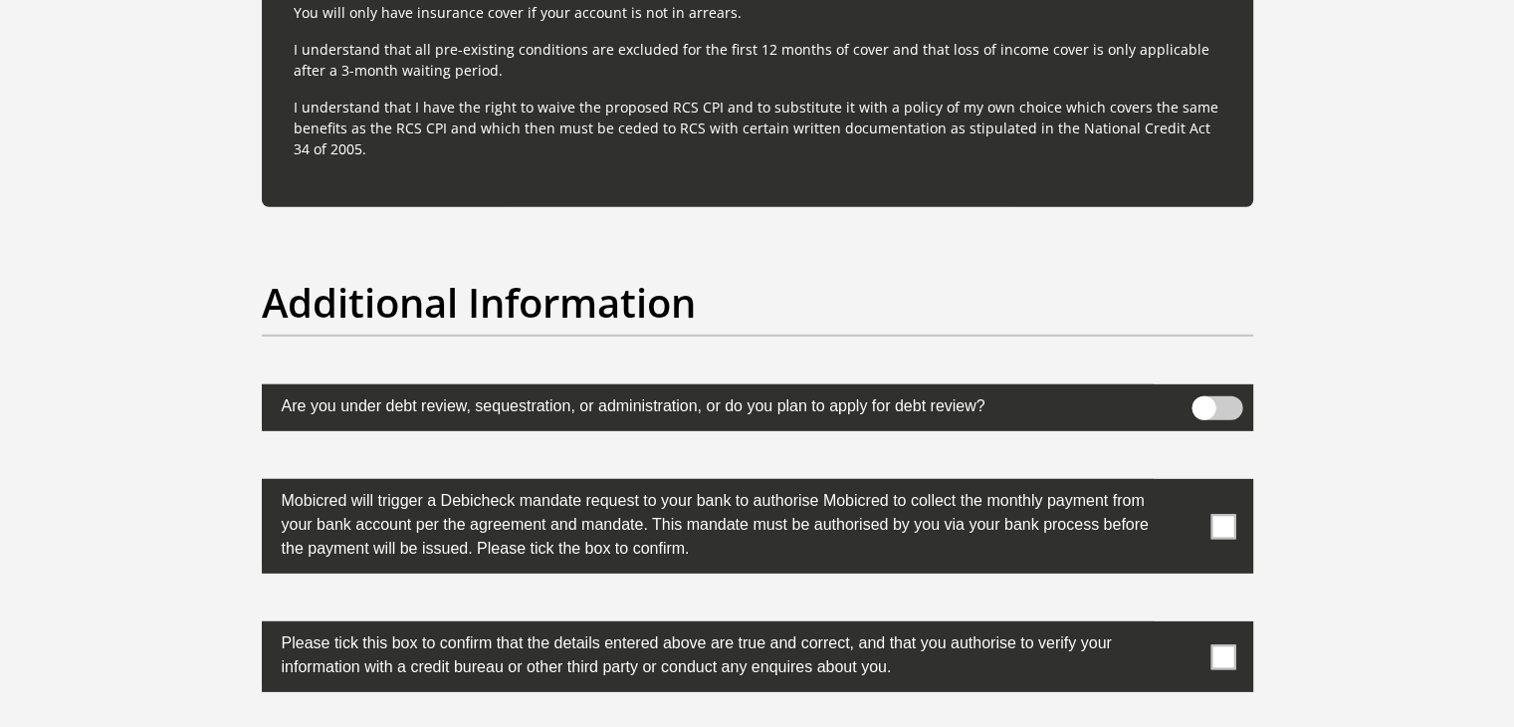
click at [1220, 528] on span at bounding box center [1222, 526] width 25 height 25
click at [1183, 484] on input "checkbox" at bounding box center [1183, 484] width 0 height 0
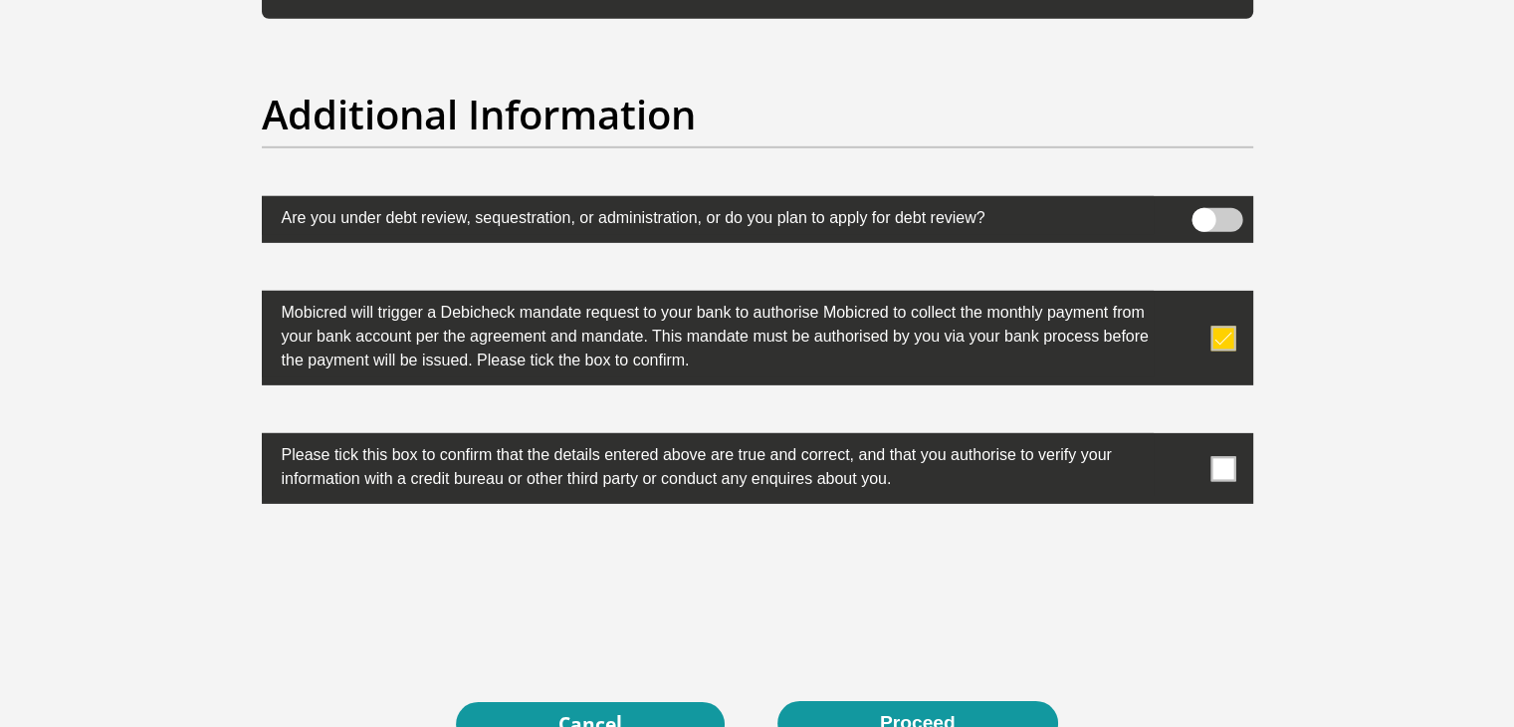
scroll to position [6171, 0]
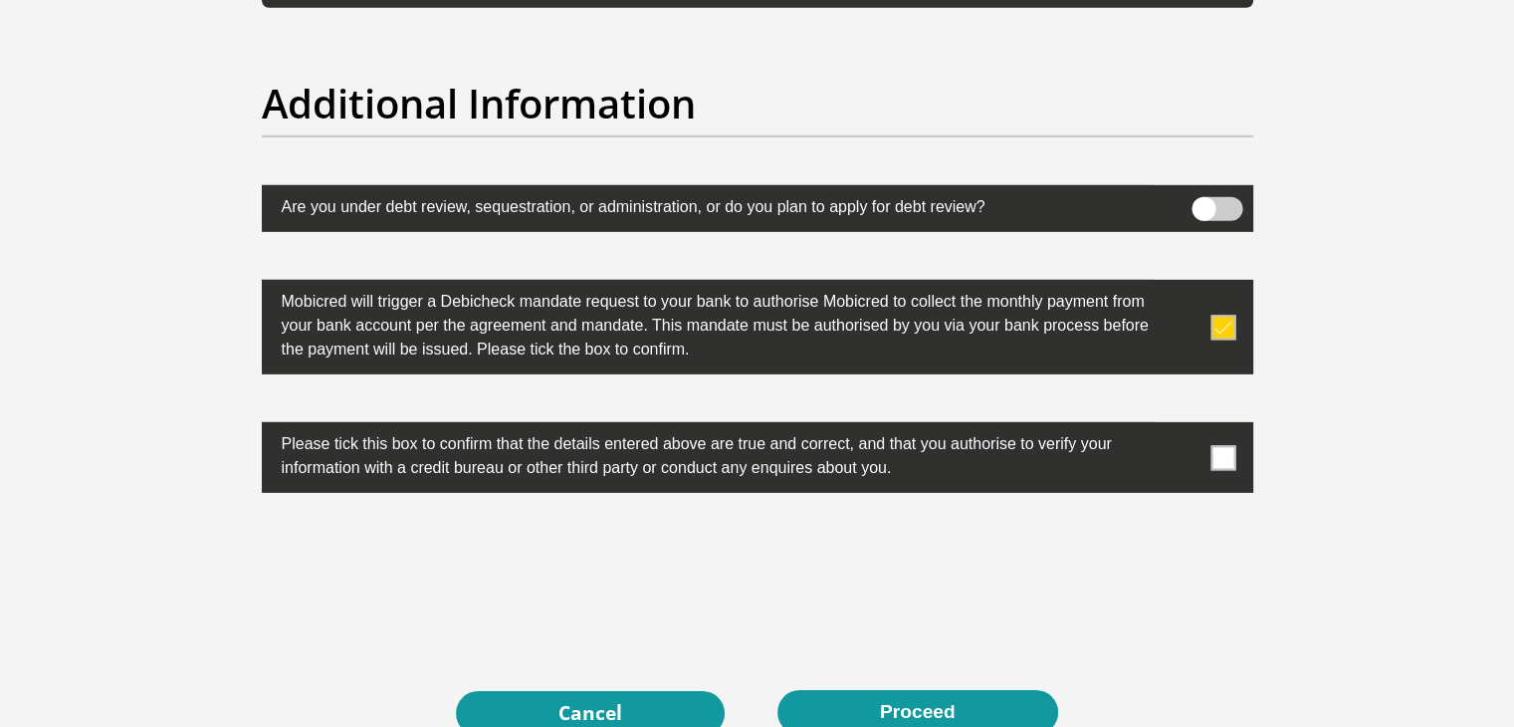
click at [1214, 461] on span at bounding box center [1222, 457] width 25 height 25
click at [1183, 427] on input "checkbox" at bounding box center [1183, 427] width 0 height 0
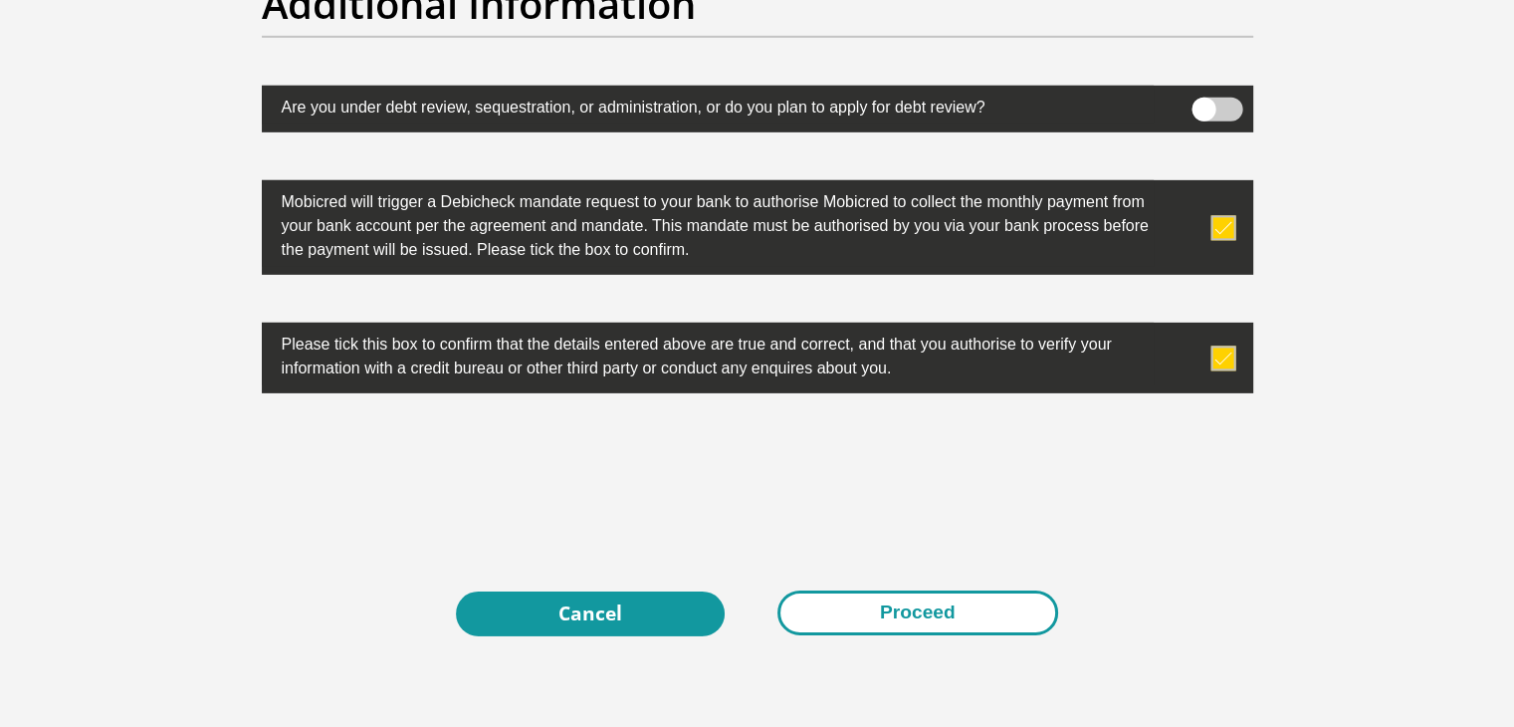
click at [905, 616] on button "Proceed" at bounding box center [917, 612] width 281 height 45
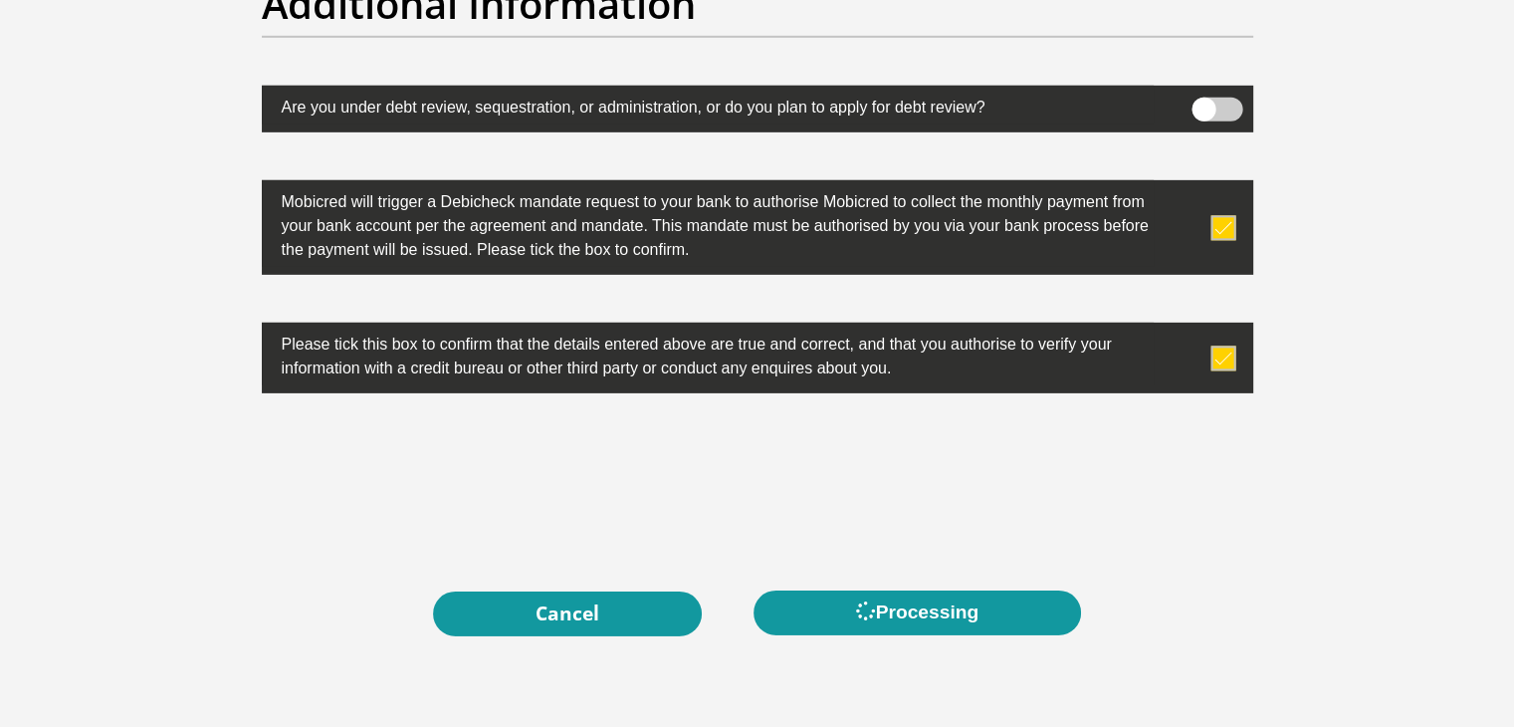
scroll to position [0, 0]
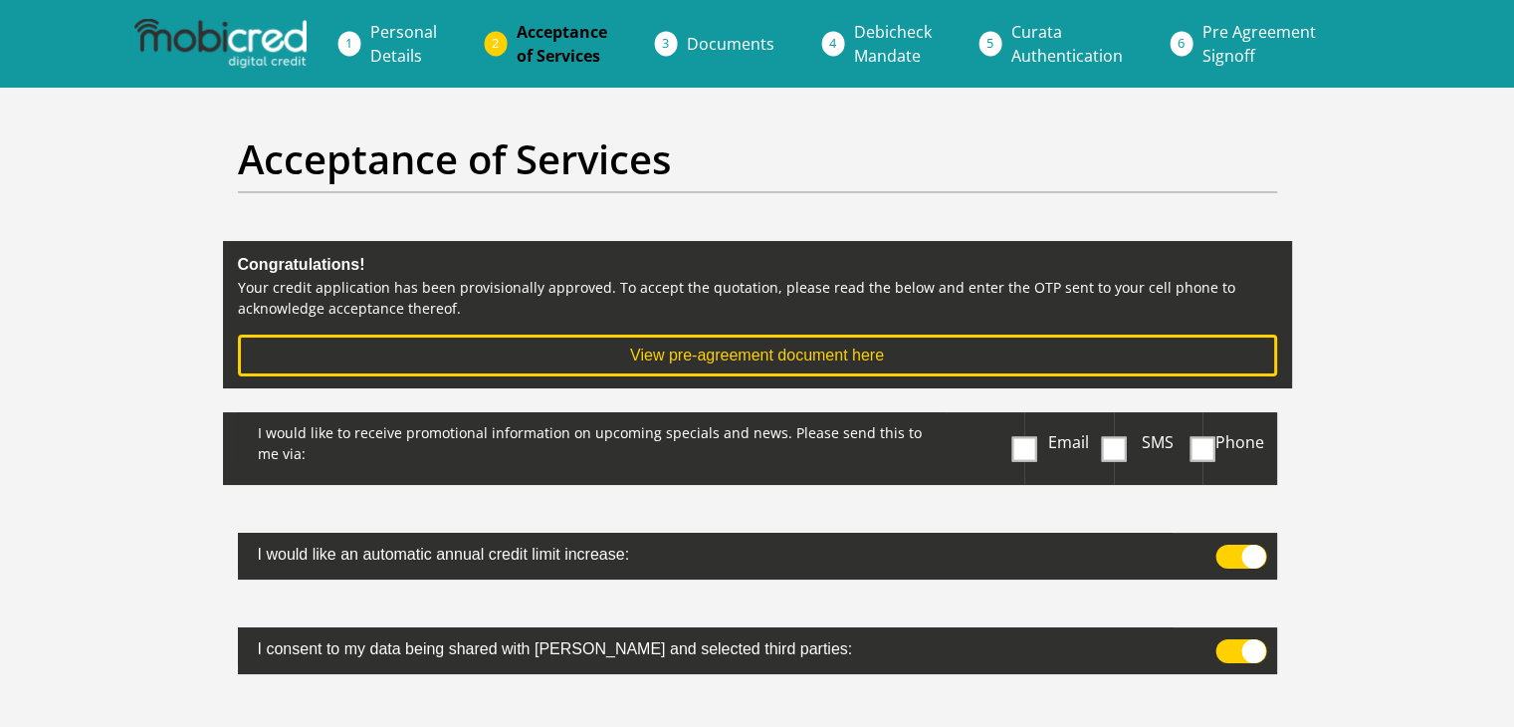
click at [1023, 451] on span at bounding box center [1024, 448] width 25 height 25
click at [1028, 417] on input "Email" at bounding box center [1028, 417] width 0 height 0
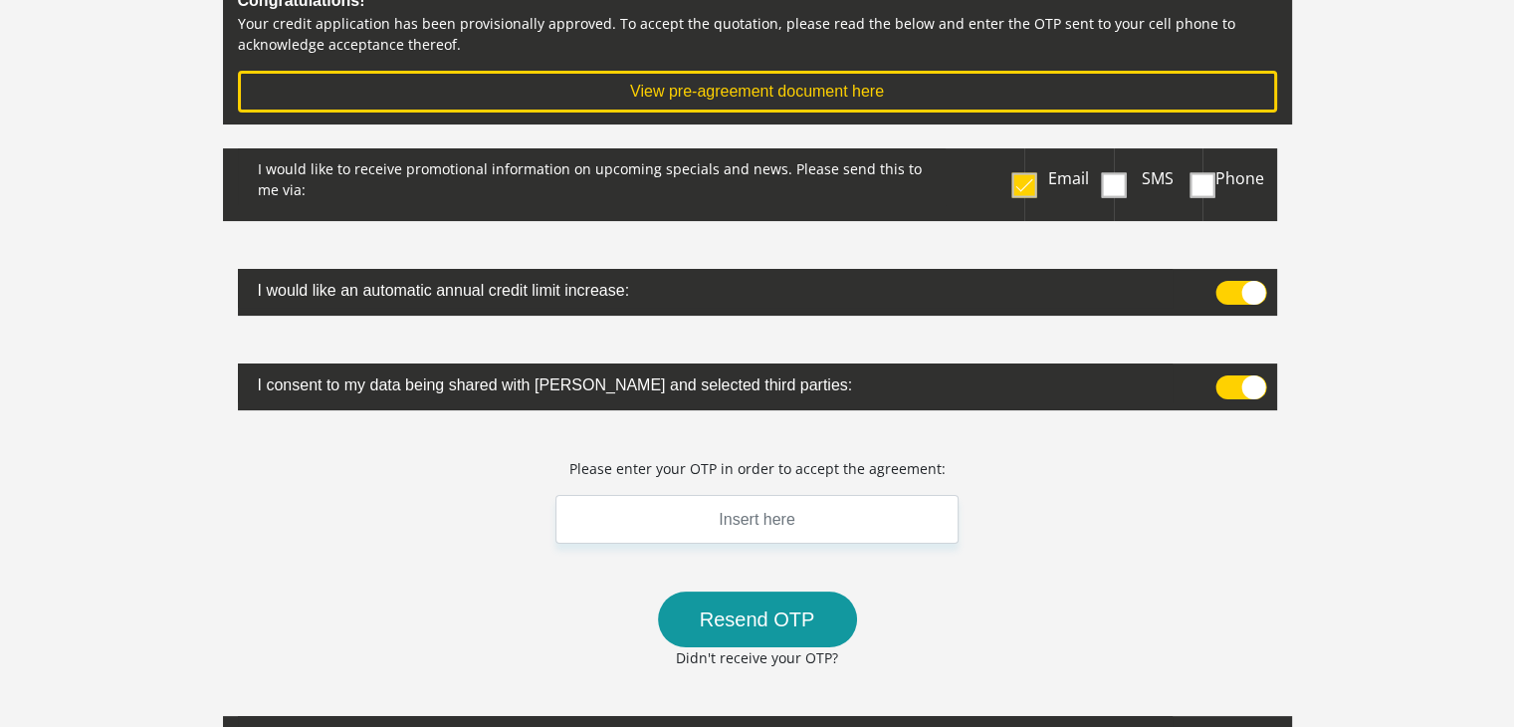
scroll to position [299, 0]
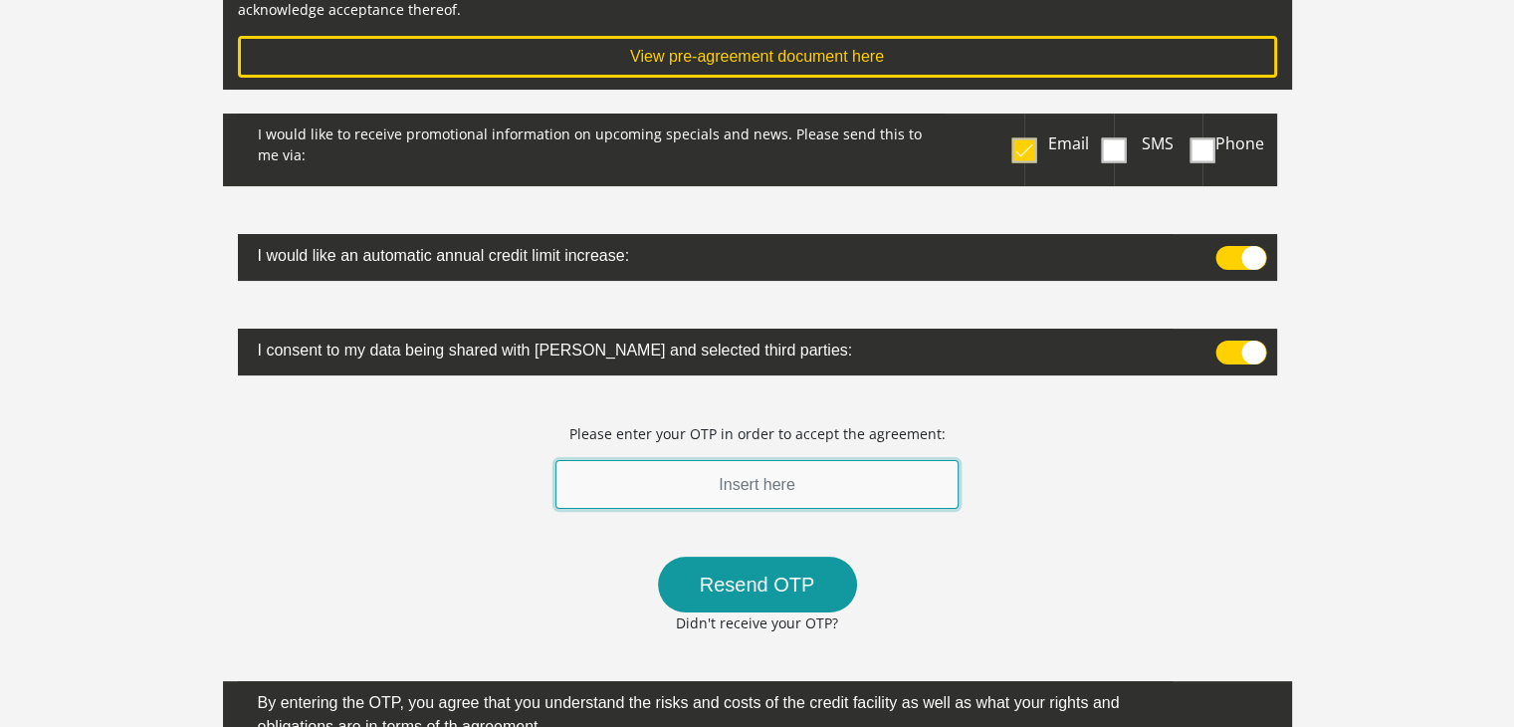
click at [707, 489] on input "text" at bounding box center [757, 484] width 404 height 49
type input "925295"
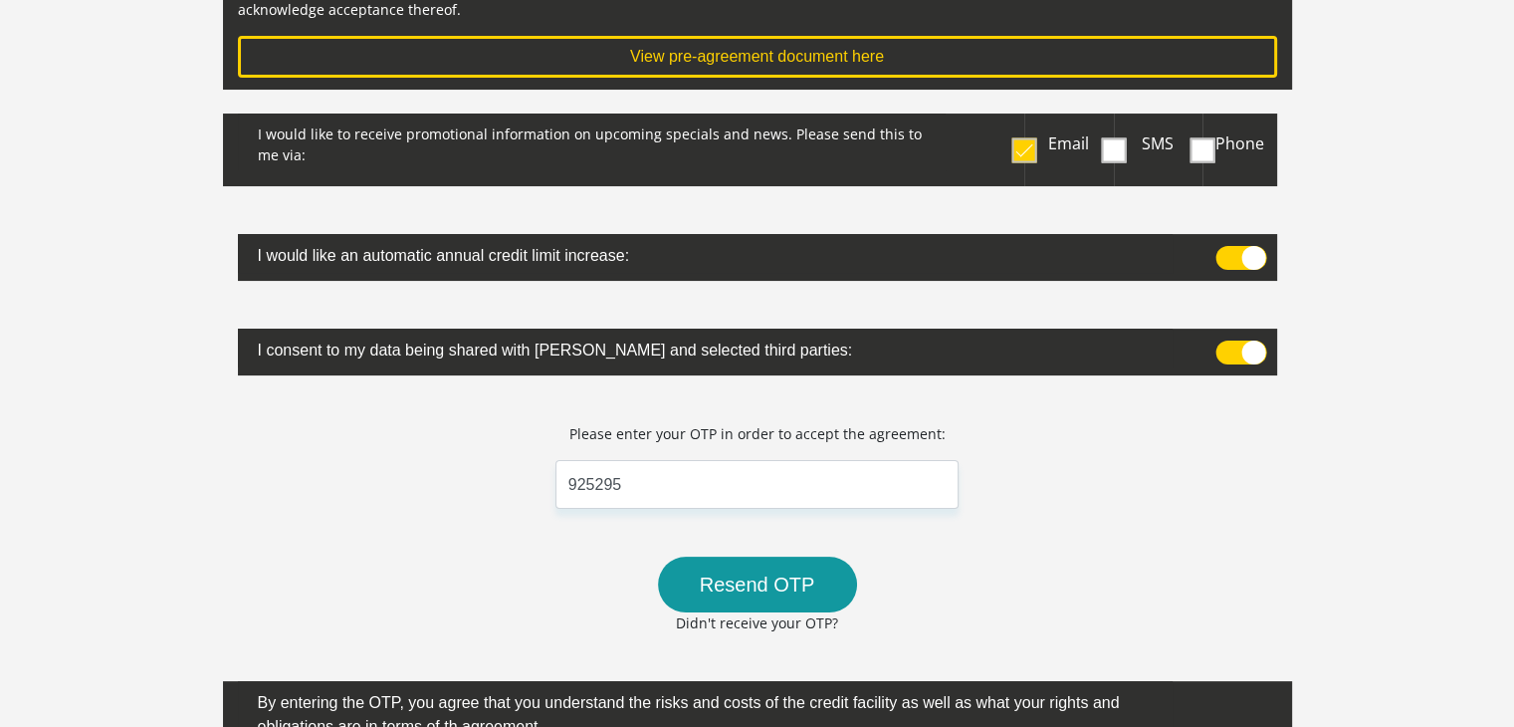
click at [1095, 514] on div "I would like to receive promotional information on upcoming specials and news. …" at bounding box center [757, 478] width 1069 height 731
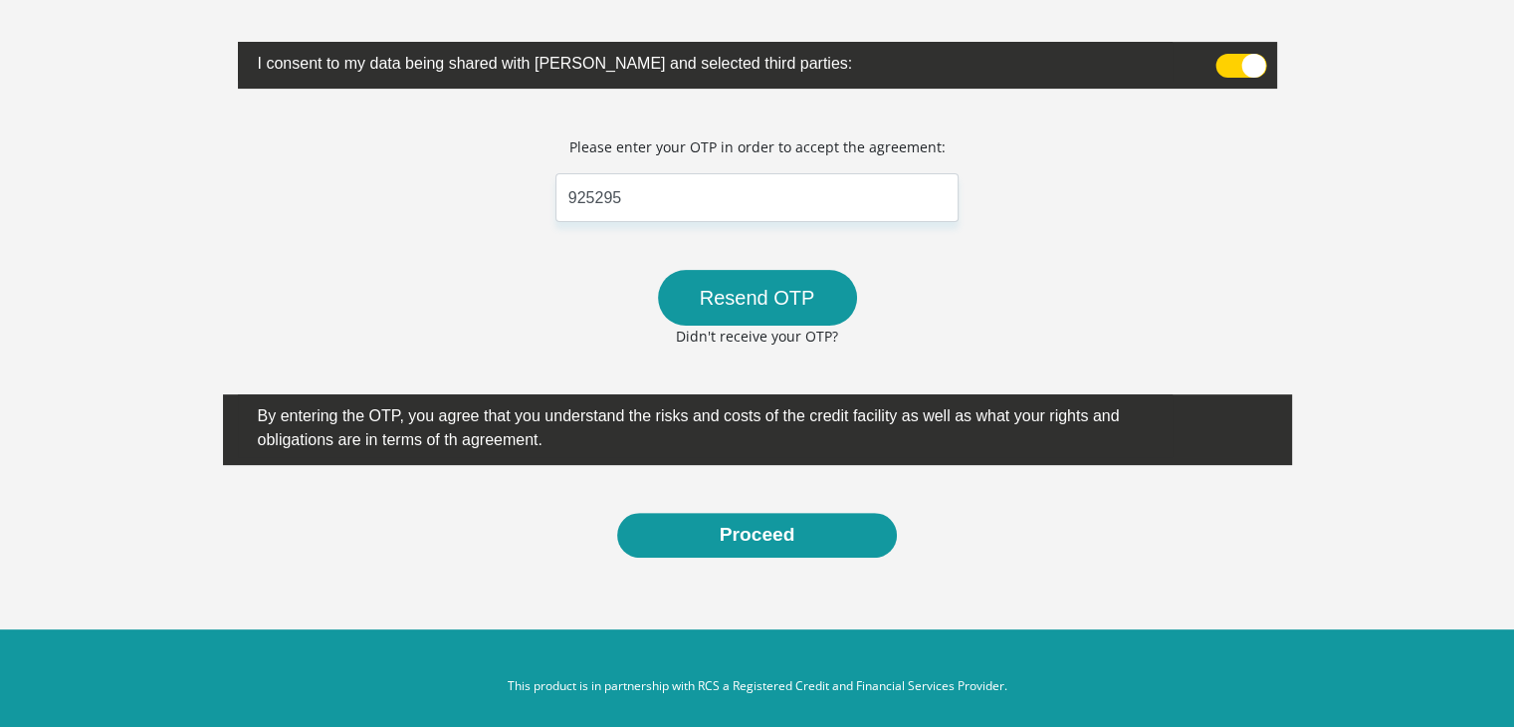
scroll to position [597, 0]
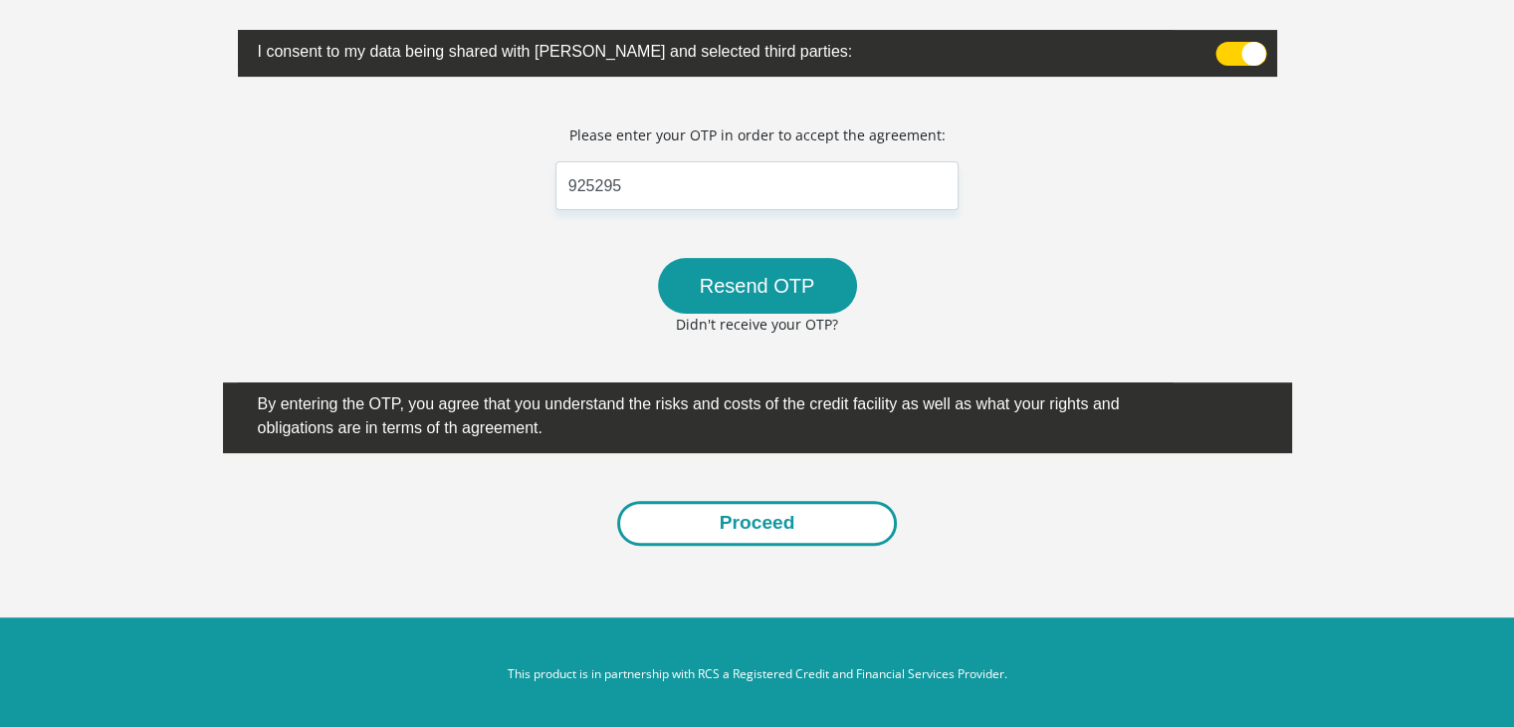
click at [748, 525] on button "Proceed" at bounding box center [757, 523] width 281 height 45
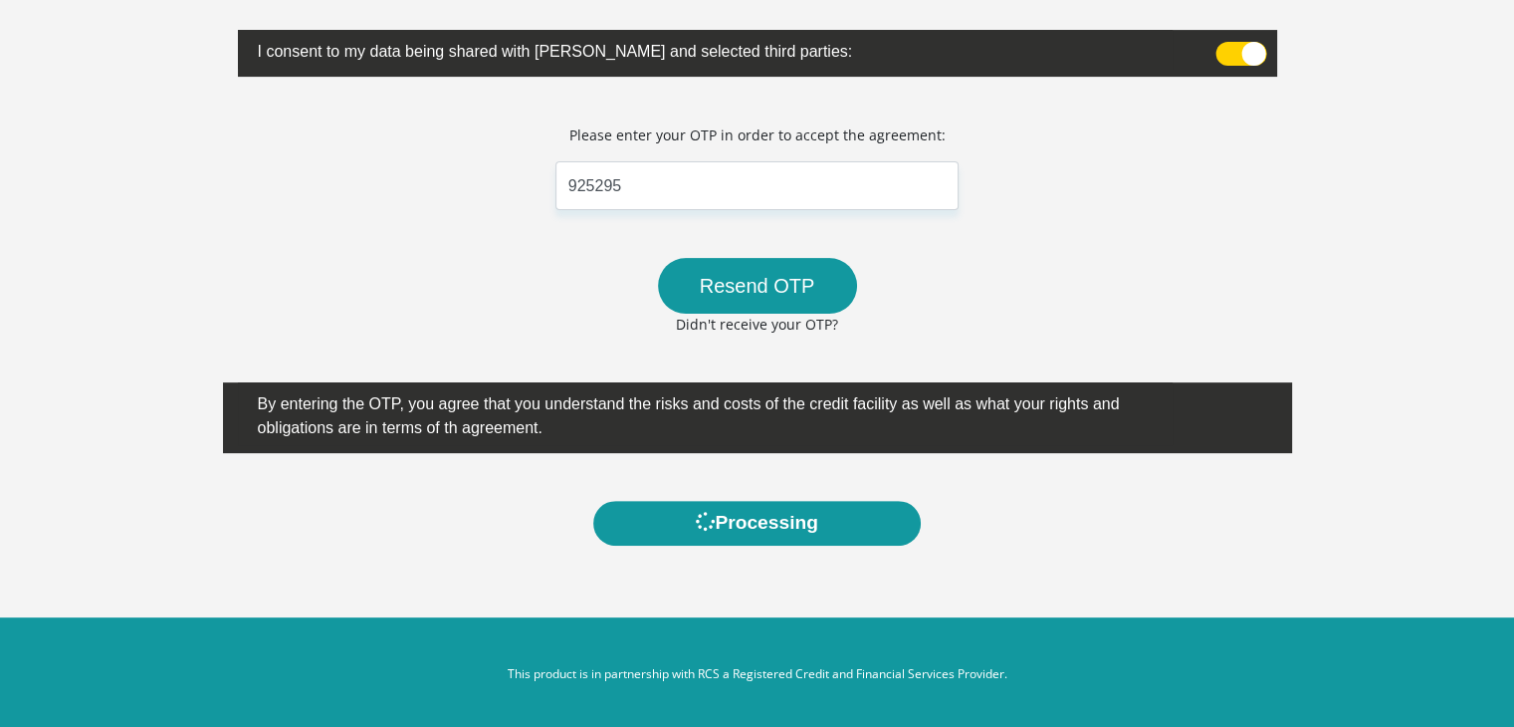
scroll to position [0, 0]
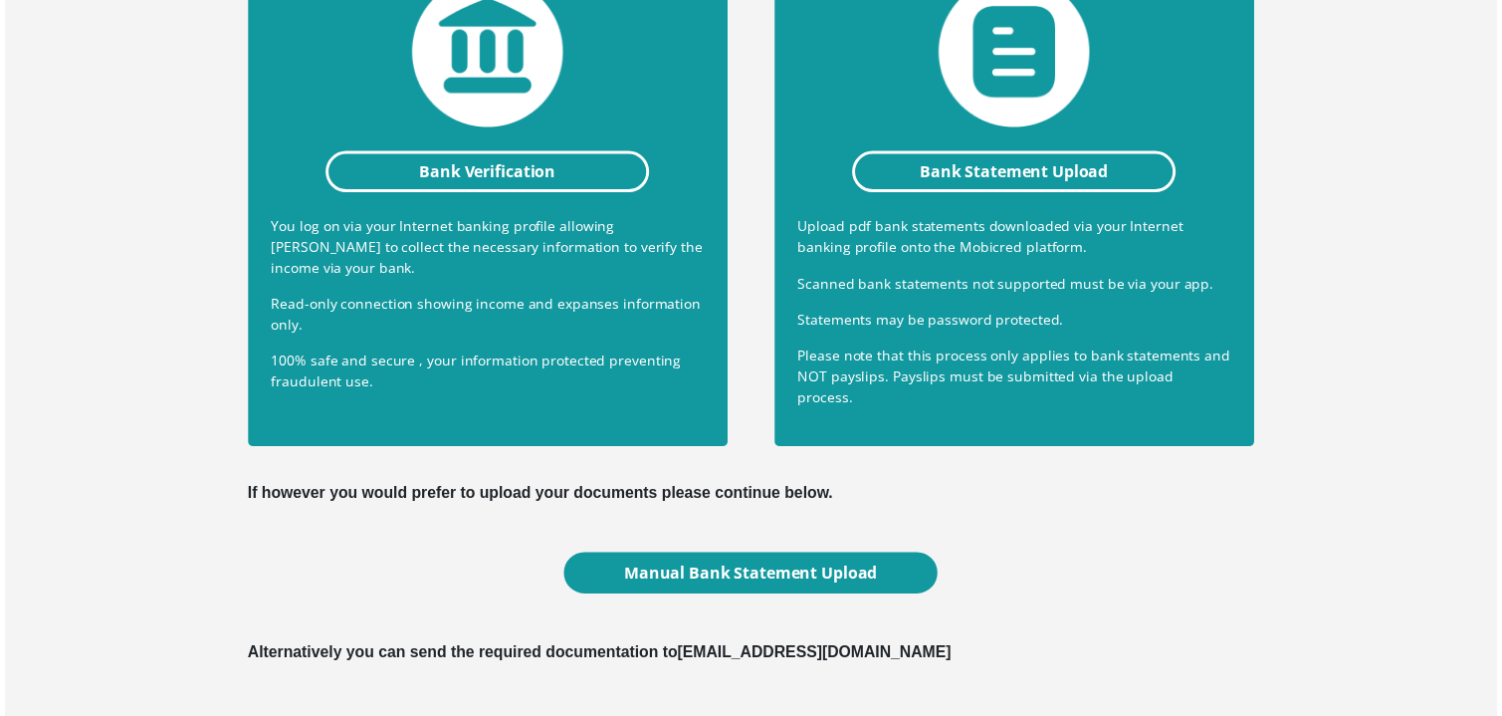
scroll to position [442, 0]
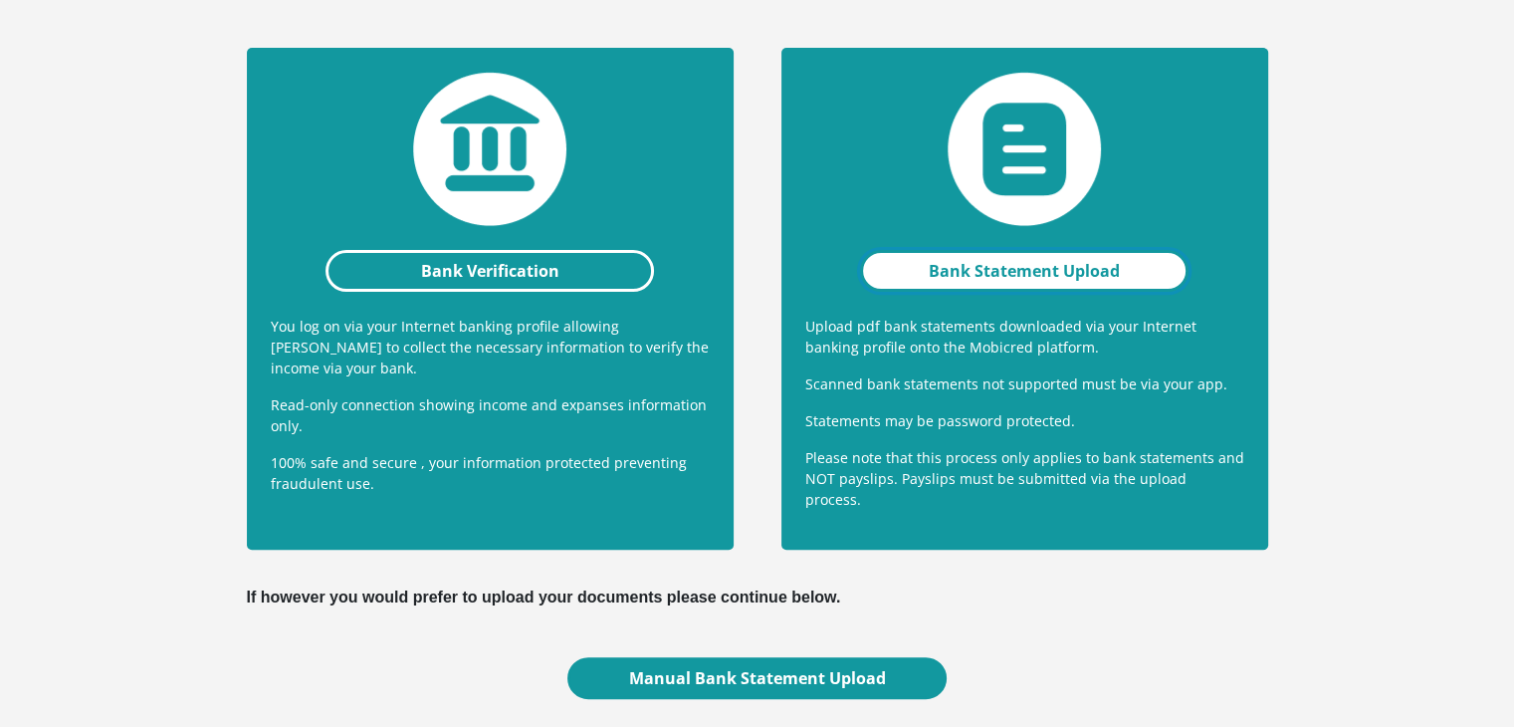
click at [1049, 252] on link "Bank Statement Upload" at bounding box center [1024, 271] width 329 height 42
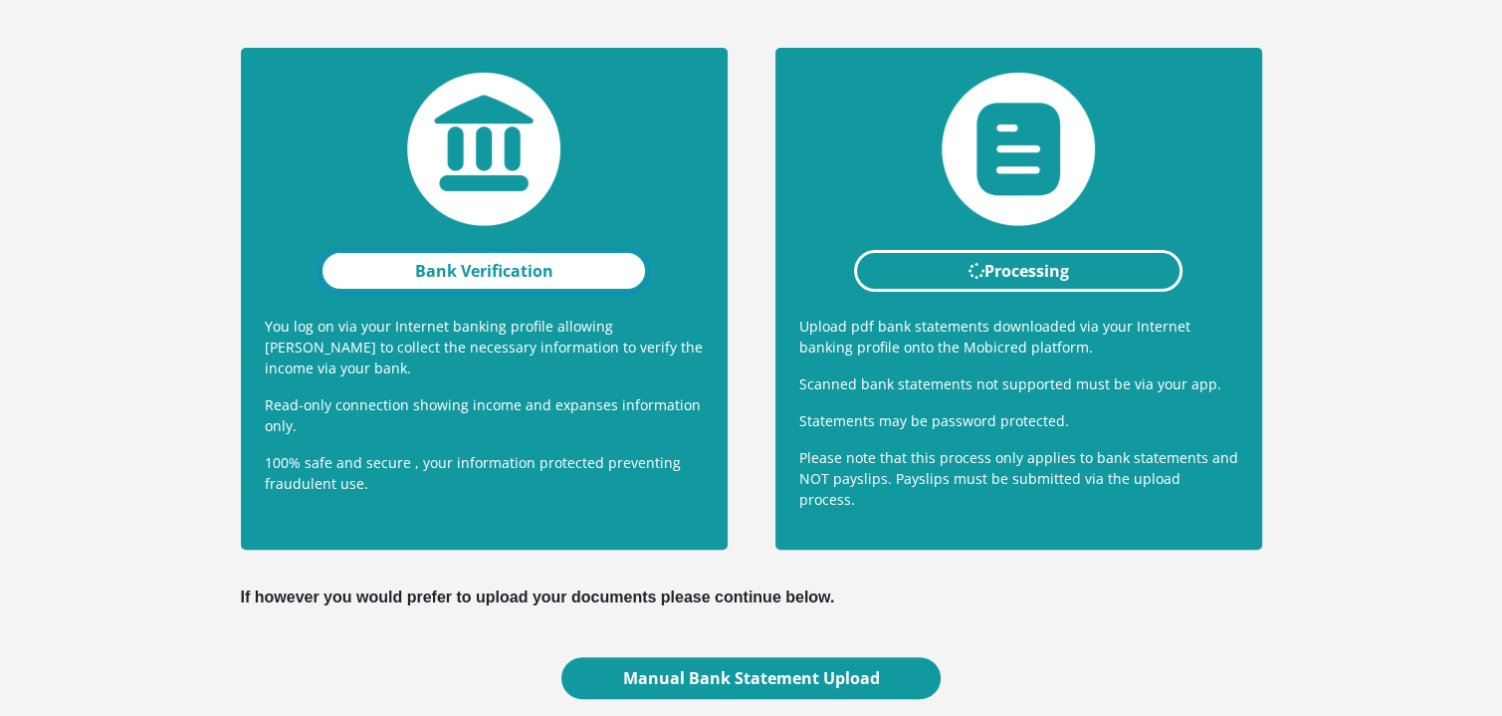
click at [467, 264] on link "Bank Verification" at bounding box center [483, 271] width 329 height 42
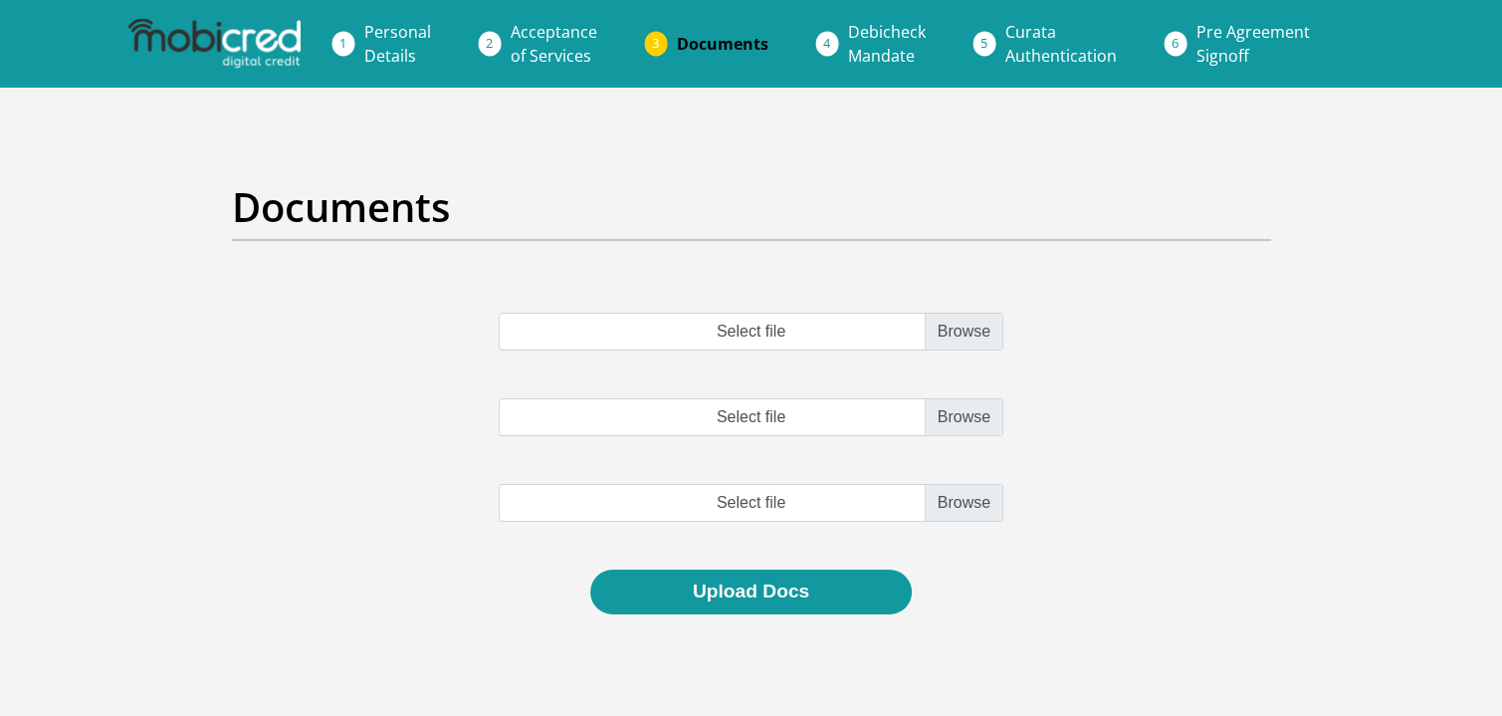
click at [8, 215] on section "Documents Select file Select file Select file" at bounding box center [751, 447] width 1502 height 718
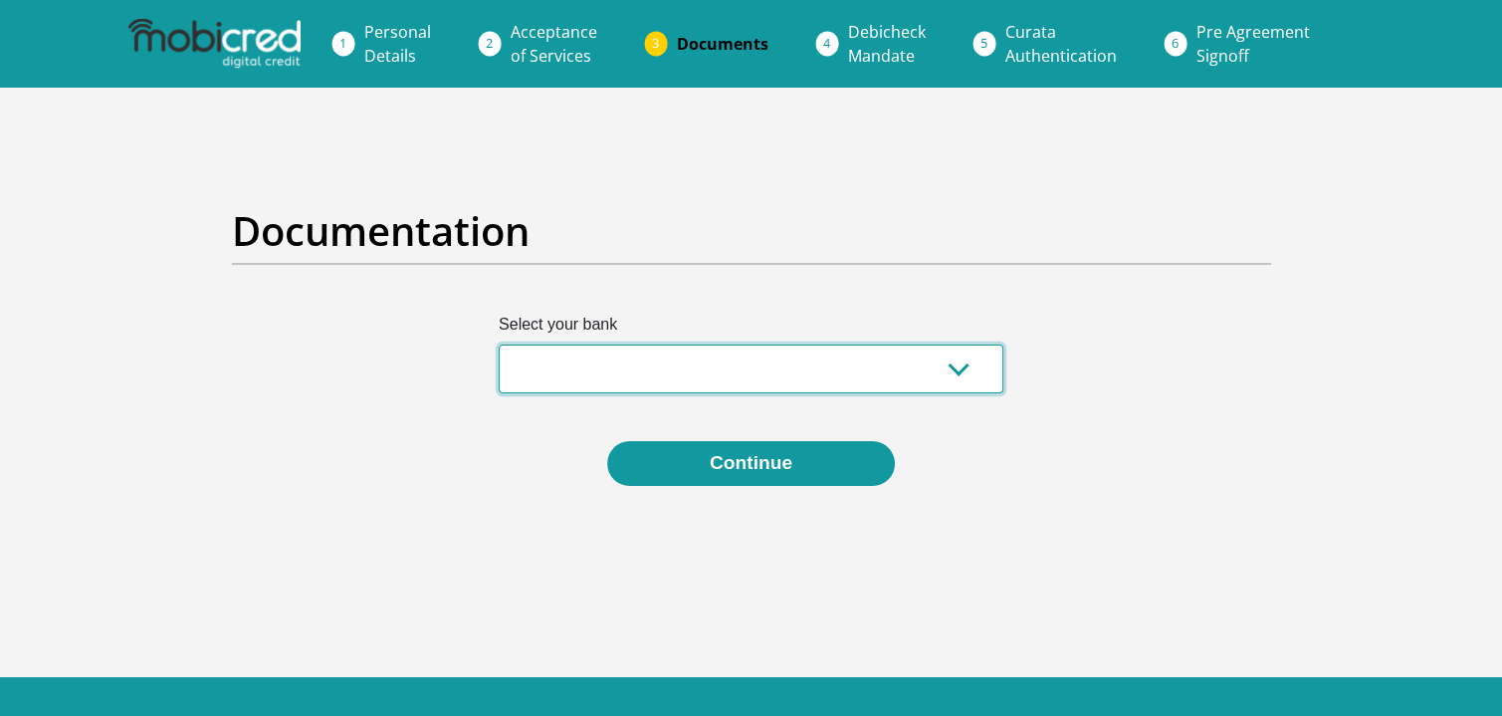
click at [643, 375] on select "Absa Capitec Bank Discovery Bank First National Bank Nedbank Standard Bank Tyme…" at bounding box center [751, 368] width 505 height 49
select select "{"id":"4","title":"Standard Bank","institution":"Standard Bank","alias":"standa…"
click at [499, 344] on select "Absa Capitec Bank Discovery Bank First National Bank Nedbank Standard Bank Tyme…" at bounding box center [751, 368] width 505 height 49
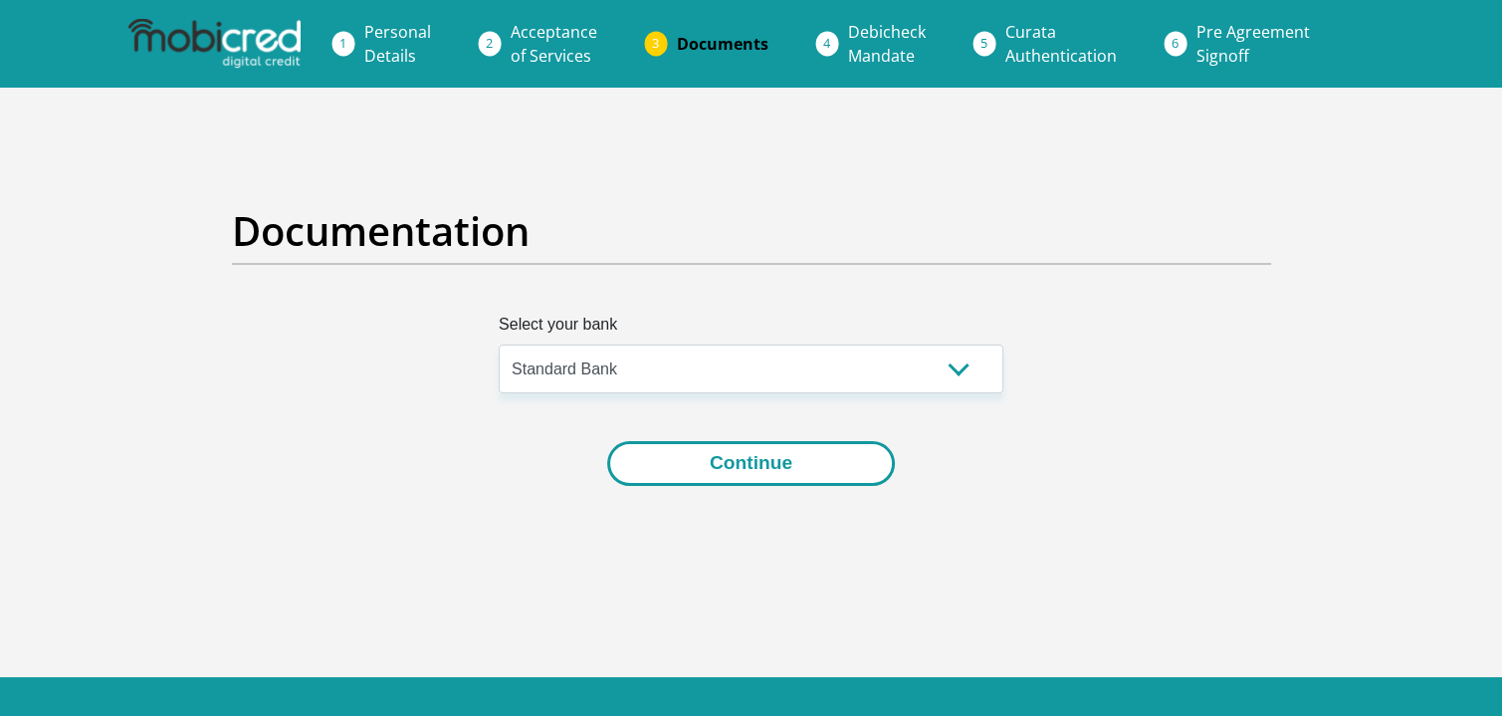
click at [720, 467] on button "Continue" at bounding box center [751, 463] width 288 height 45
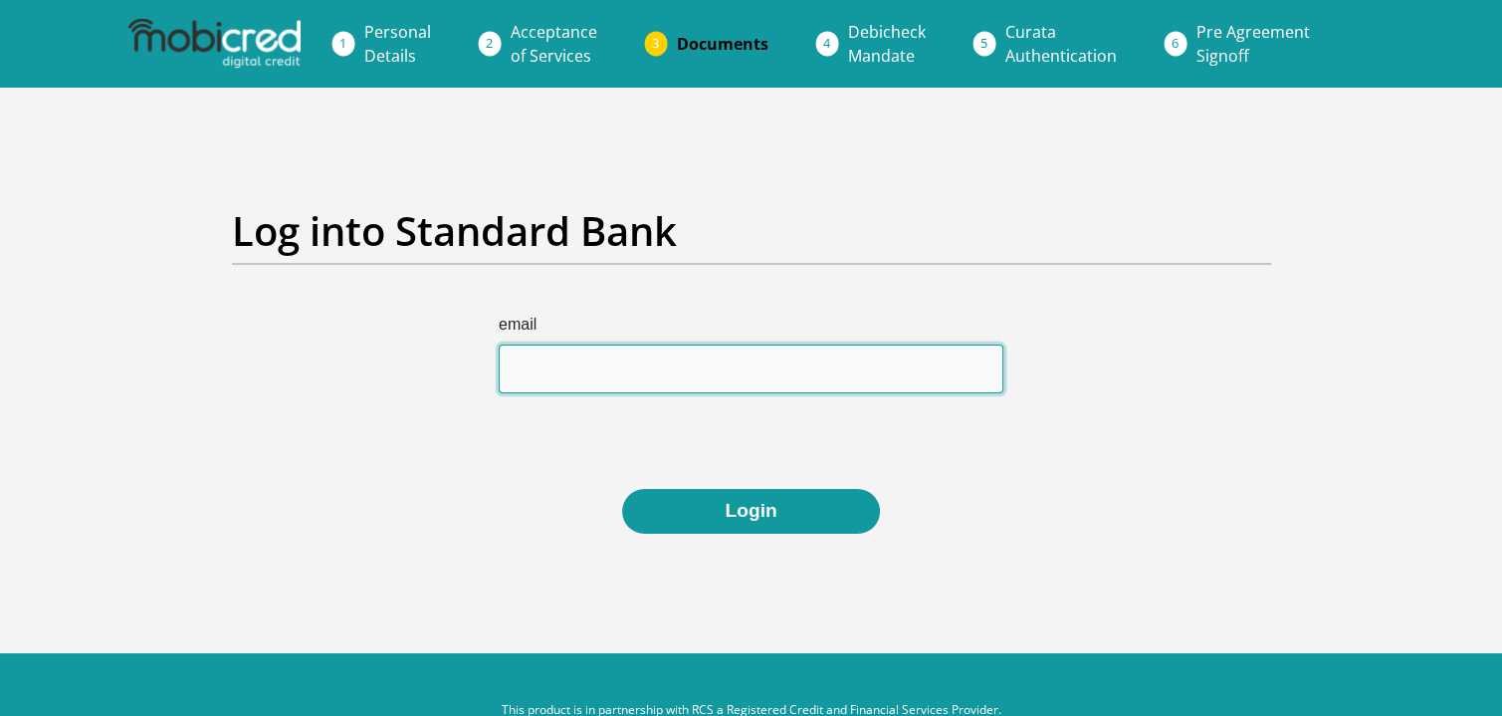
click at [518, 370] on input "email" at bounding box center [751, 368] width 505 height 49
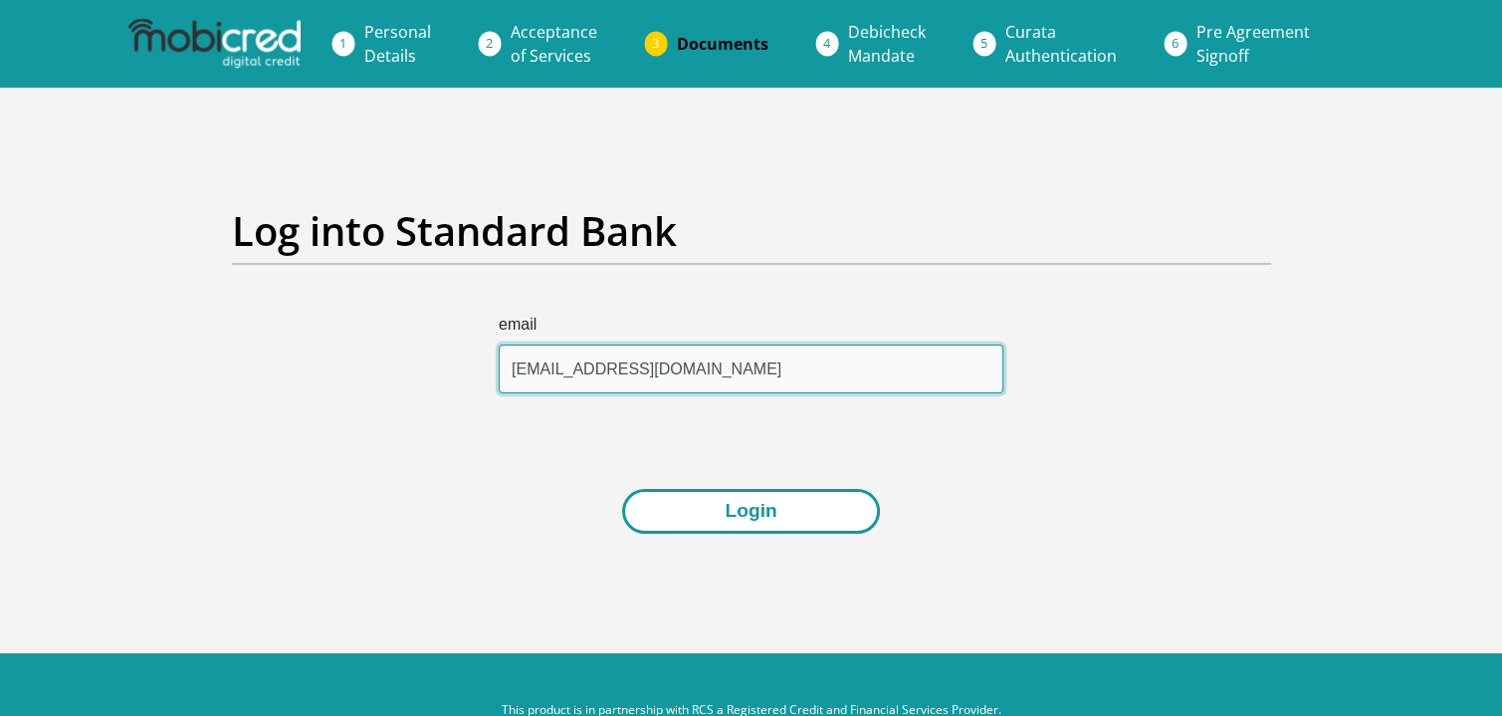
type input "drbinneman@gmail.com"
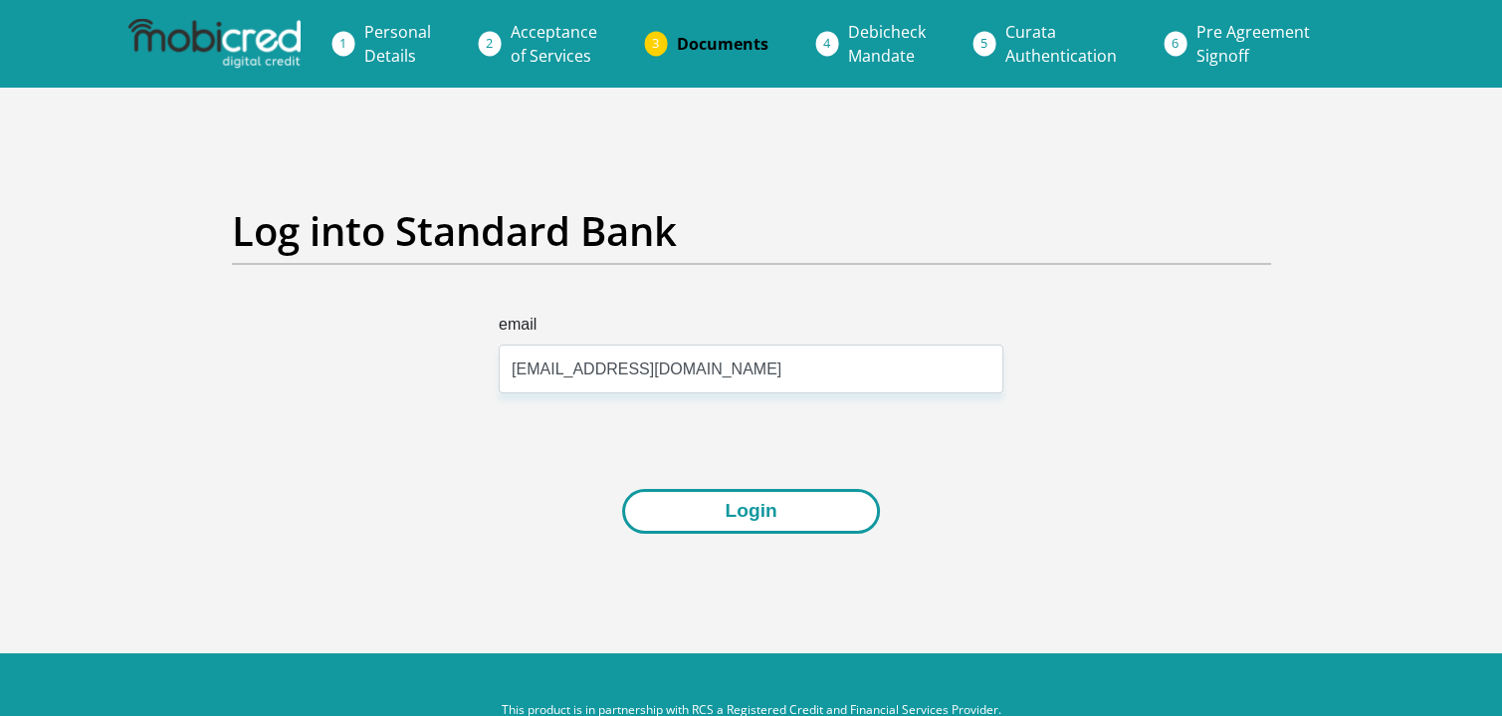
click at [776, 511] on button "Login" at bounding box center [750, 511] width 257 height 45
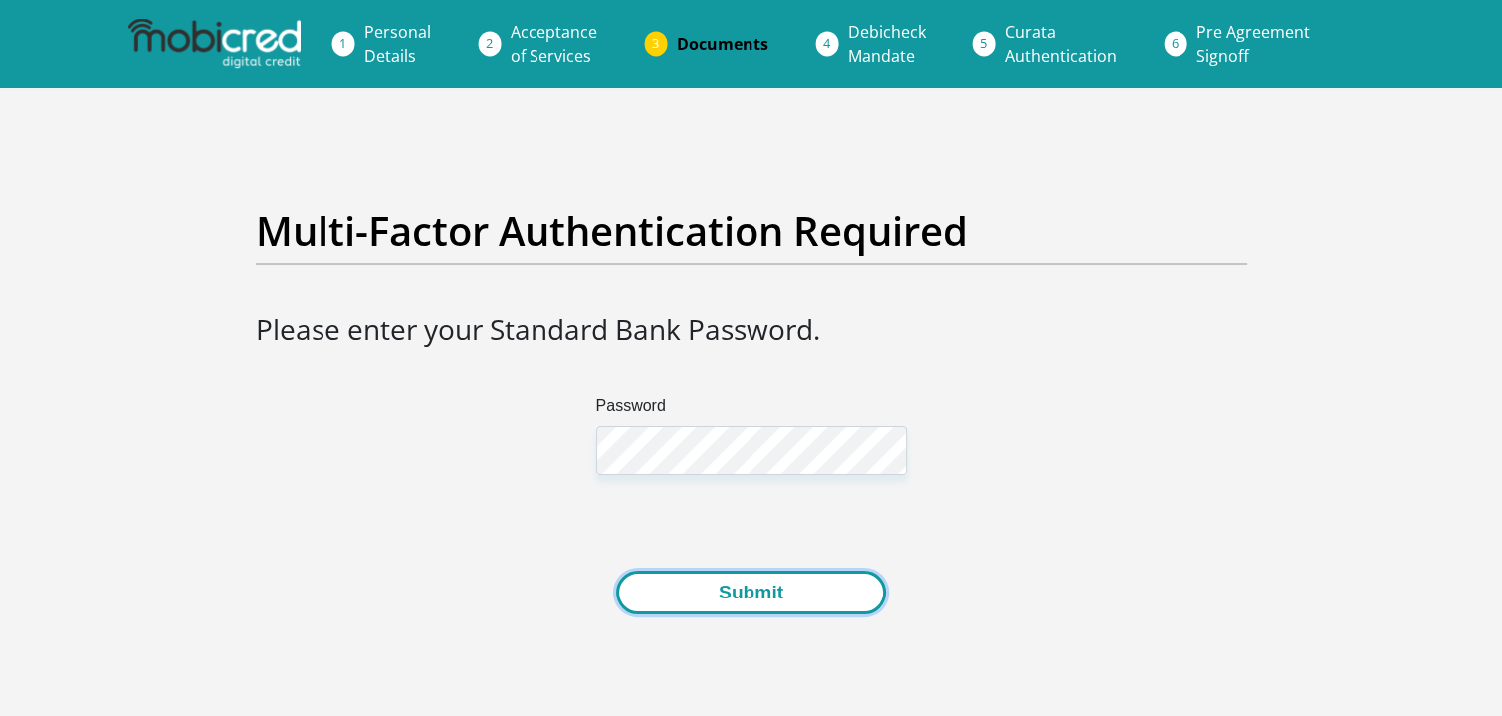
click at [754, 601] on button "Submit" at bounding box center [751, 592] width 270 height 45
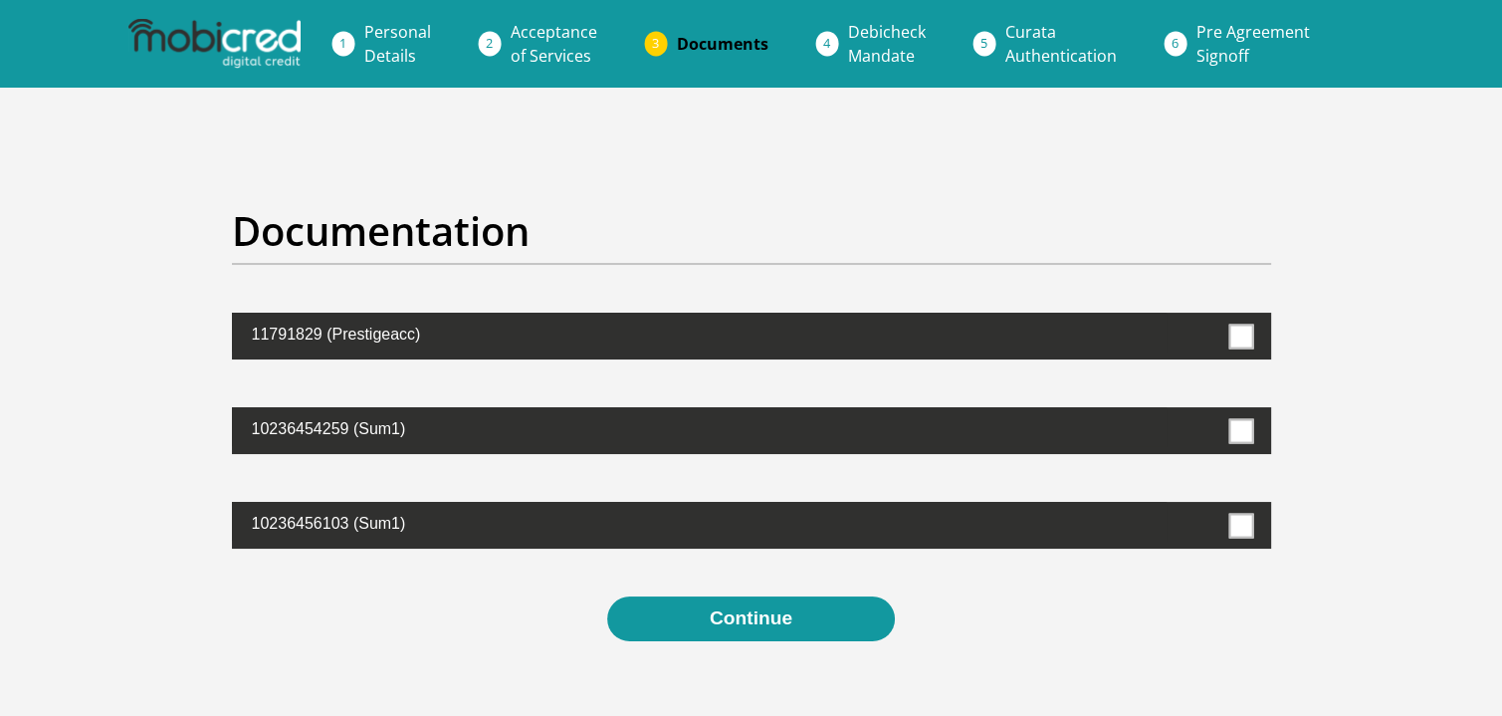
click at [1244, 332] on span at bounding box center [1240, 335] width 25 height 25
click at [1198, 317] on input "checkbox" at bounding box center [1198, 317] width 0 height 0
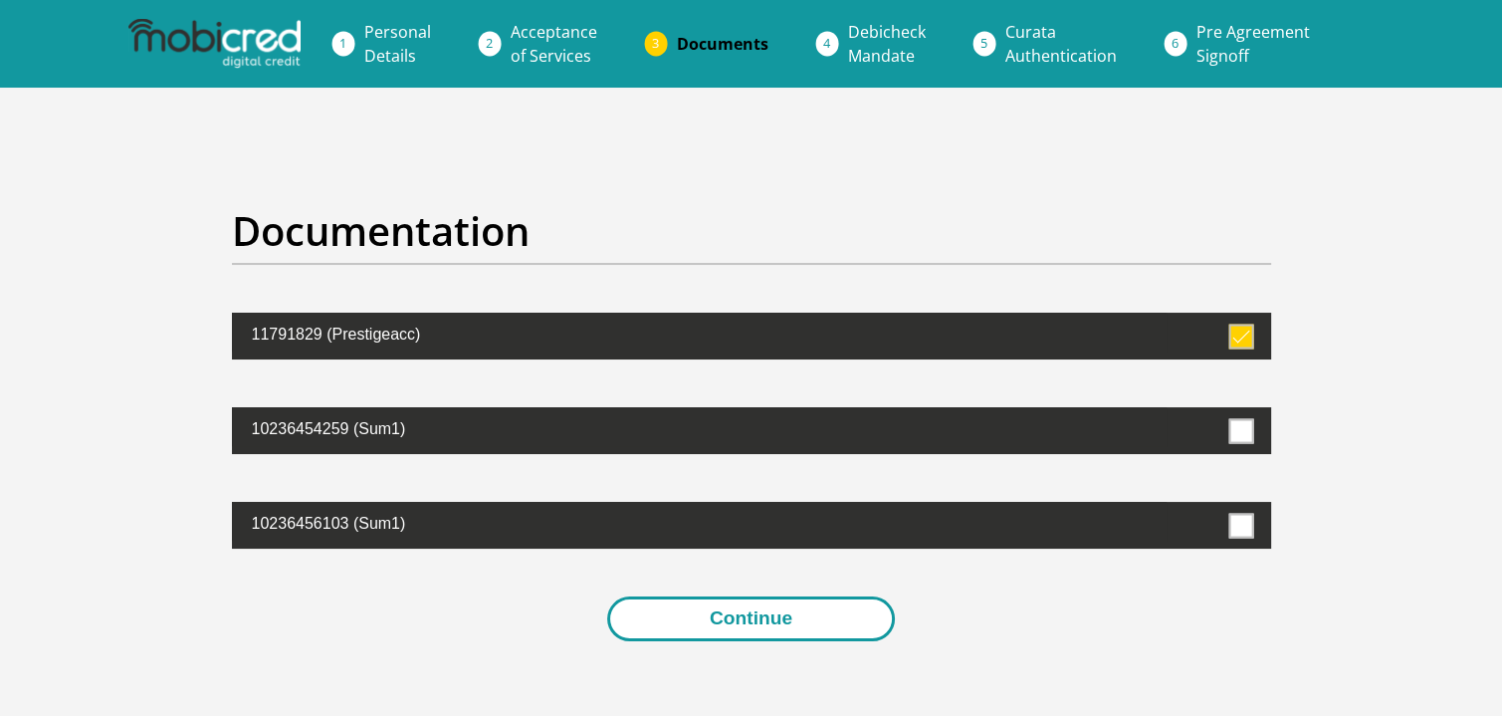
click at [807, 626] on button "Continue" at bounding box center [751, 618] width 288 height 45
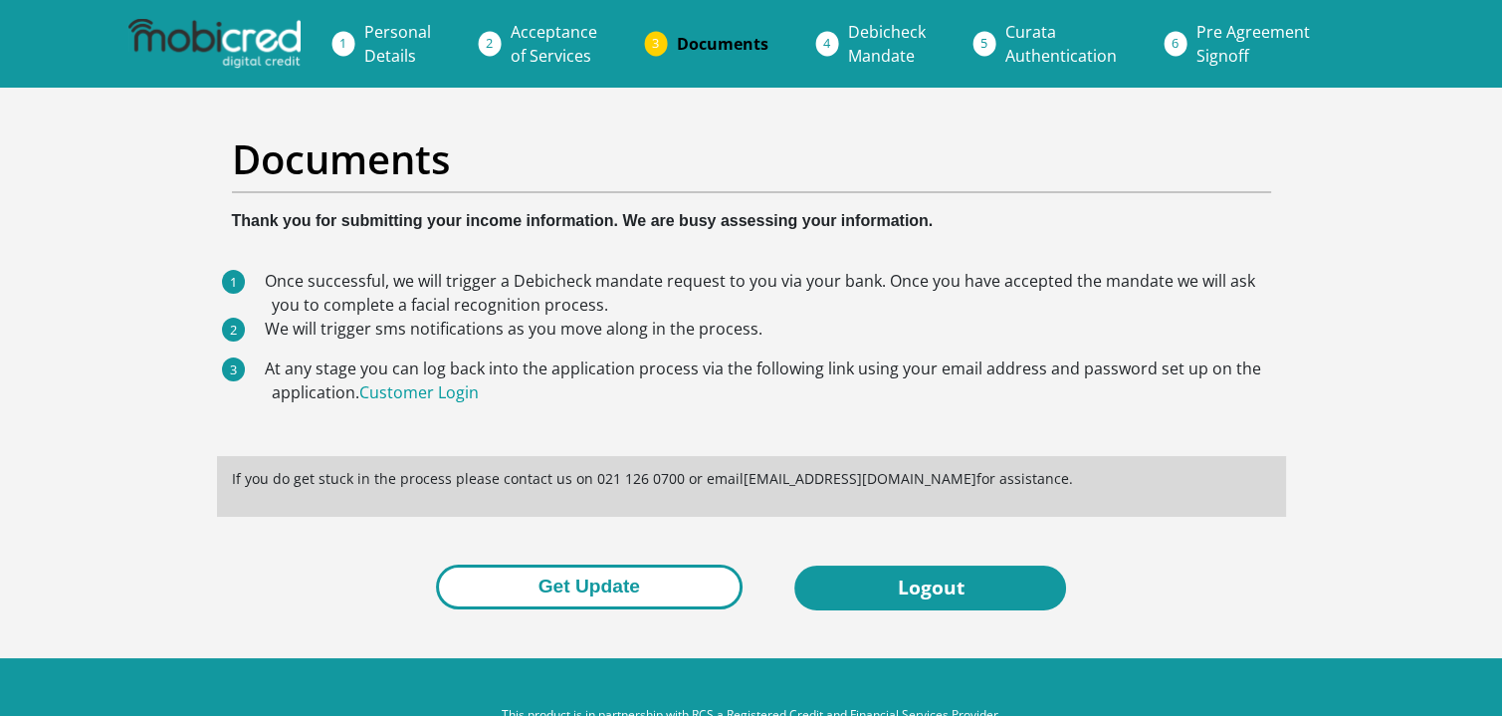
click at [533, 585] on button "Get Update" at bounding box center [589, 586] width 307 height 45
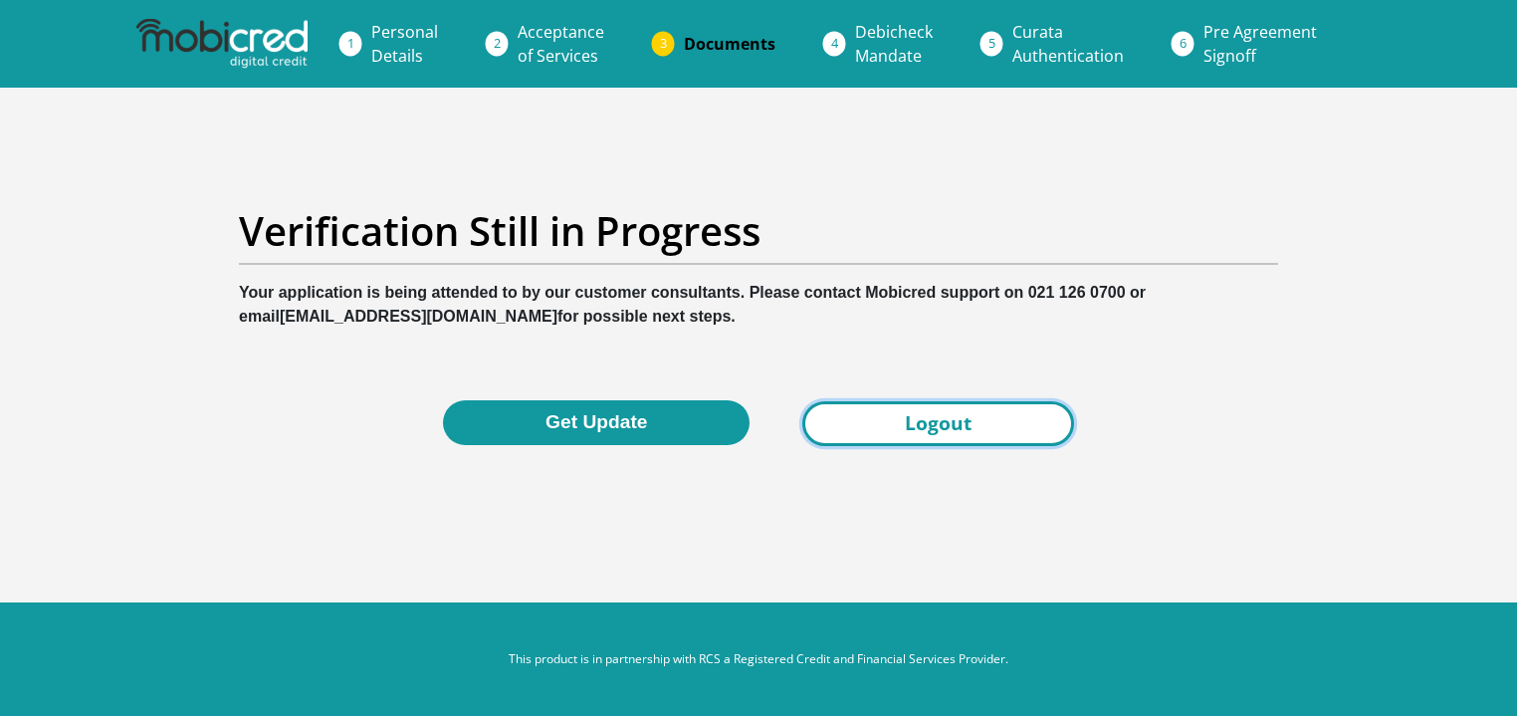
click at [939, 429] on link "Logout" at bounding box center [938, 423] width 272 height 45
